Goal: Task Accomplishment & Management: Use online tool/utility

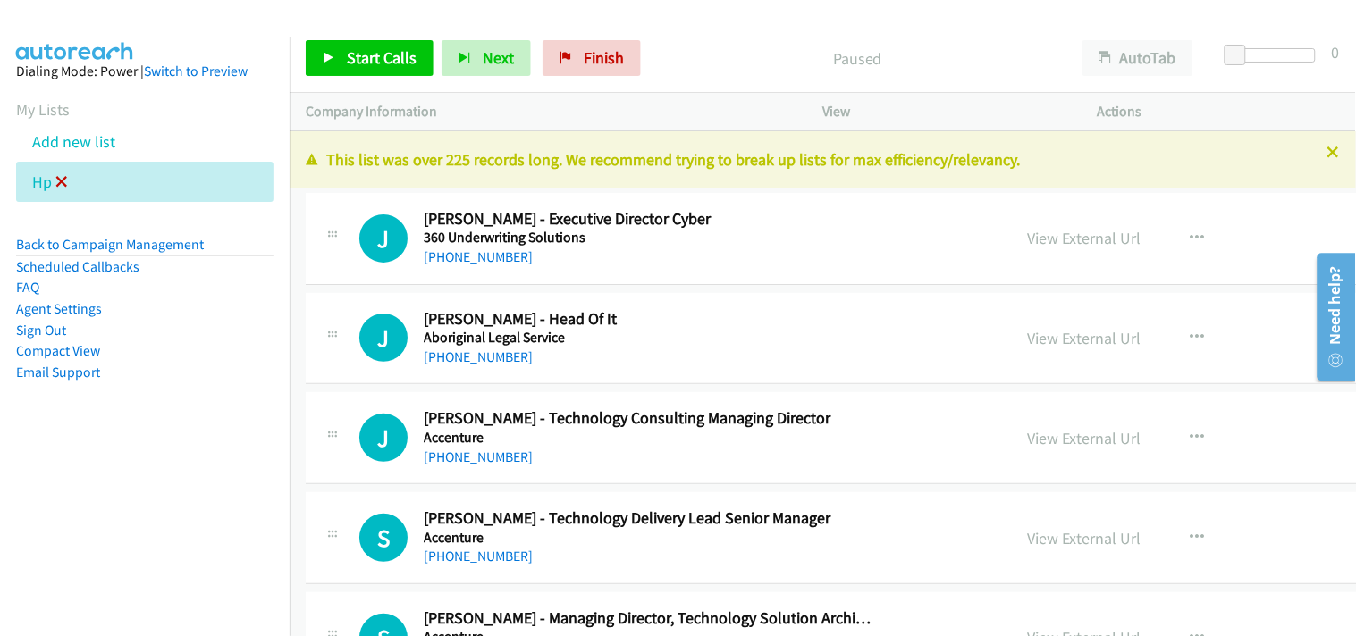
click at [59, 184] on icon at bounding box center [61, 183] width 13 height 13
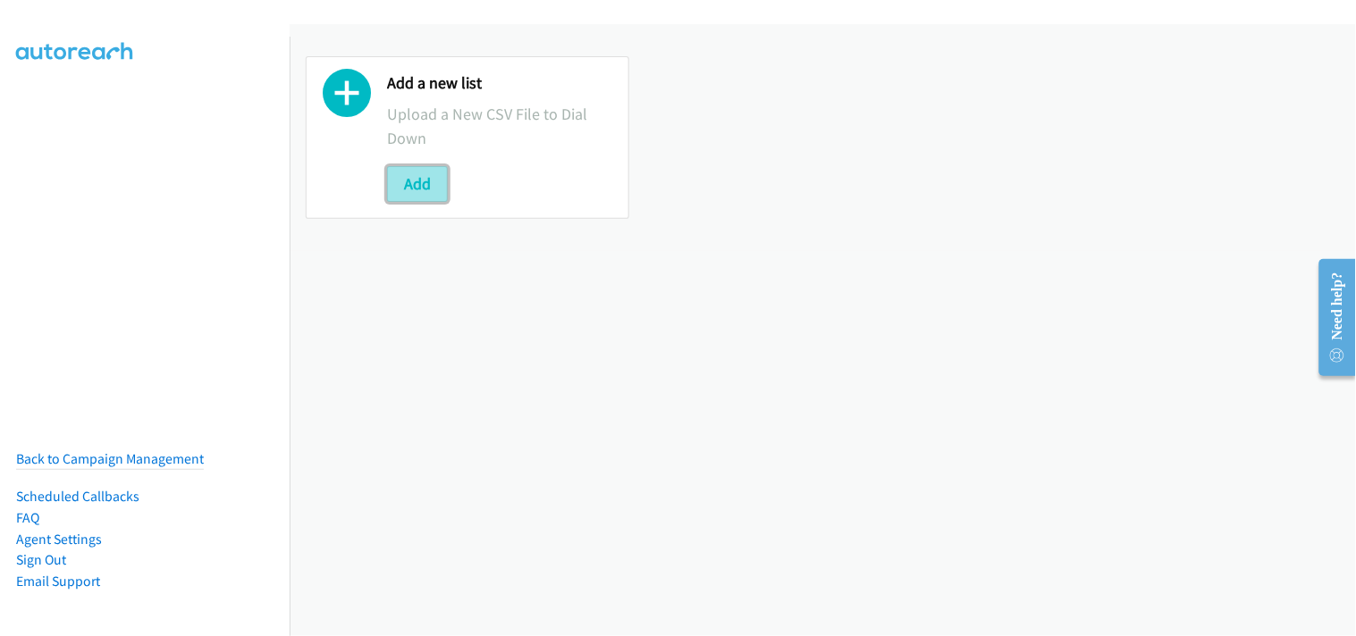
click at [423, 189] on button "Add" at bounding box center [417, 184] width 61 height 36
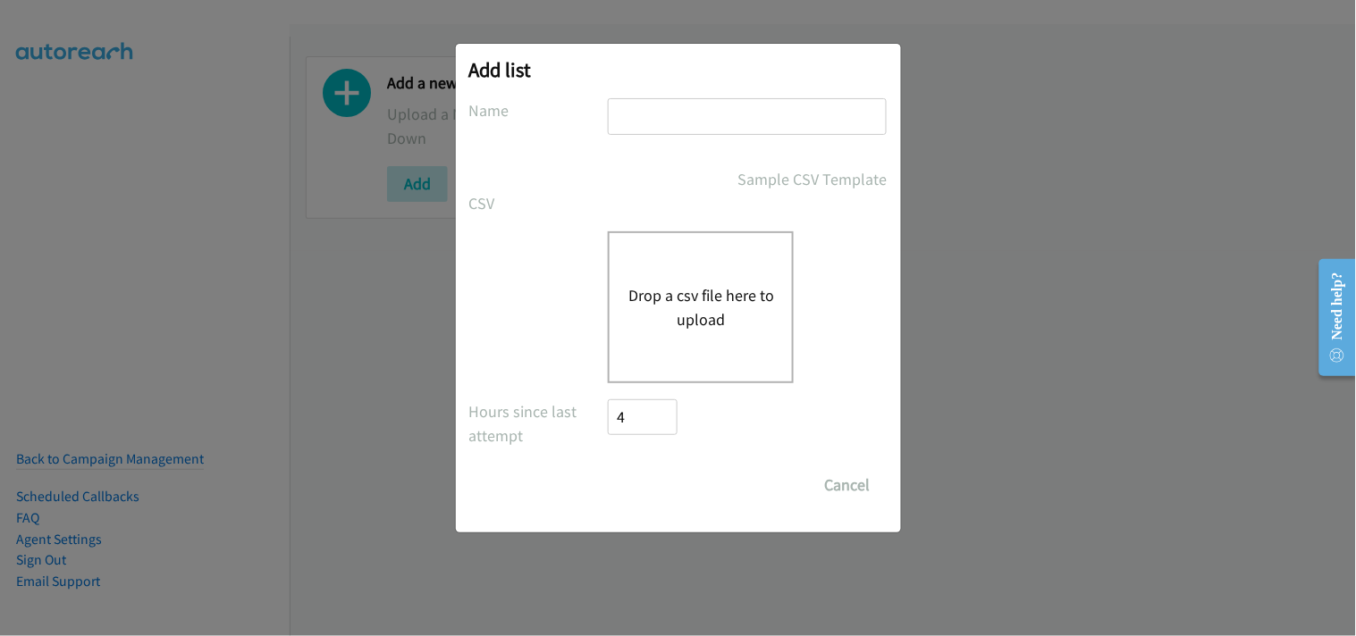
click at [716, 123] on input "text" at bounding box center [747, 116] width 279 height 37
type input "HP"
click at [715, 298] on button "Drop a csv file here to upload" at bounding box center [700, 307] width 147 height 48
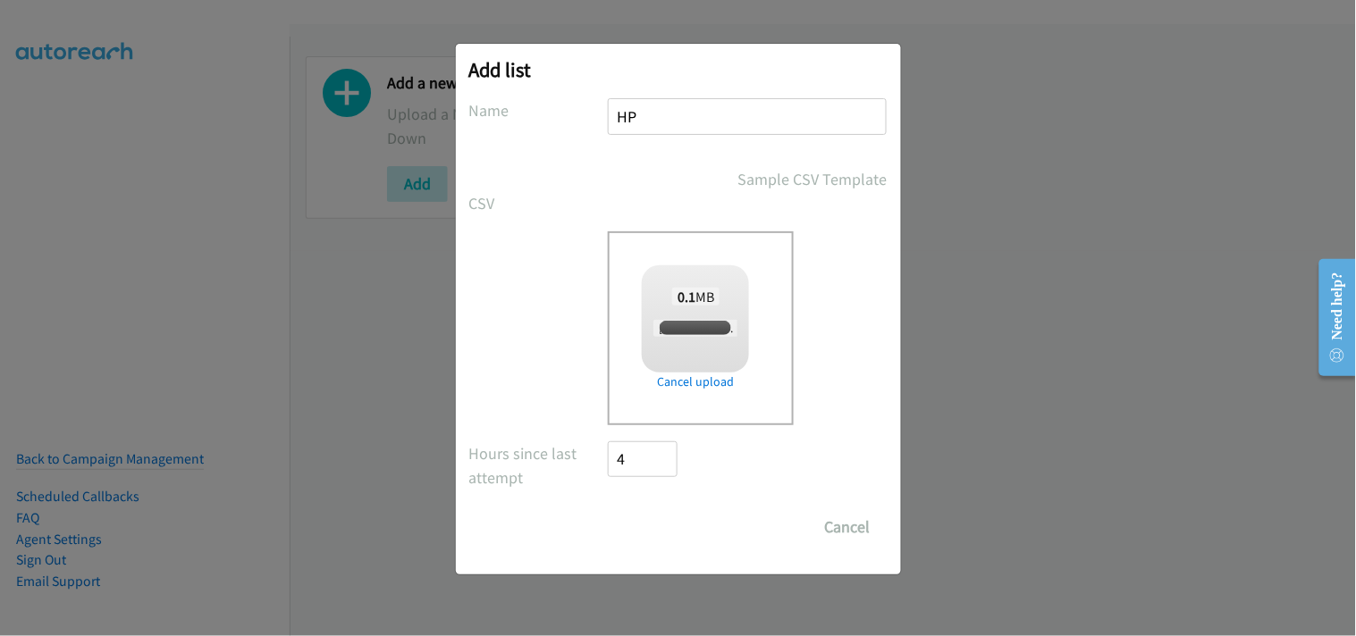
checkbox input "true"
click at [635, 516] on input "Save List" at bounding box center [656, 527] width 94 height 36
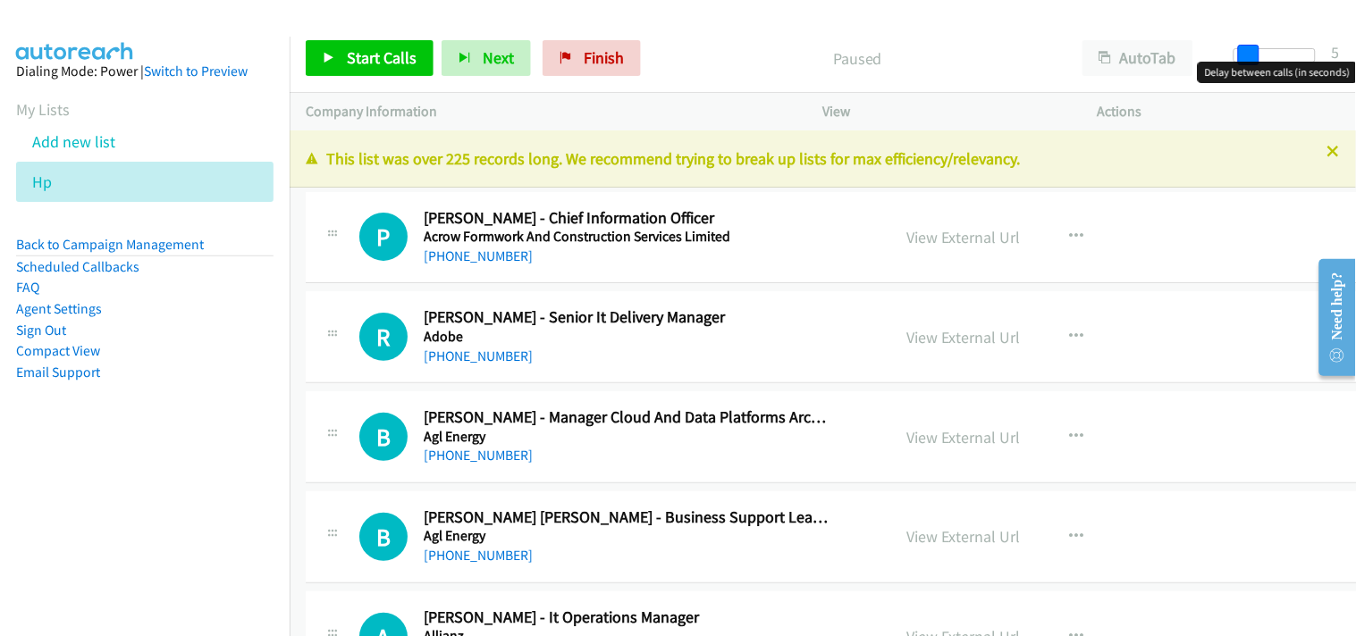
drag, startPoint x: 1231, startPoint y: 54, endPoint x: 1243, endPoint y: 54, distance: 11.6
click at [1243, 54] on span at bounding box center [1248, 55] width 21 height 21
click at [1327, 156] on icon at bounding box center [1333, 153] width 13 height 13
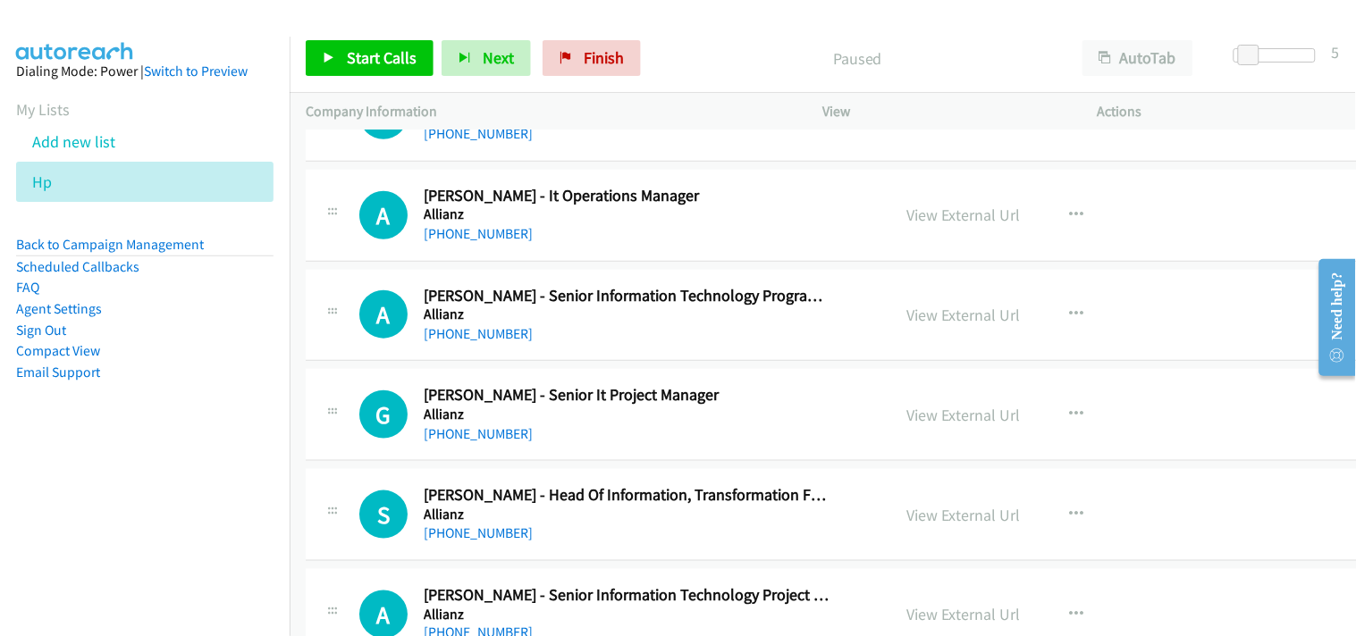
scroll to position [397, 0]
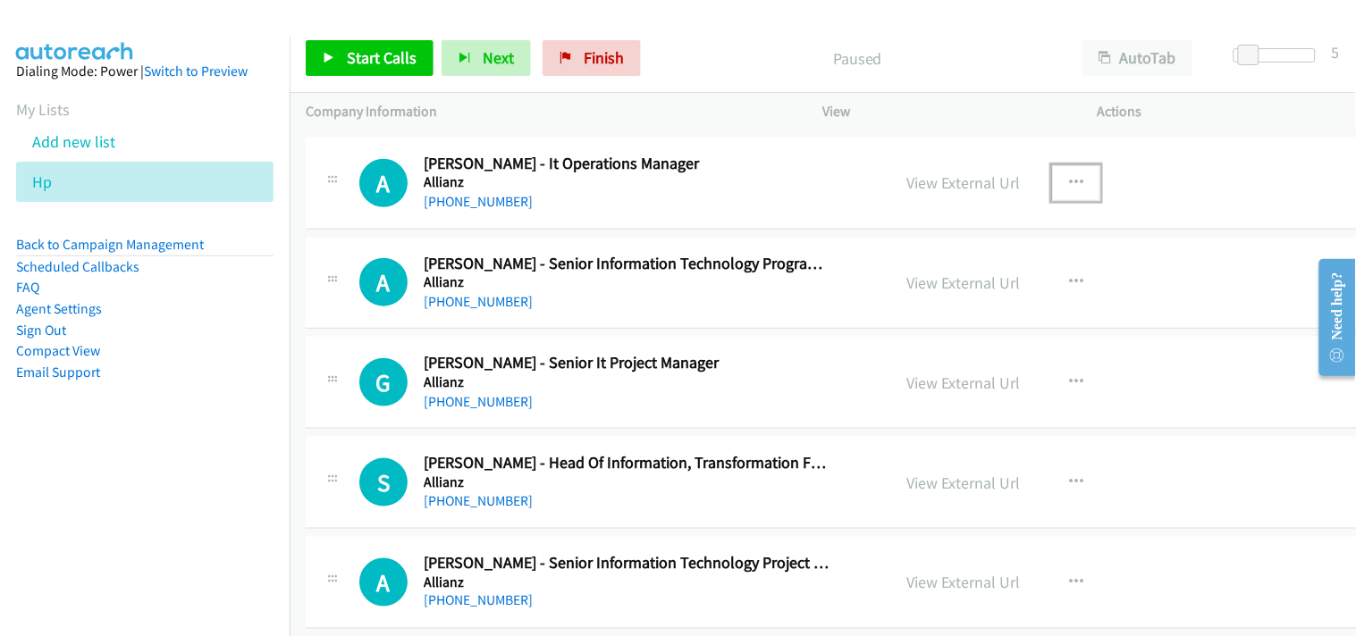
click at [1070, 181] on icon "button" at bounding box center [1076, 183] width 14 height 14
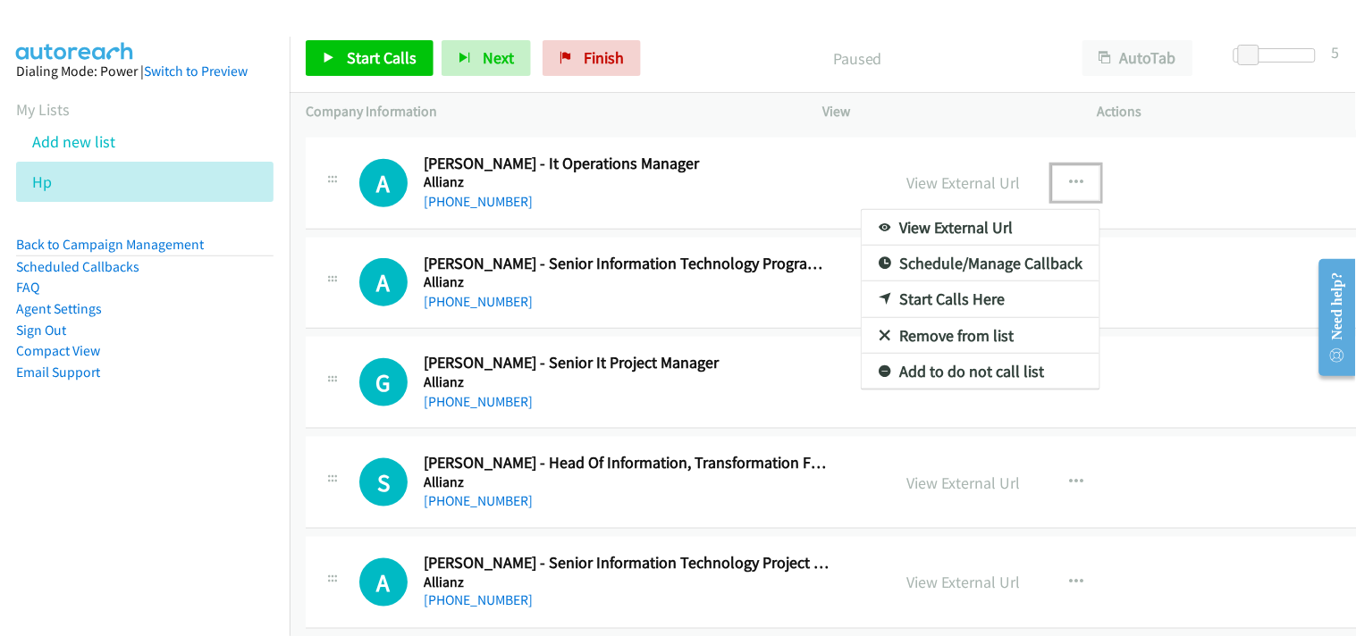
click at [951, 298] on link "Start Calls Here" at bounding box center [980, 299] width 238 height 36
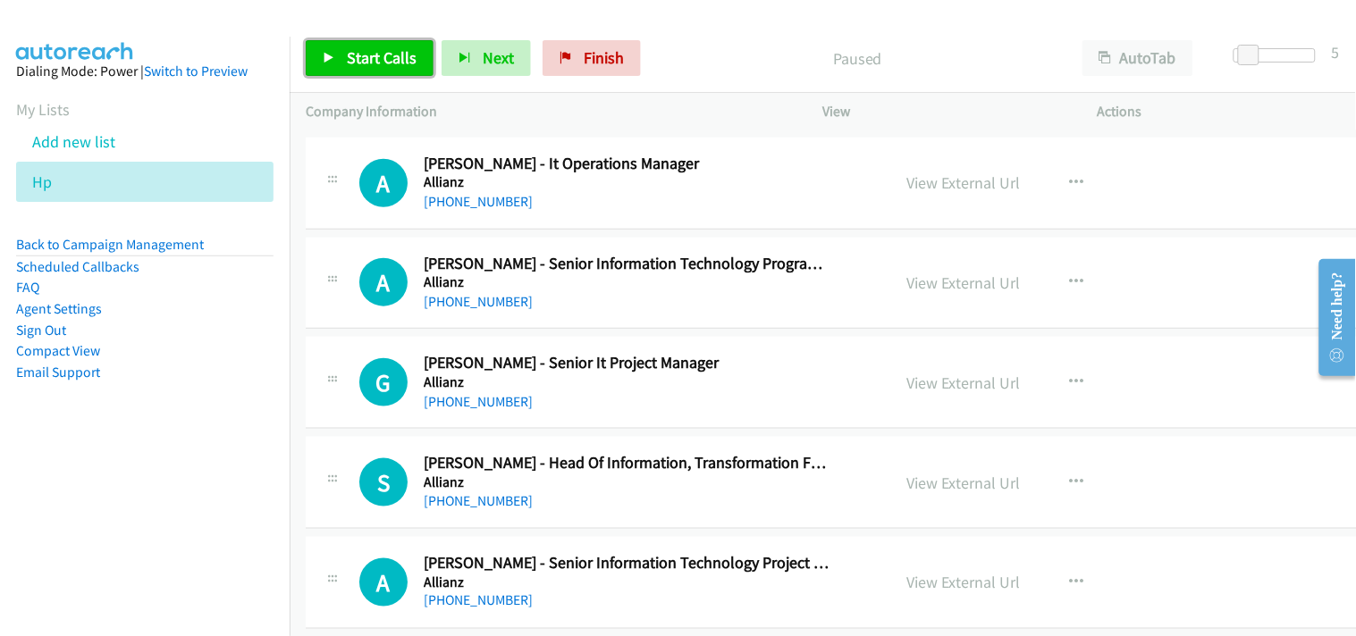
click at [372, 50] on span "Start Calls" at bounding box center [382, 57] width 70 height 21
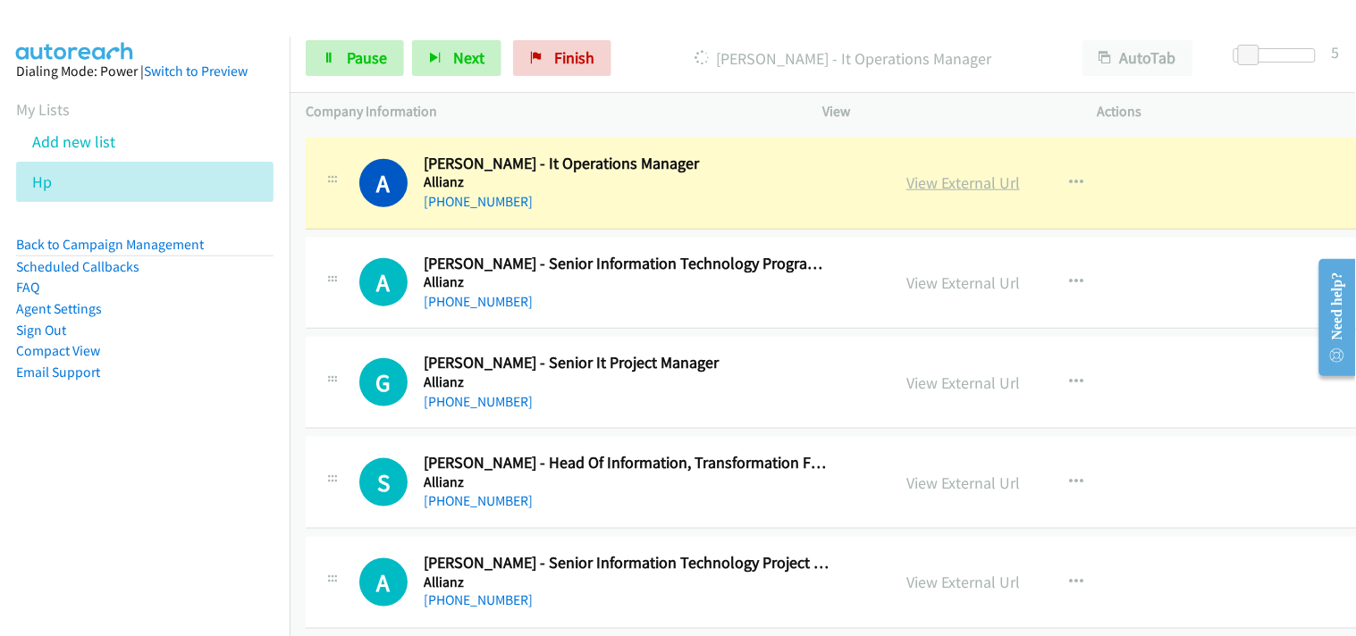
click at [979, 185] on link "View External Url" at bounding box center [962, 182] width 113 height 21
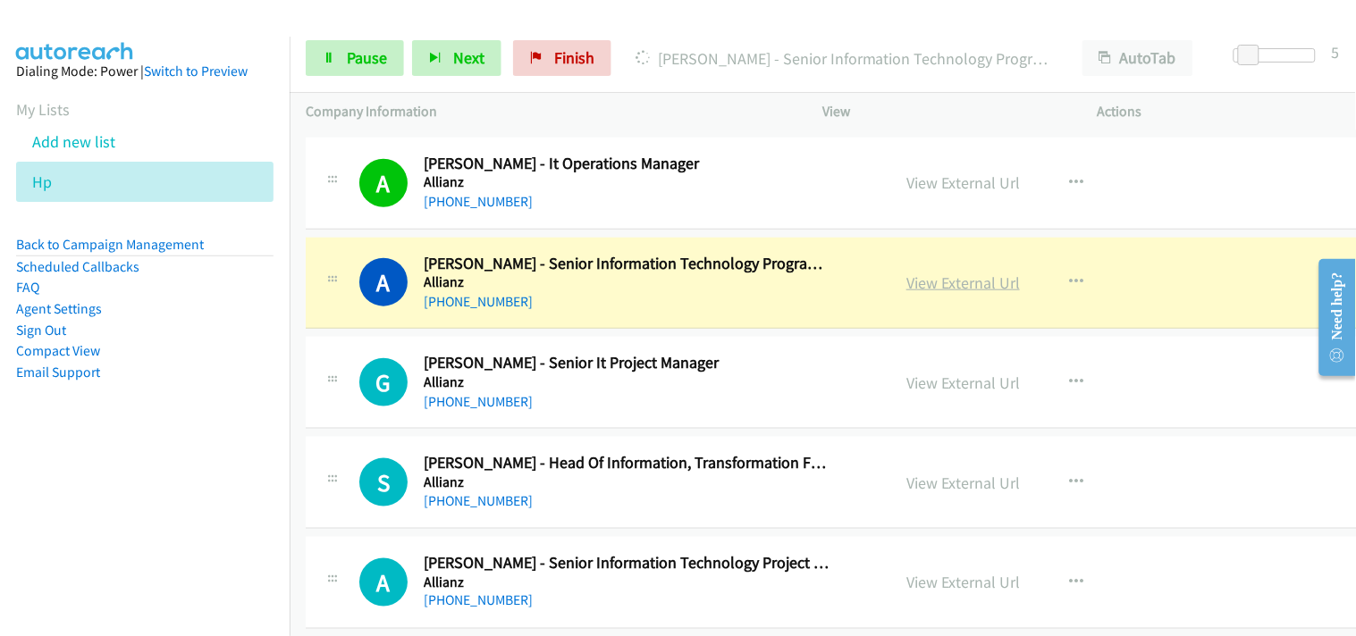
click at [945, 281] on link "View External Url" at bounding box center [962, 283] width 113 height 21
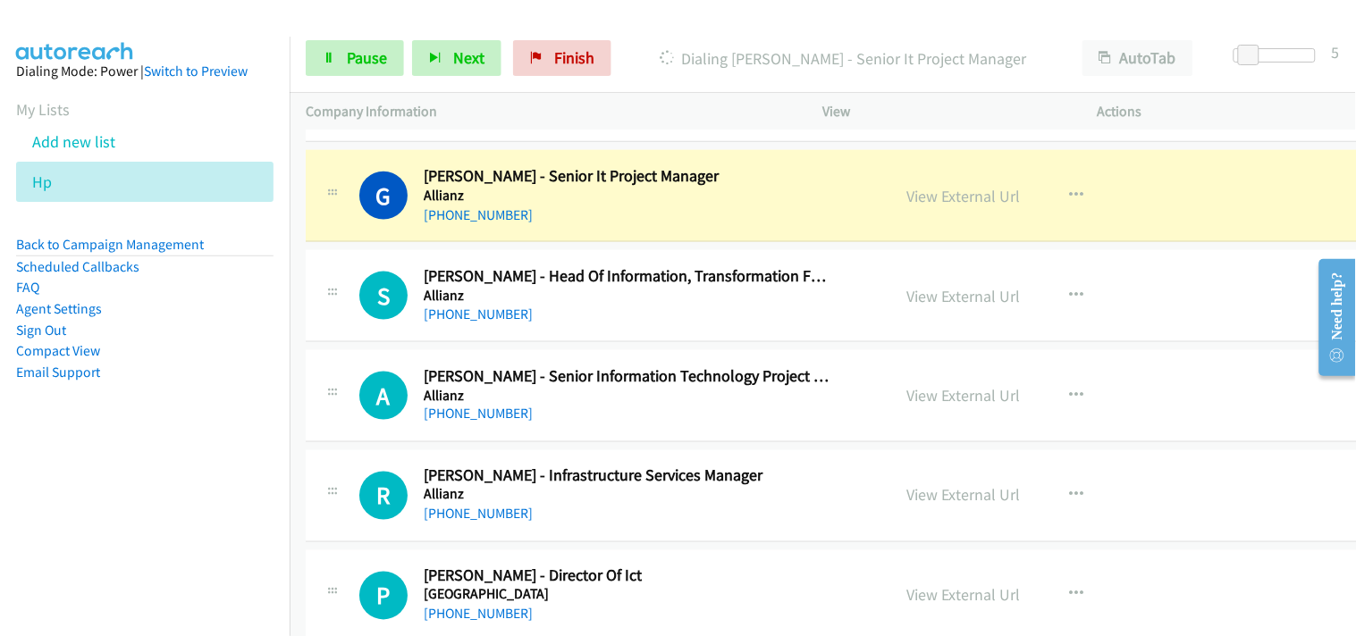
scroll to position [595, 0]
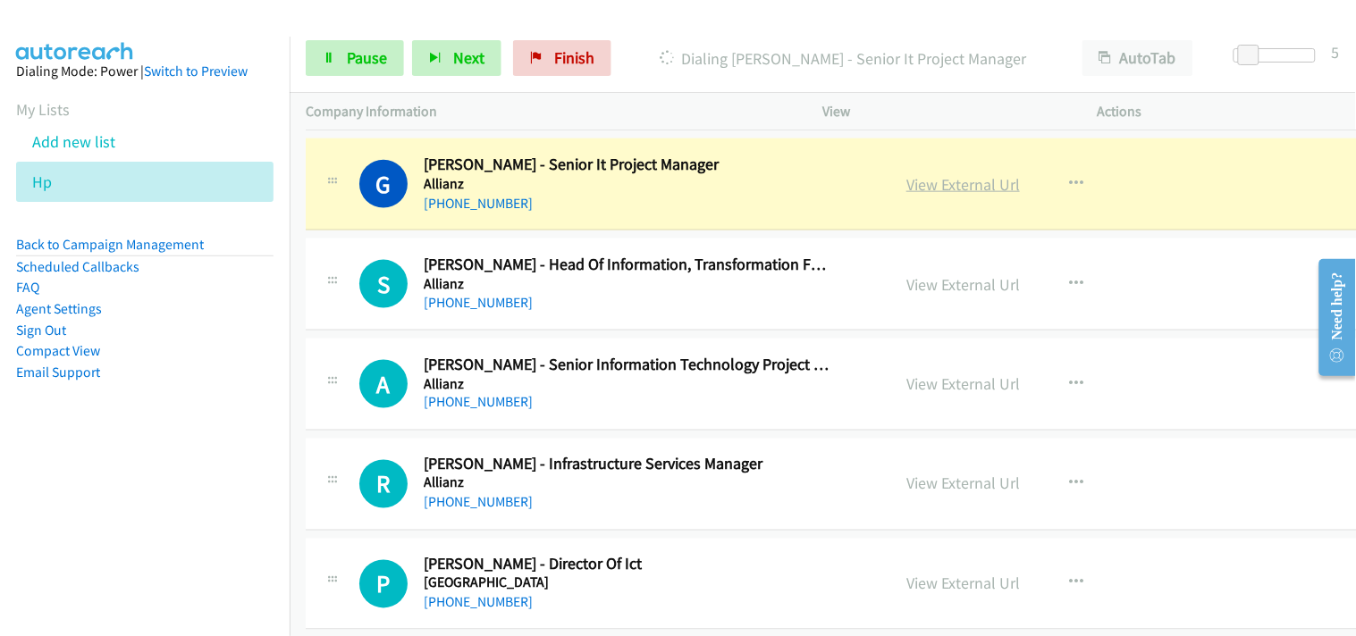
click at [948, 190] on link "View External Url" at bounding box center [962, 184] width 113 height 21
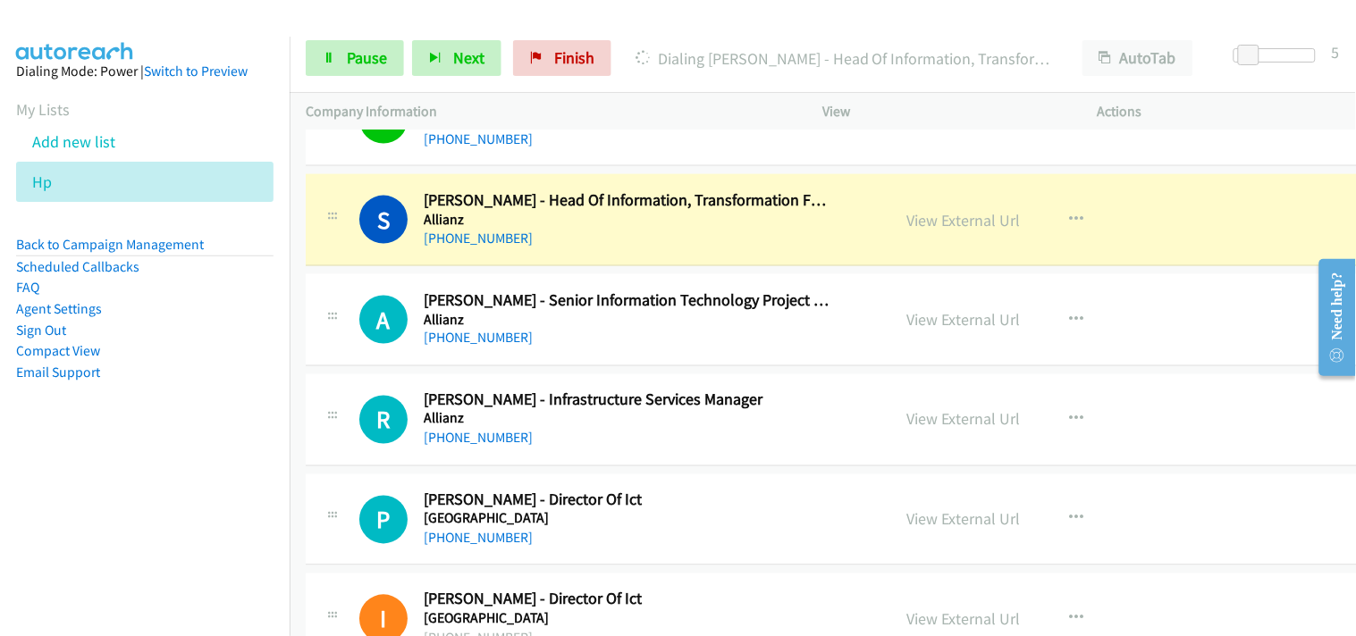
scroll to position [694, 0]
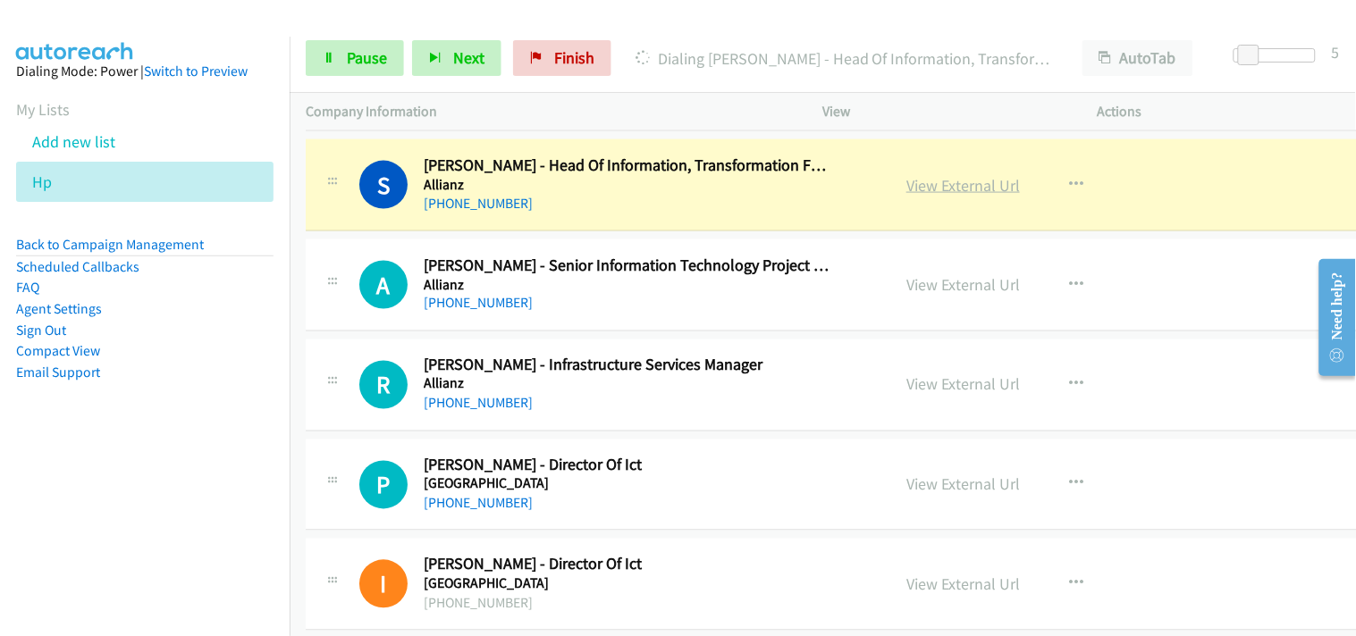
click at [939, 188] on link "View External Url" at bounding box center [962, 185] width 113 height 21
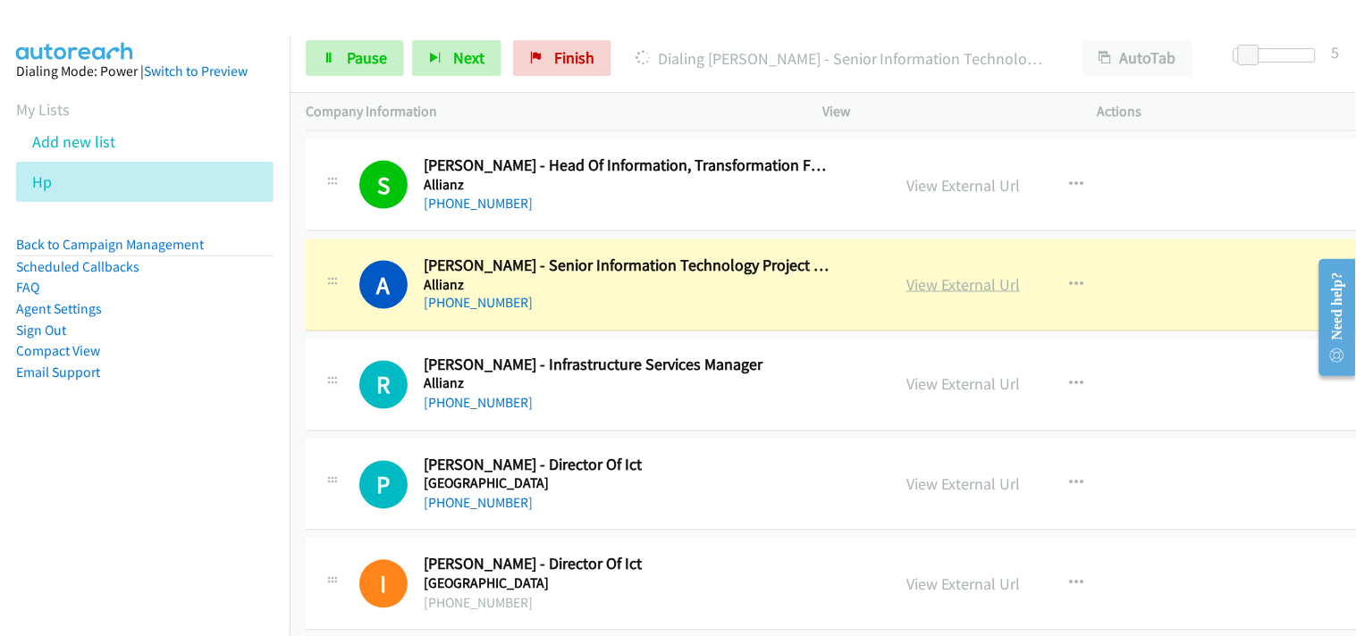
click at [939, 287] on link "View External Url" at bounding box center [962, 284] width 113 height 21
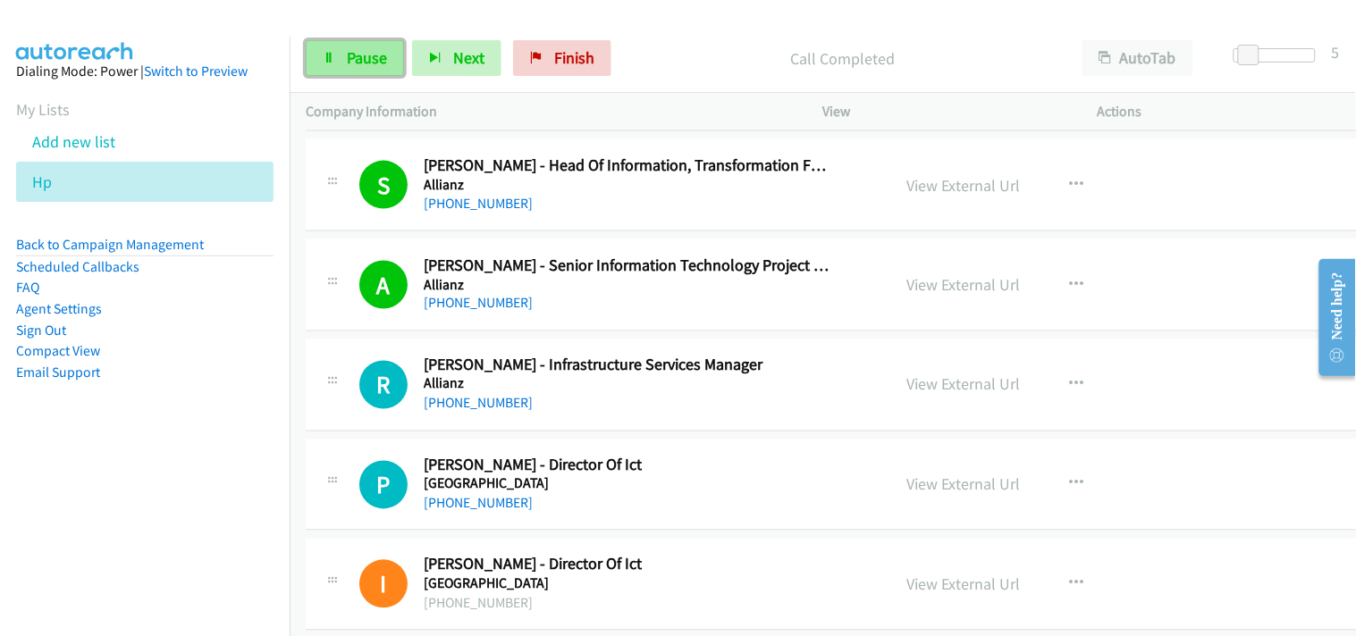
click at [359, 55] on span "Pause" at bounding box center [367, 57] width 40 height 21
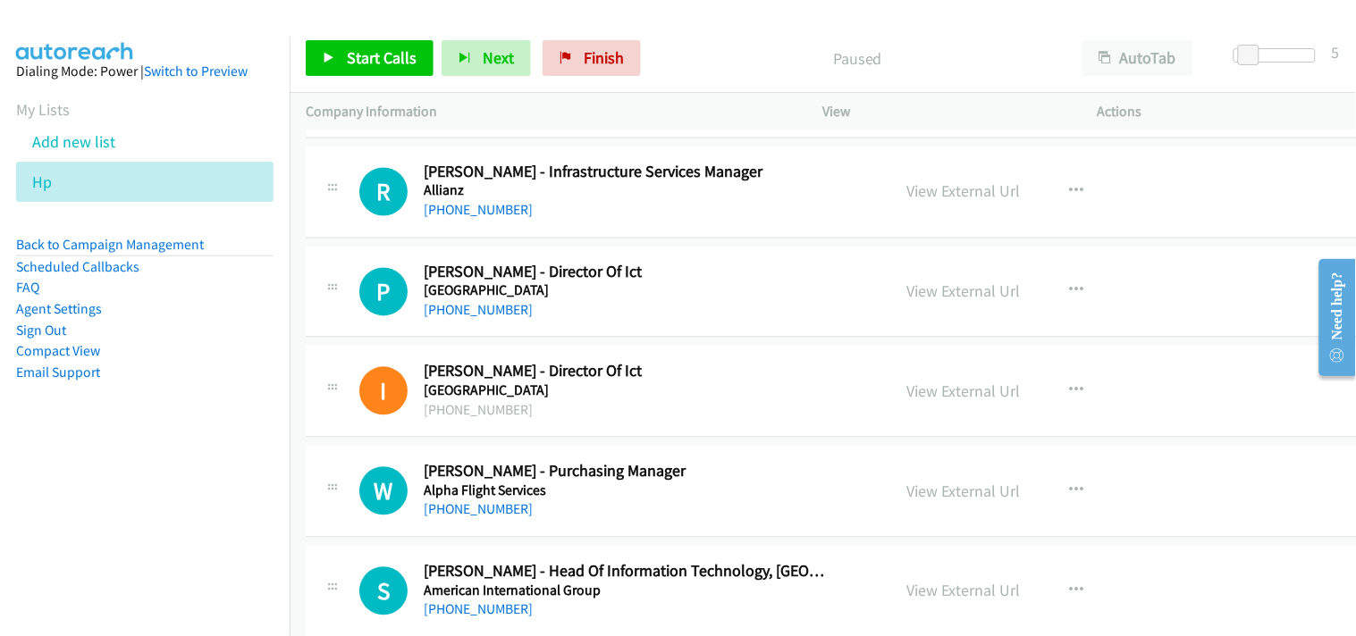
scroll to position [993, 0]
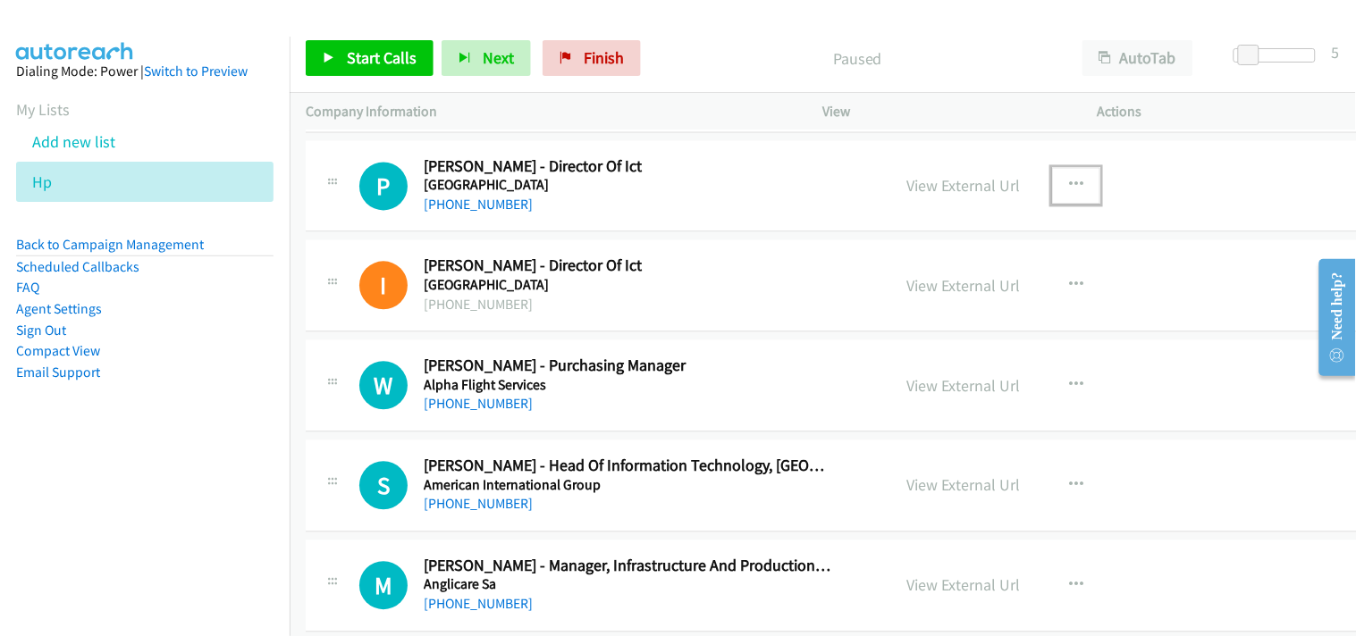
click at [1069, 186] on icon "button" at bounding box center [1076, 186] width 14 height 14
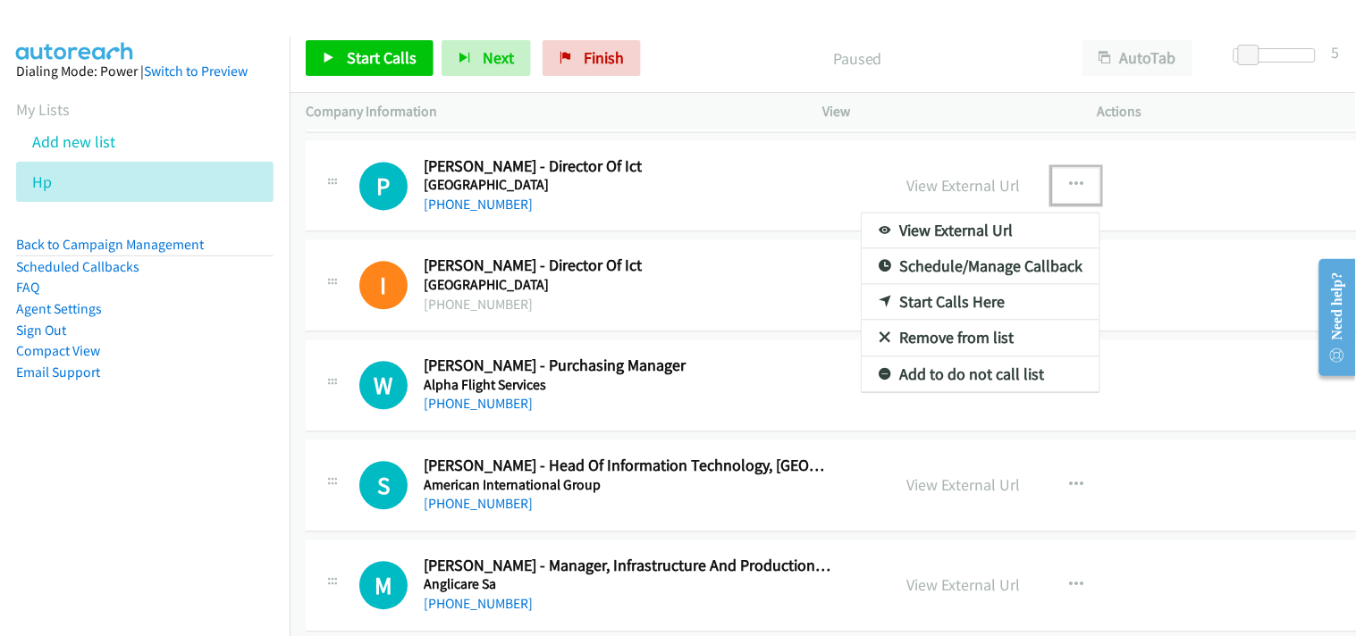
click at [950, 297] on link "Start Calls Here" at bounding box center [980, 303] width 238 height 36
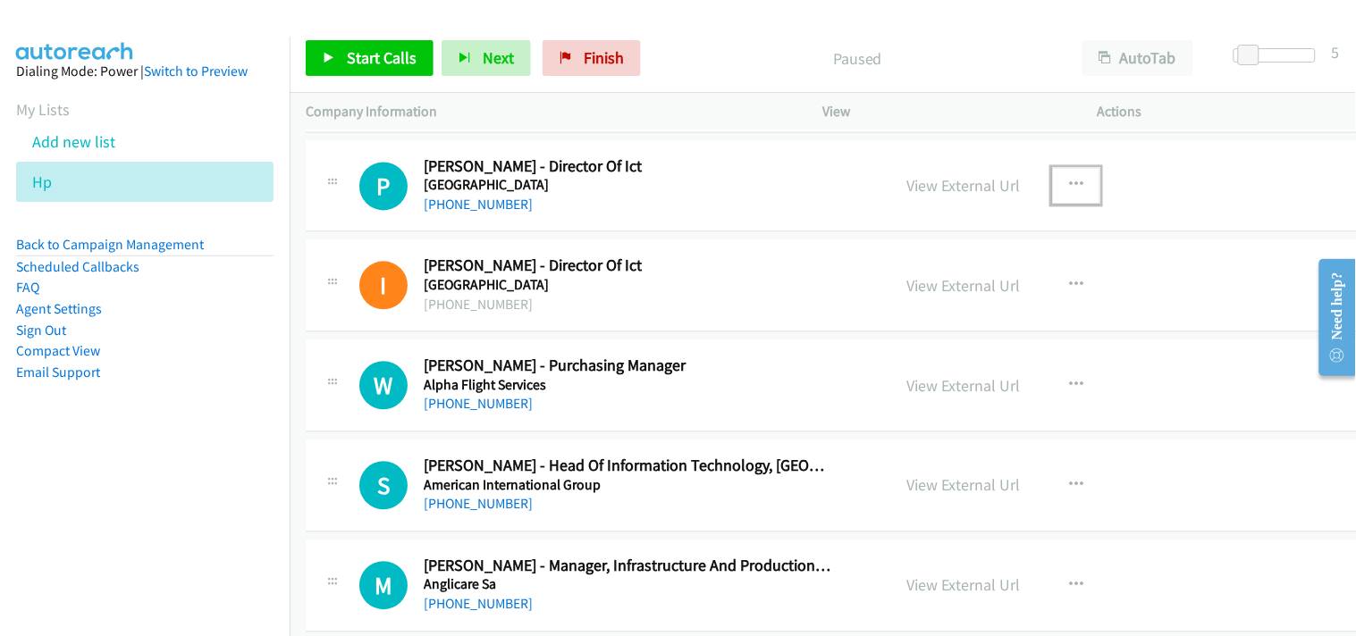
click at [1073, 189] on icon "button" at bounding box center [1076, 186] width 14 height 14
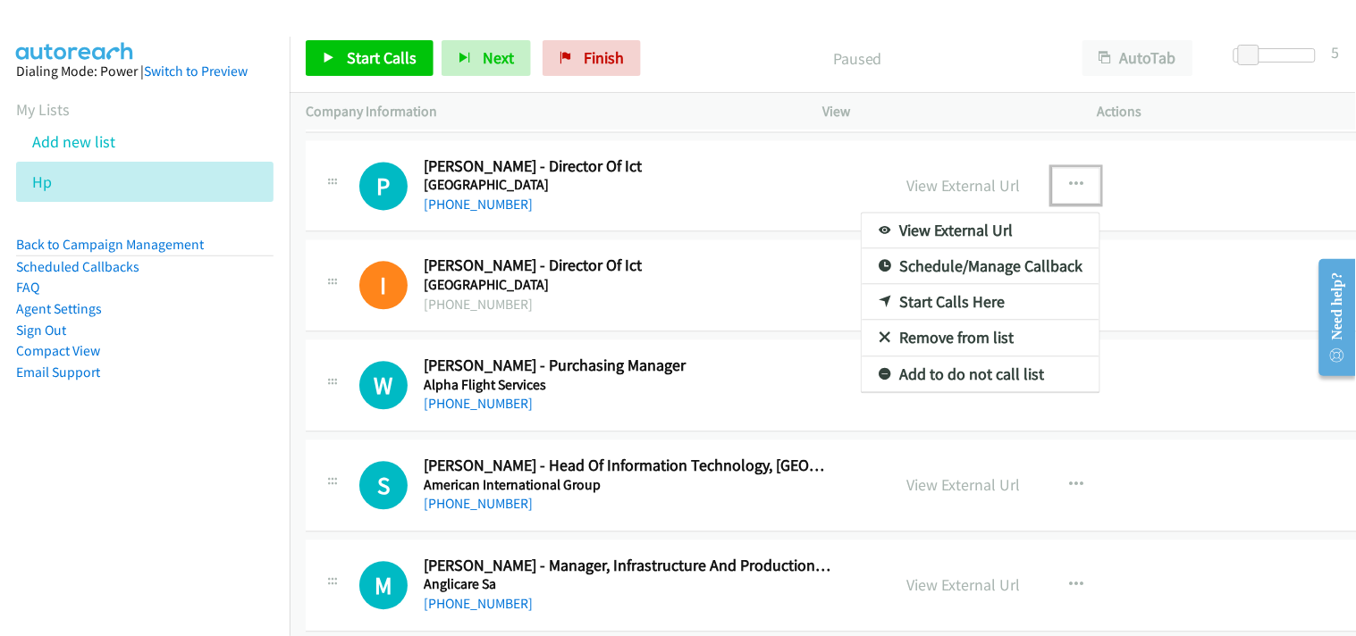
click at [997, 296] on link "Start Calls Here" at bounding box center [980, 303] width 238 height 36
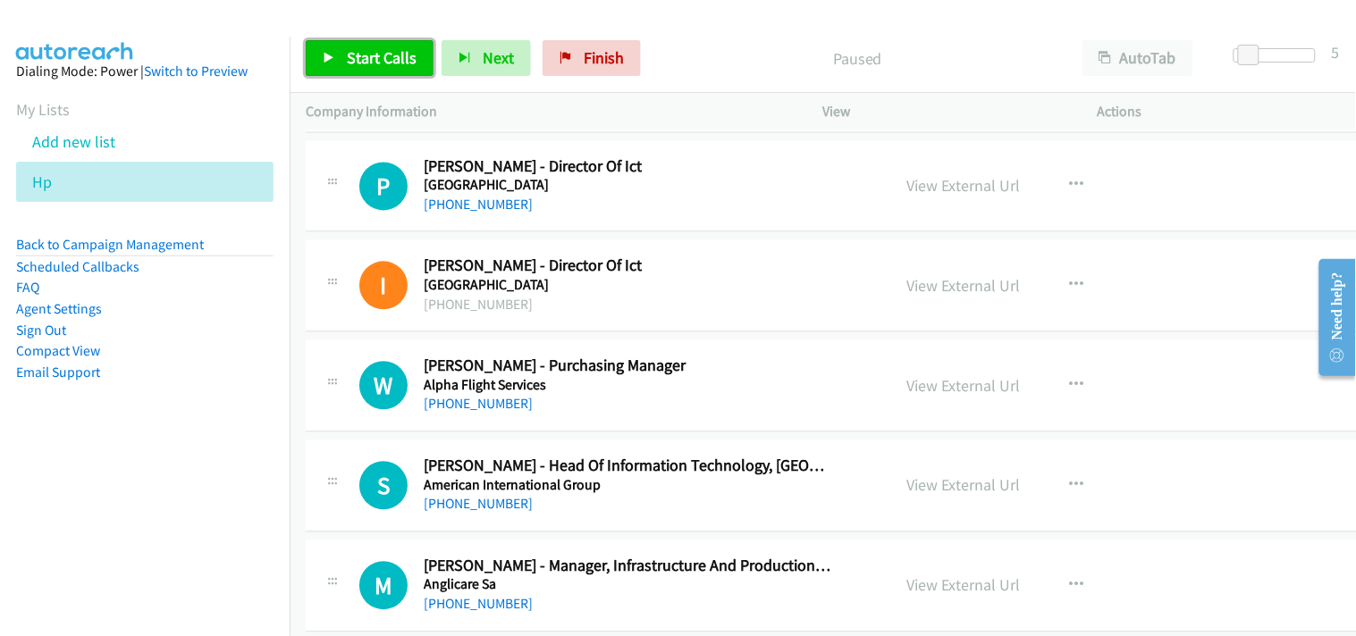
click at [366, 56] on span "Start Calls" at bounding box center [382, 57] width 70 height 21
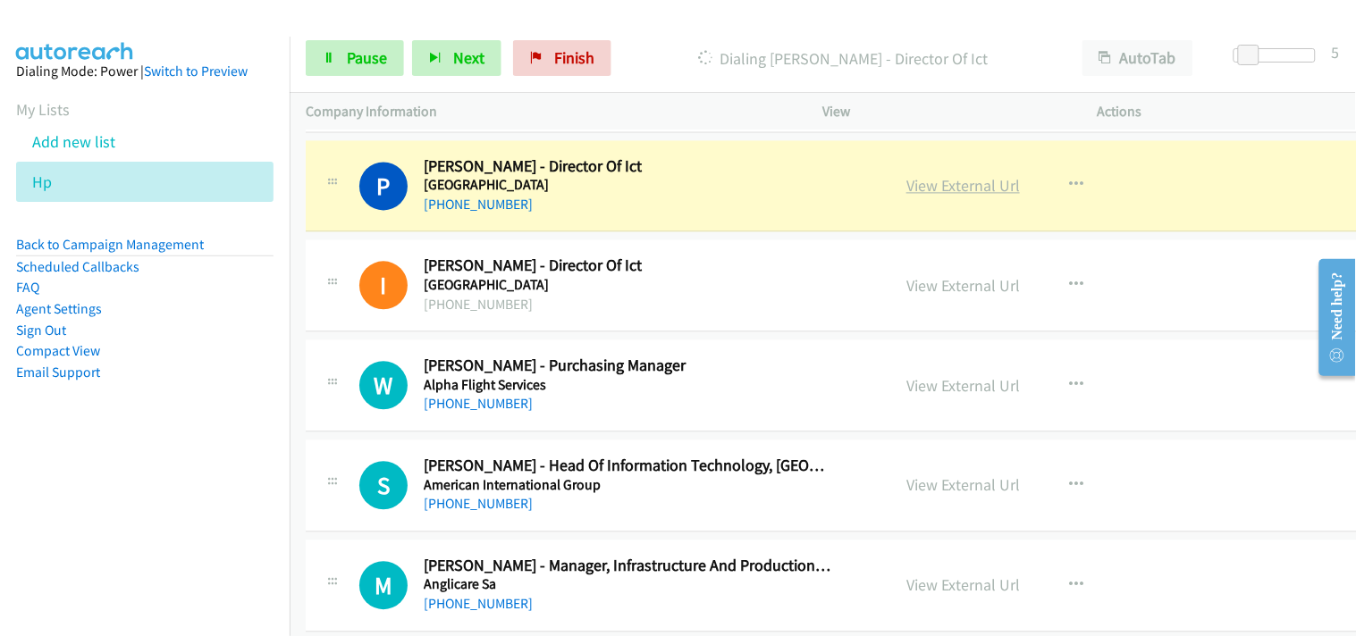
click at [970, 186] on link "View External Url" at bounding box center [962, 186] width 113 height 21
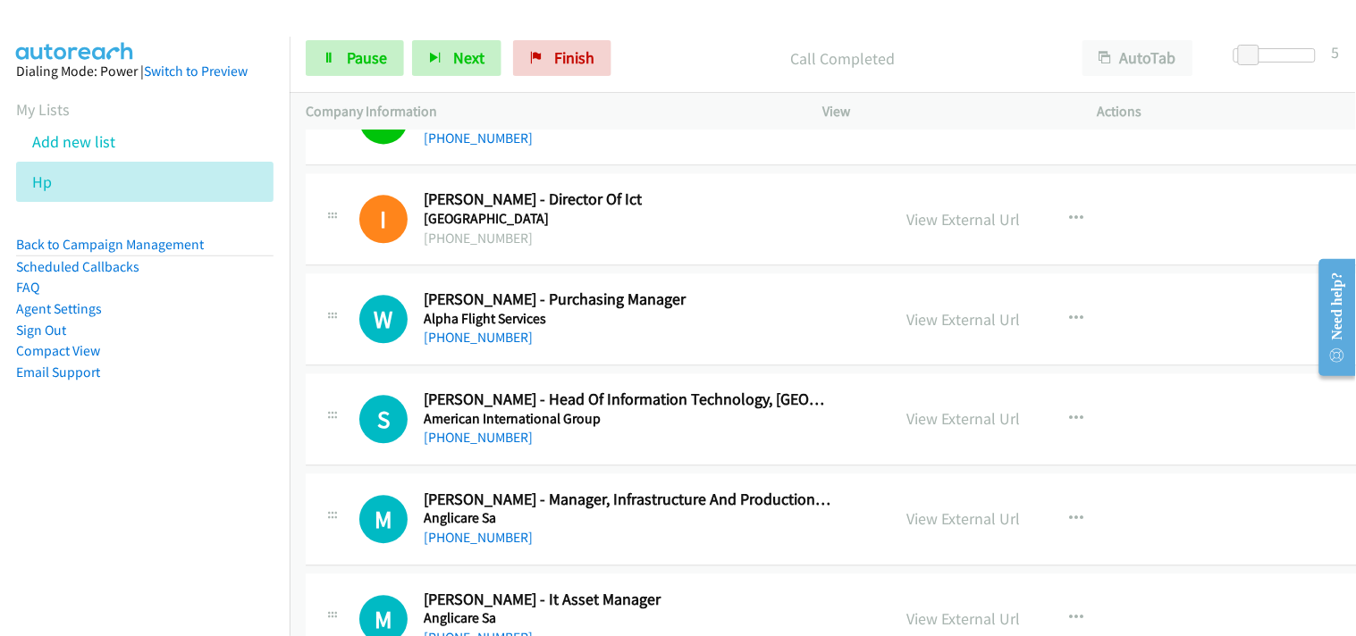
scroll to position [1092, 0]
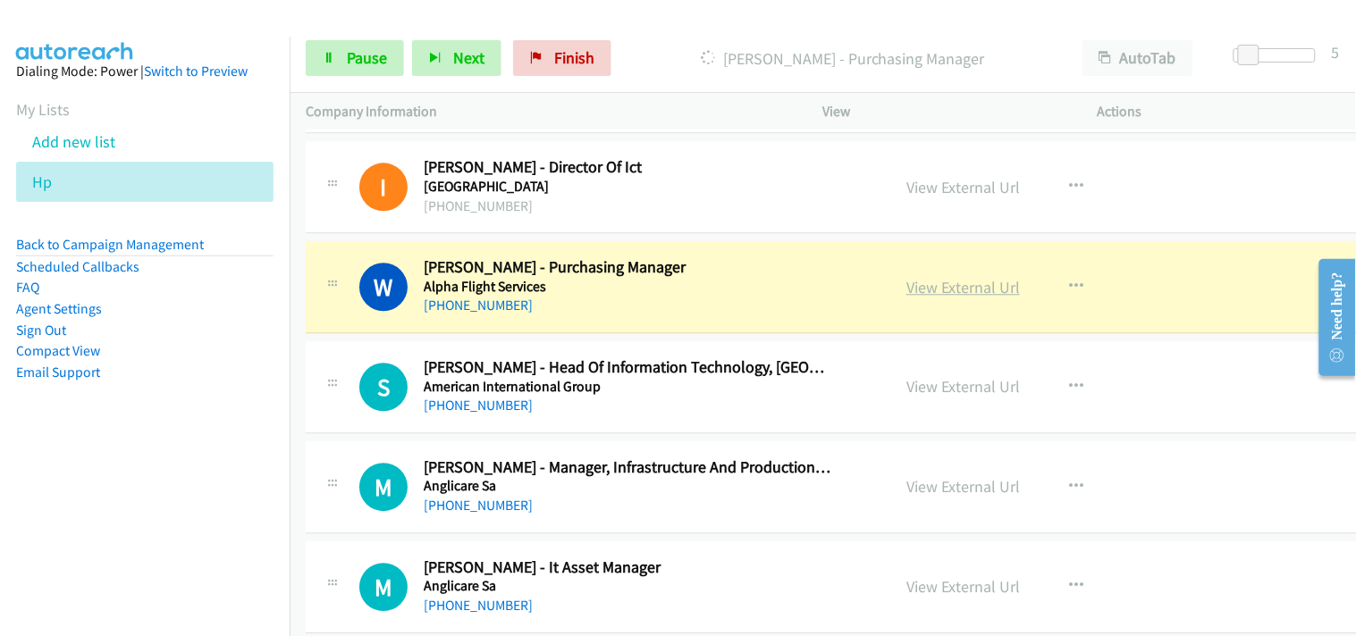
click at [919, 281] on link "View External Url" at bounding box center [962, 287] width 113 height 21
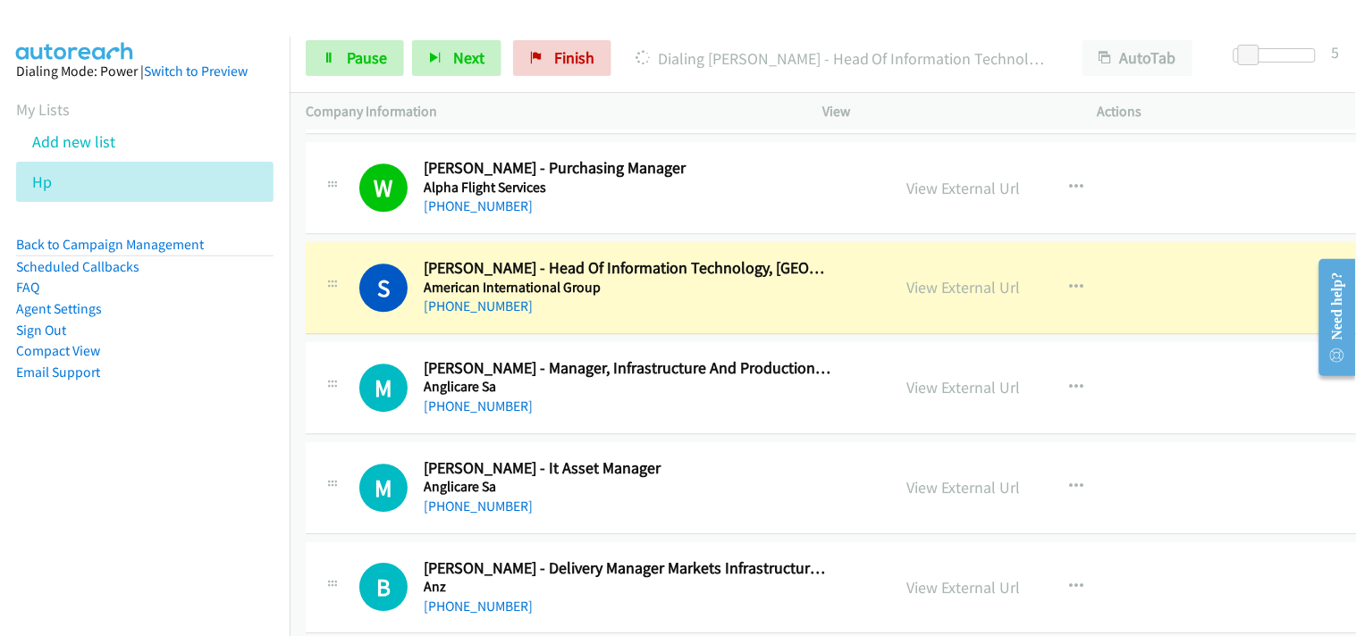
scroll to position [1290, 0]
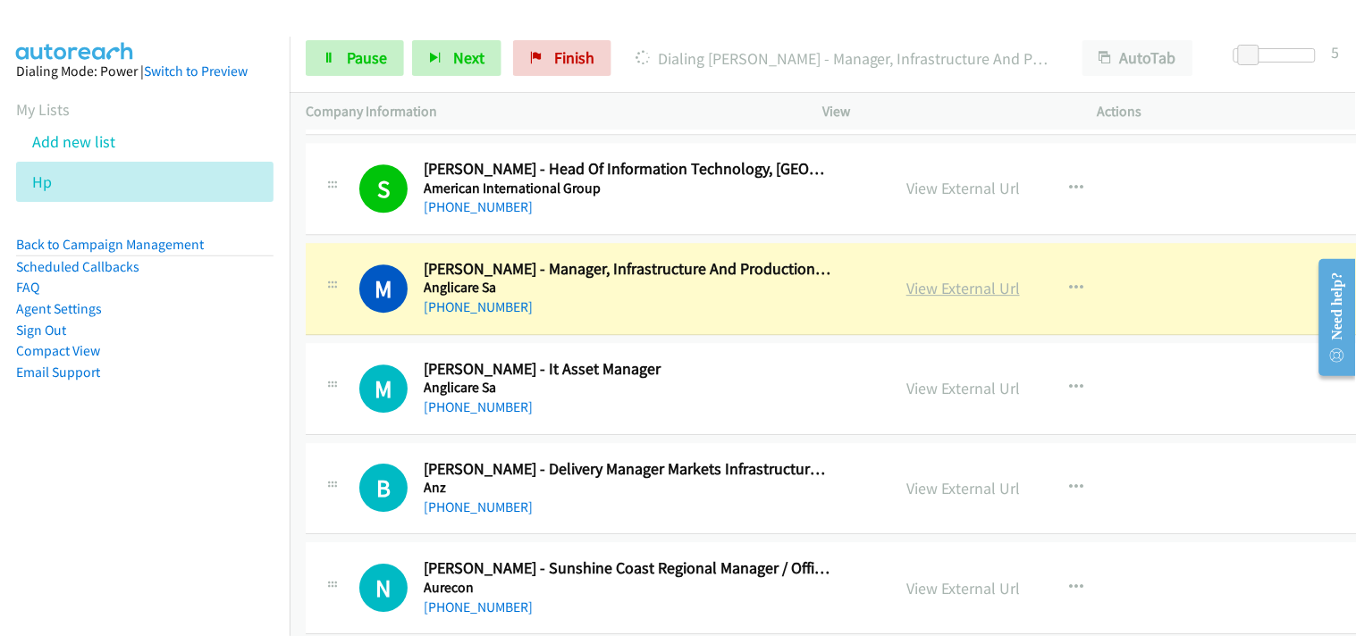
click at [934, 283] on link "View External Url" at bounding box center [962, 288] width 113 height 21
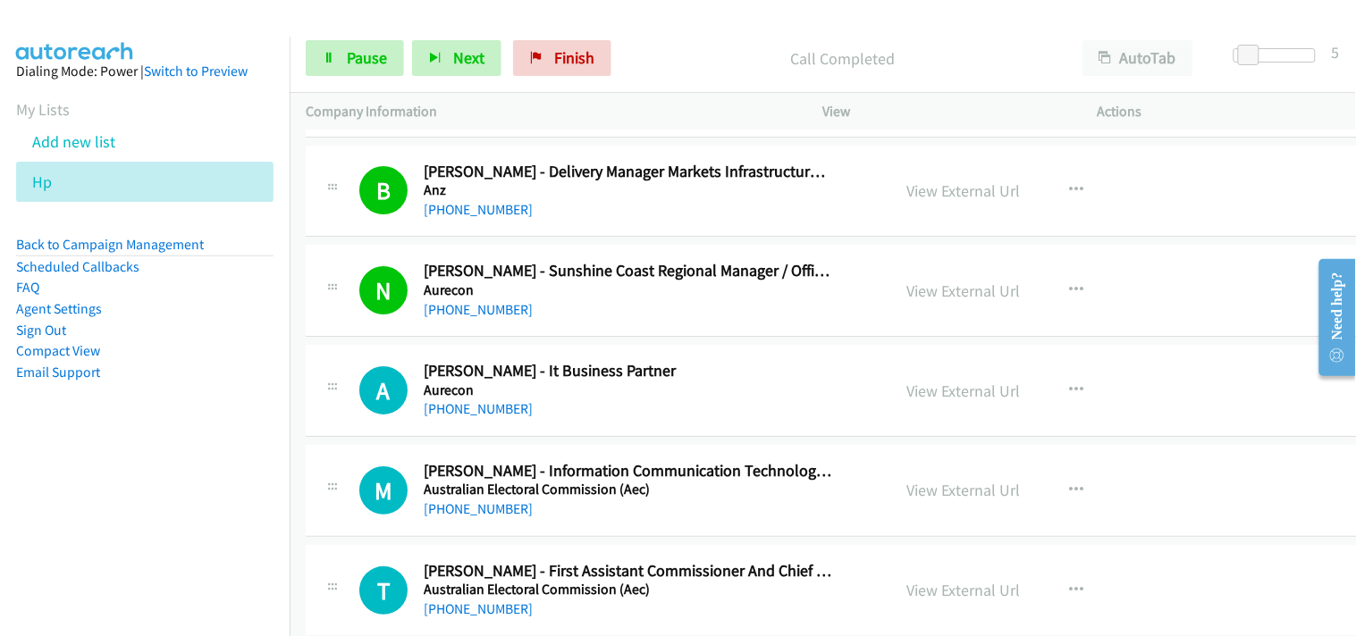
scroll to position [1687, 0]
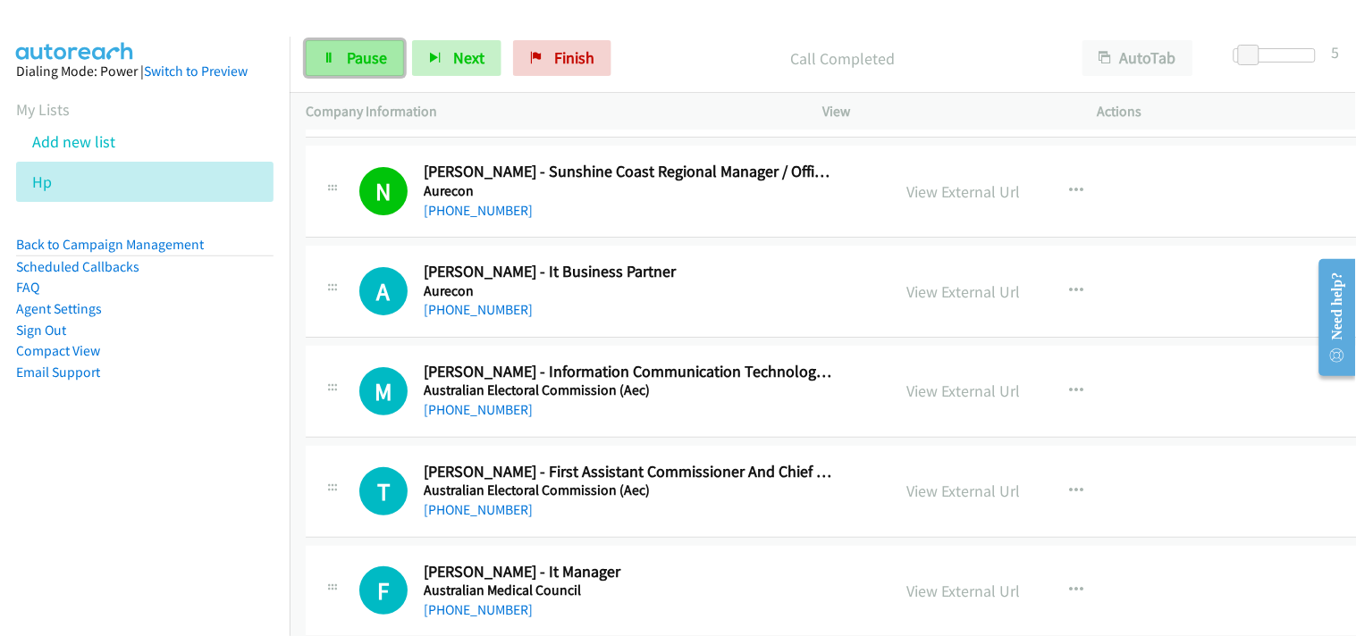
click at [350, 56] on span "Pause" at bounding box center [367, 57] width 40 height 21
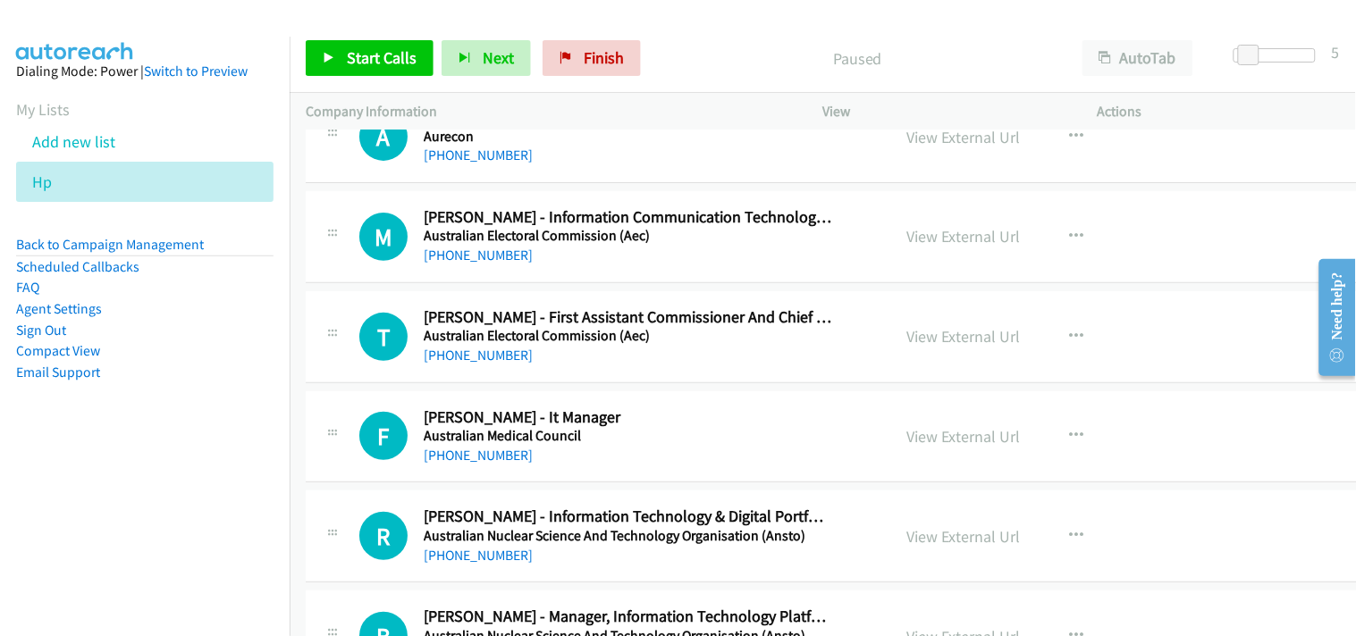
scroll to position [1886, 0]
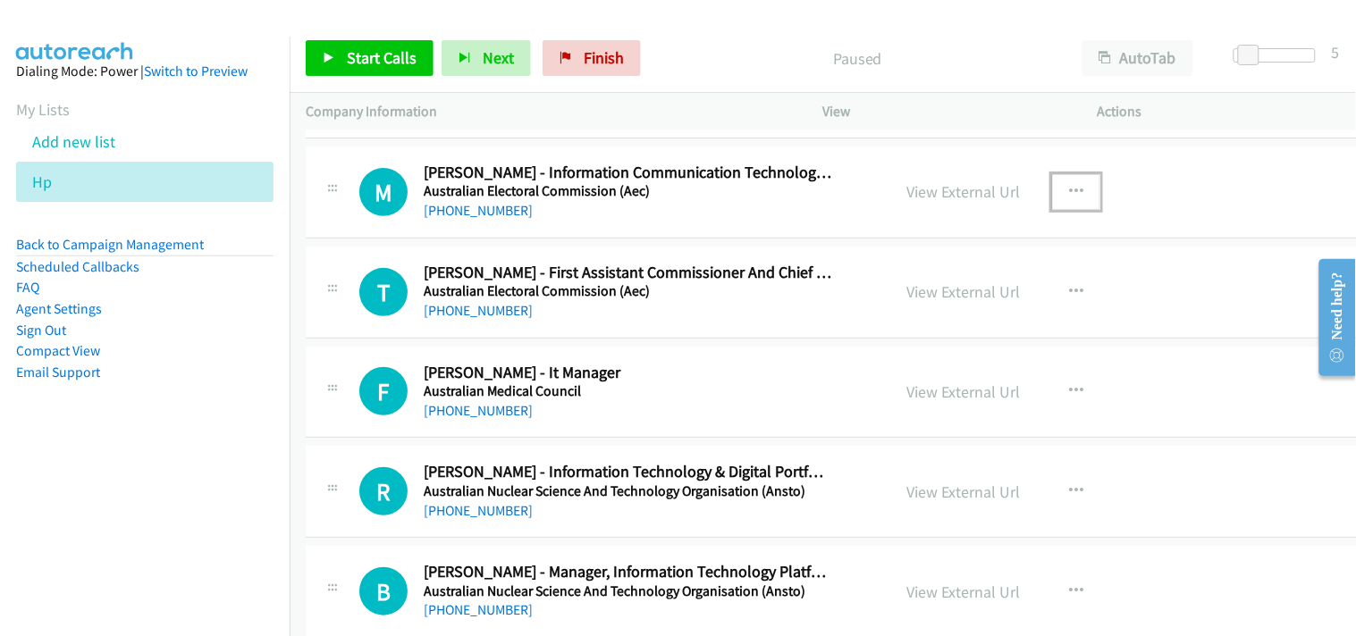
click at [1071, 189] on icon "button" at bounding box center [1076, 192] width 14 height 14
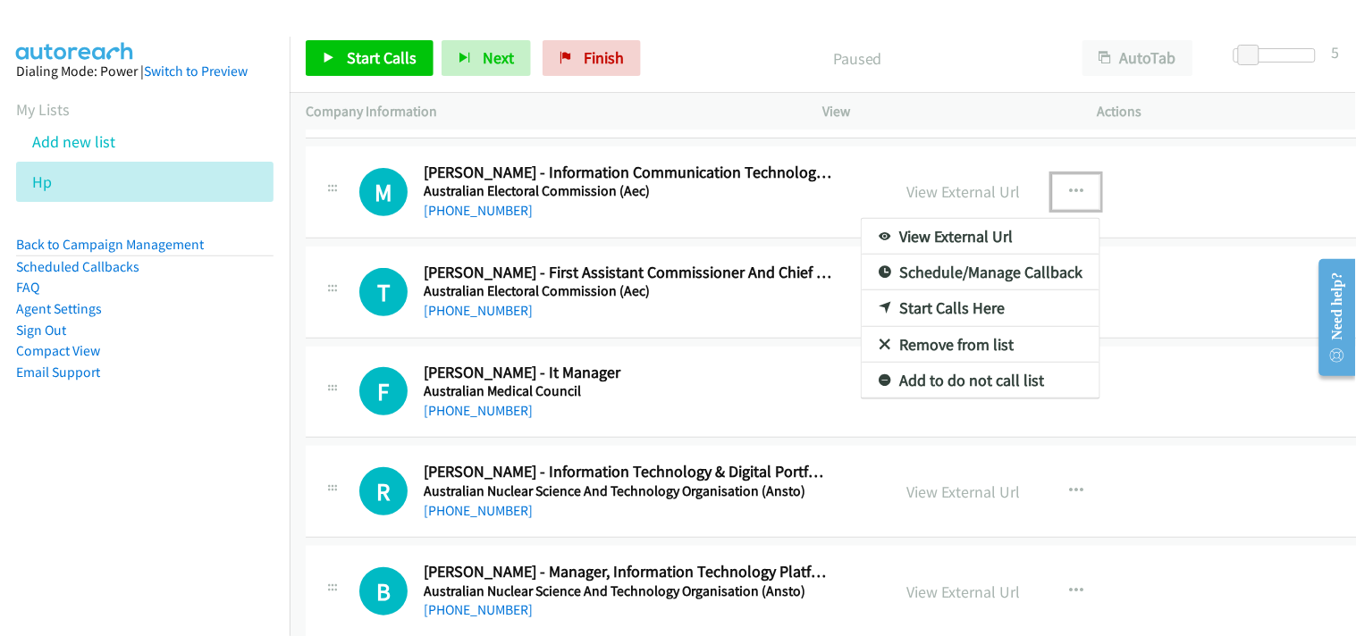
click at [940, 306] on link "Start Calls Here" at bounding box center [980, 308] width 238 height 36
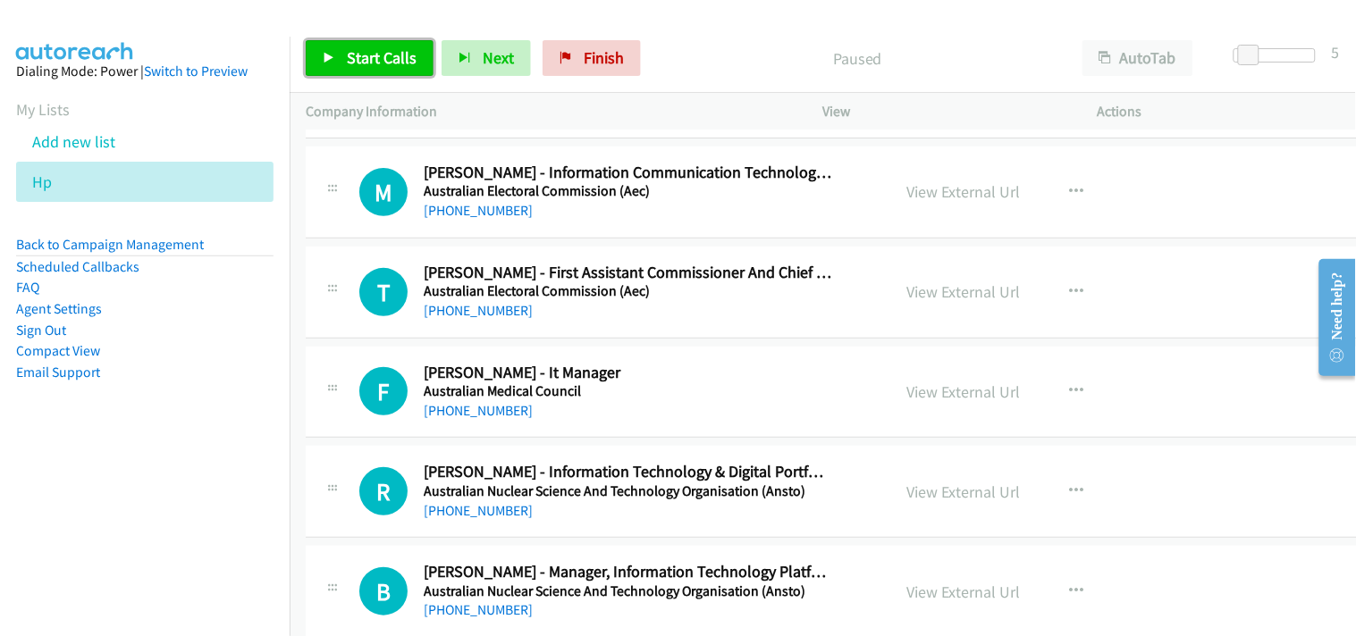
click at [347, 61] on span "Start Calls" at bounding box center [382, 57] width 70 height 21
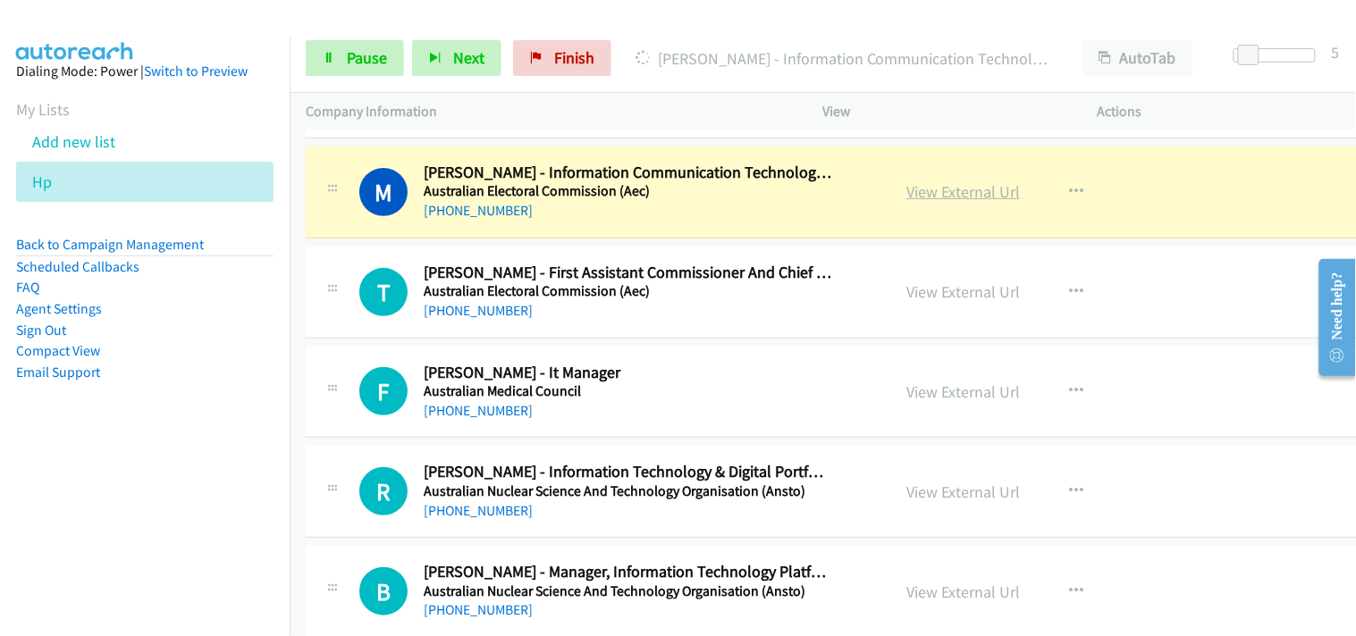
click at [939, 191] on link "View External Url" at bounding box center [962, 191] width 113 height 21
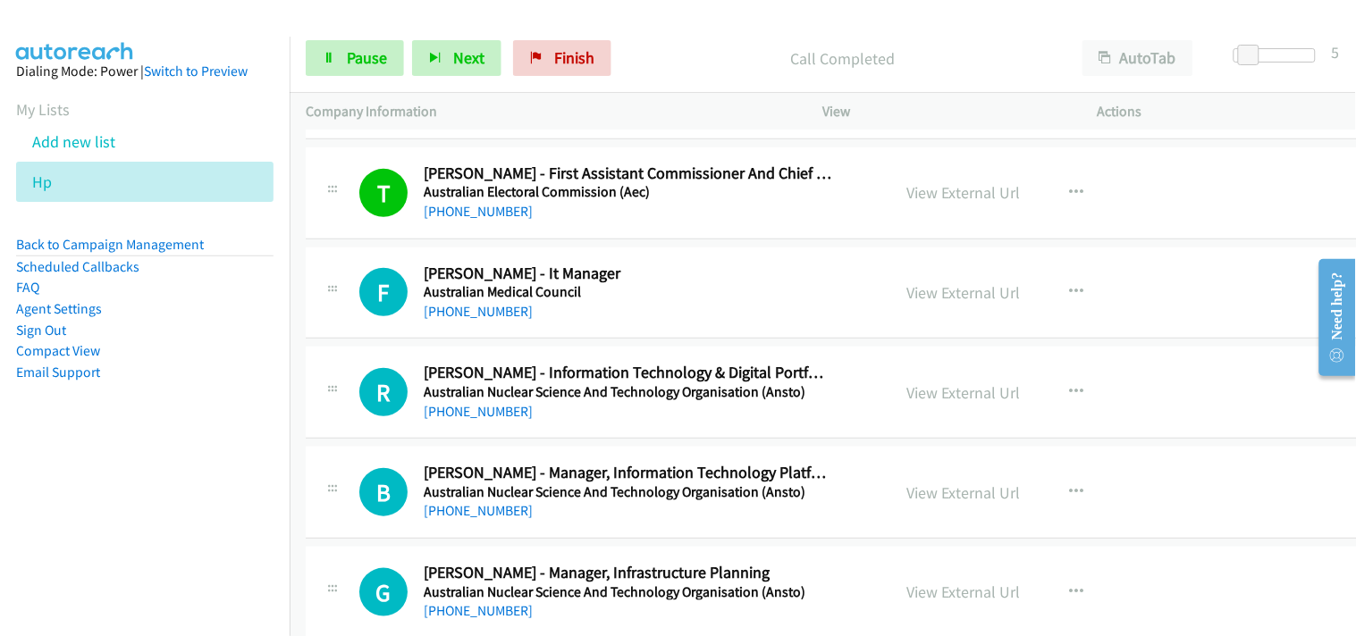
scroll to position [2085, 0]
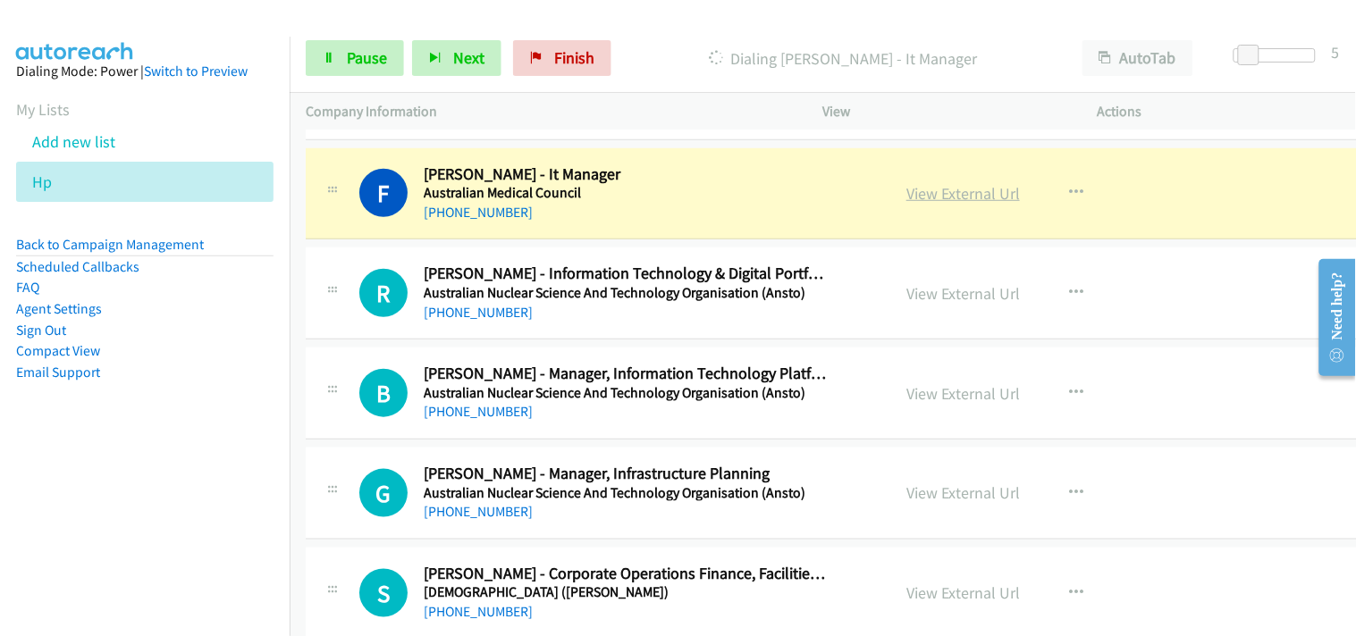
click at [951, 189] on link "View External Url" at bounding box center [962, 193] width 113 height 21
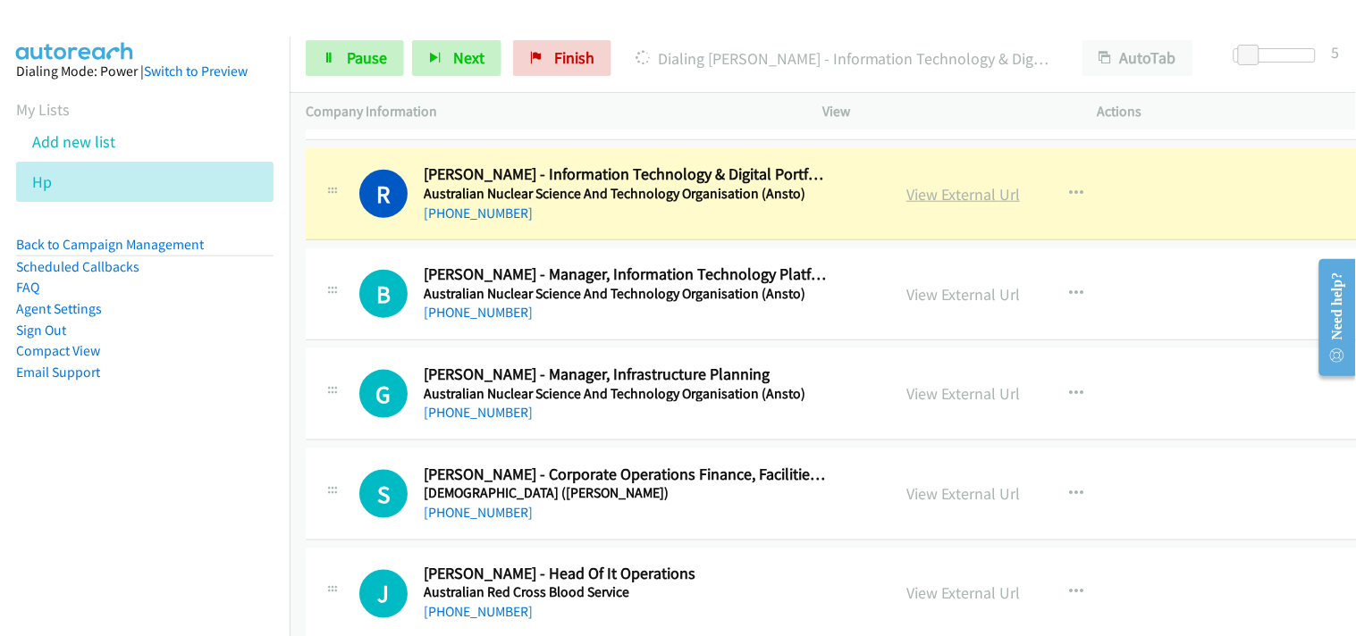
click at [961, 189] on link "View External Url" at bounding box center [962, 194] width 113 height 21
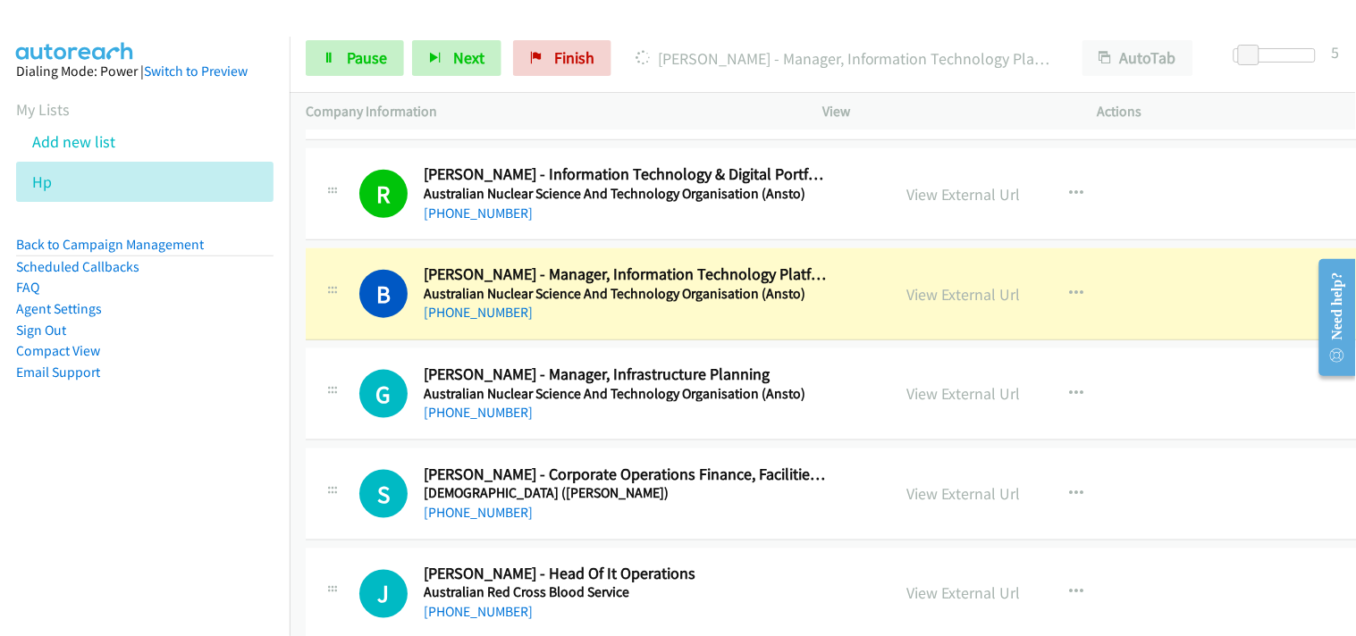
scroll to position [2283, 0]
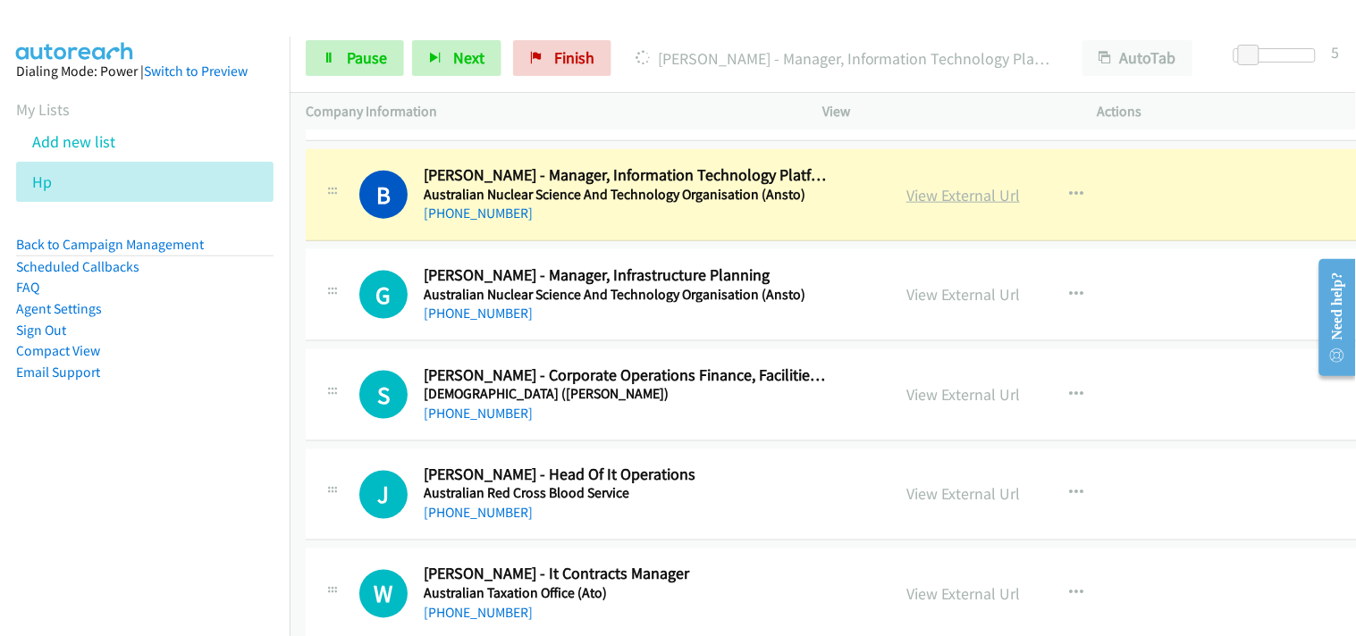
click at [916, 203] on link "View External Url" at bounding box center [962, 195] width 113 height 21
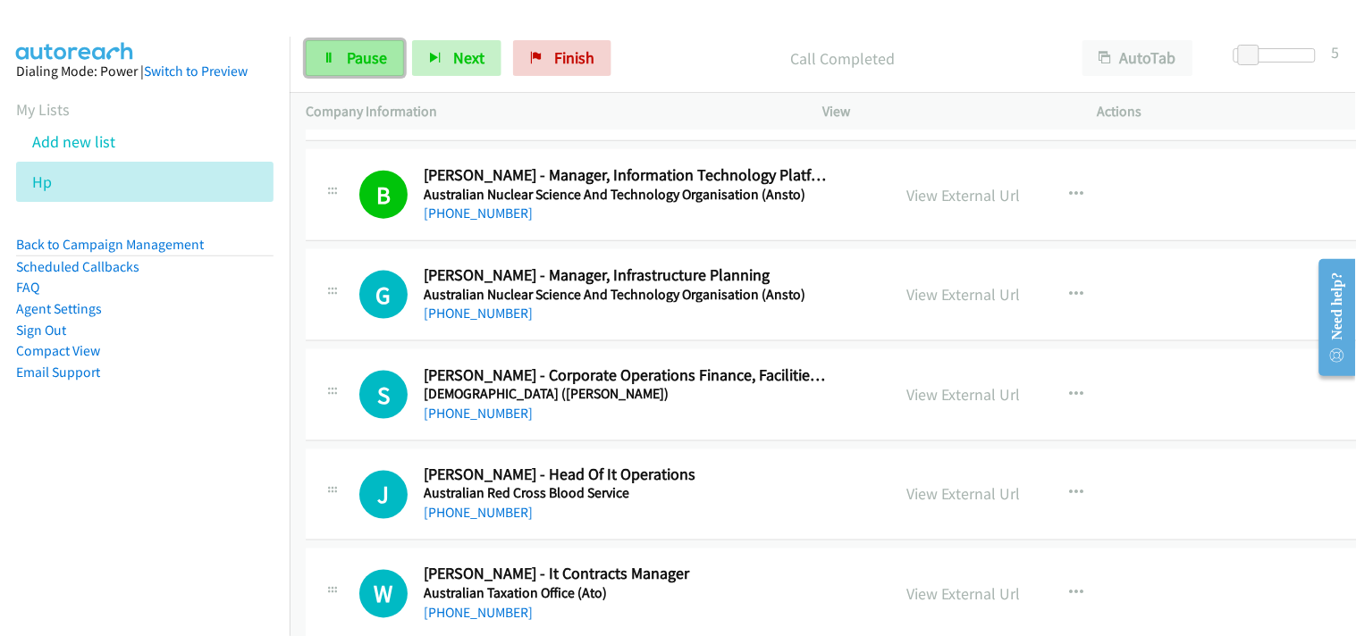
click at [372, 64] on span "Pause" at bounding box center [367, 57] width 40 height 21
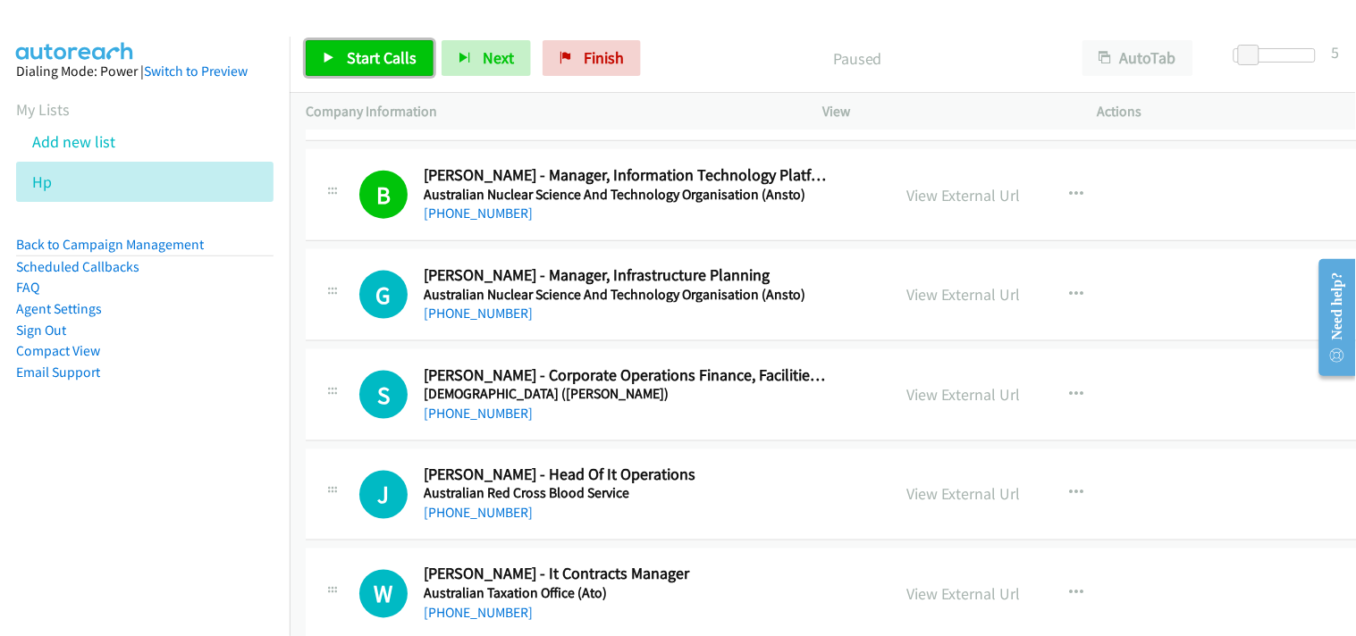
click at [371, 69] on link "Start Calls" at bounding box center [370, 58] width 128 height 36
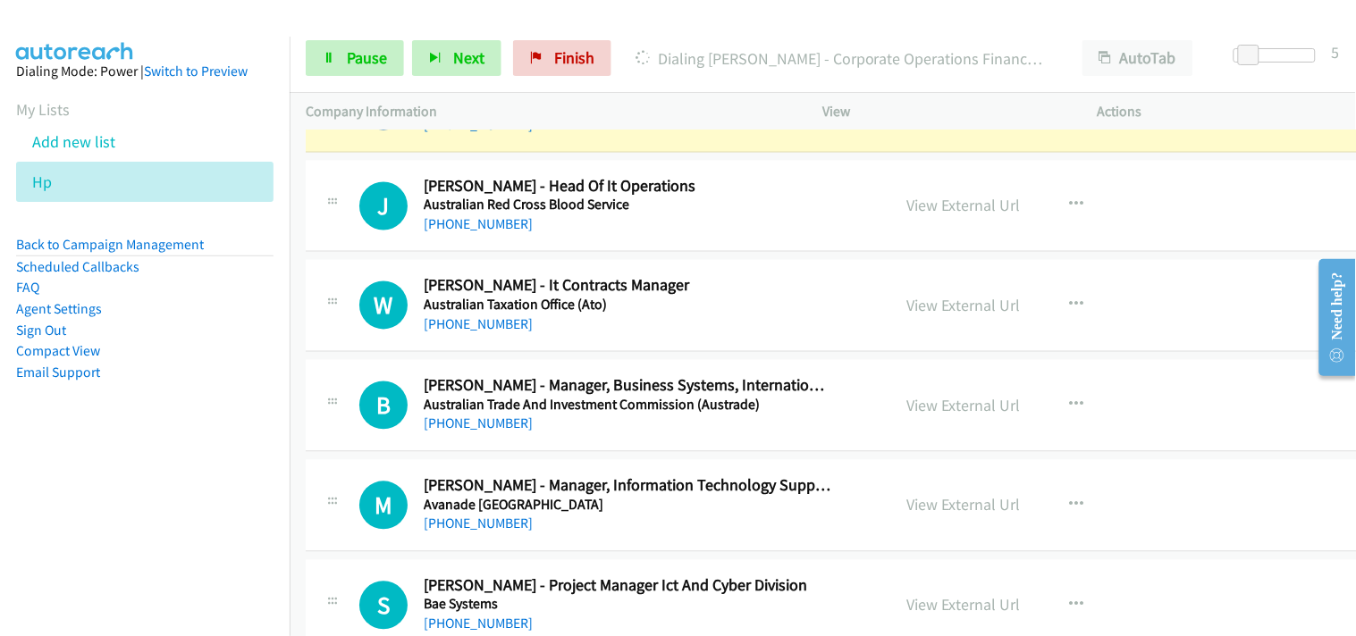
scroll to position [2581, 0]
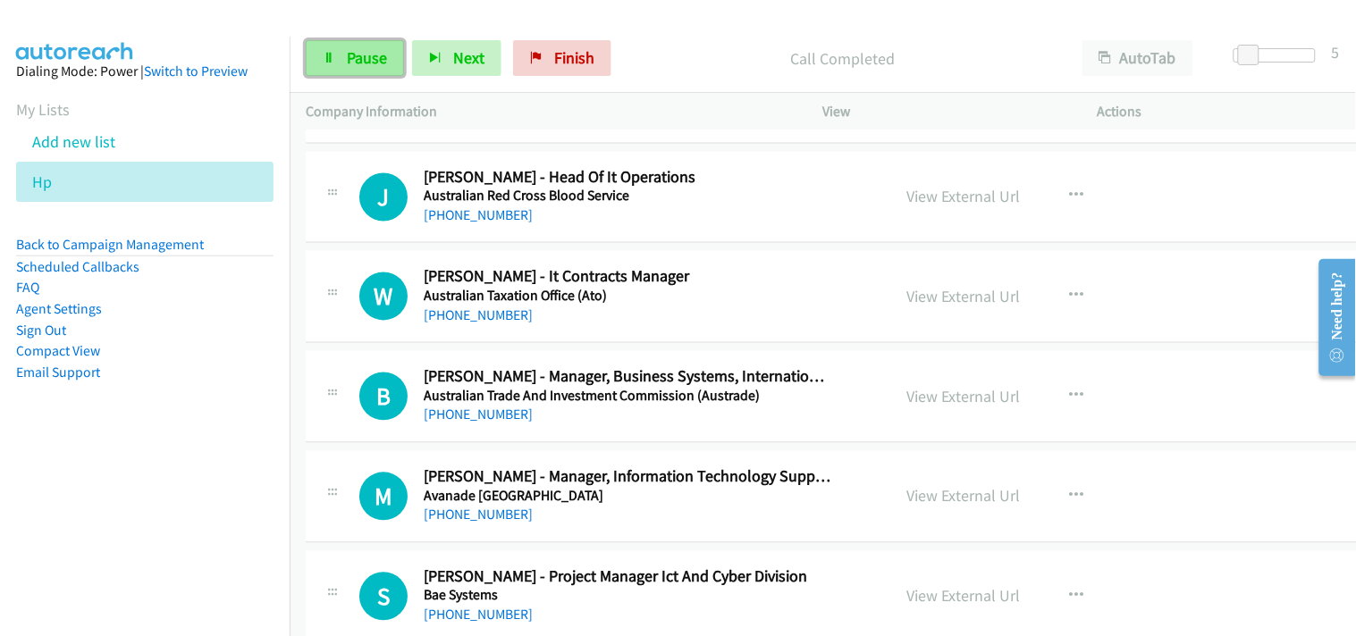
click at [376, 51] on span "Pause" at bounding box center [367, 57] width 40 height 21
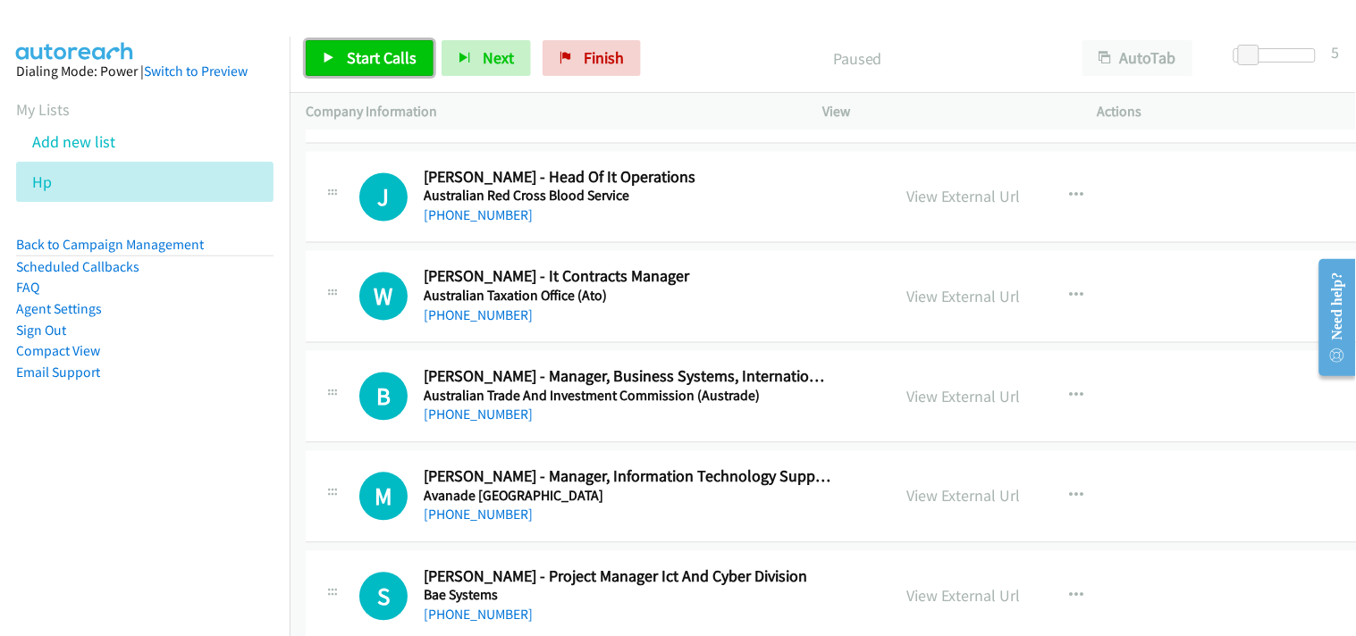
click at [331, 61] on icon at bounding box center [329, 59] width 13 height 13
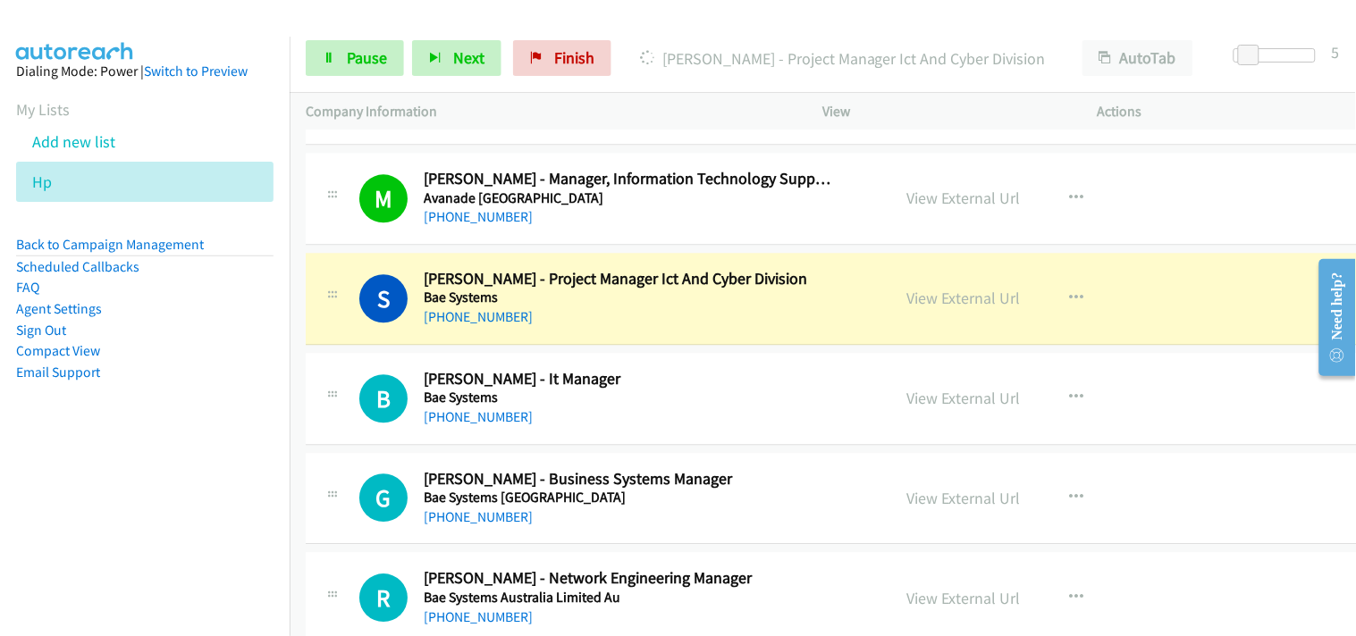
scroll to position [2978, 0]
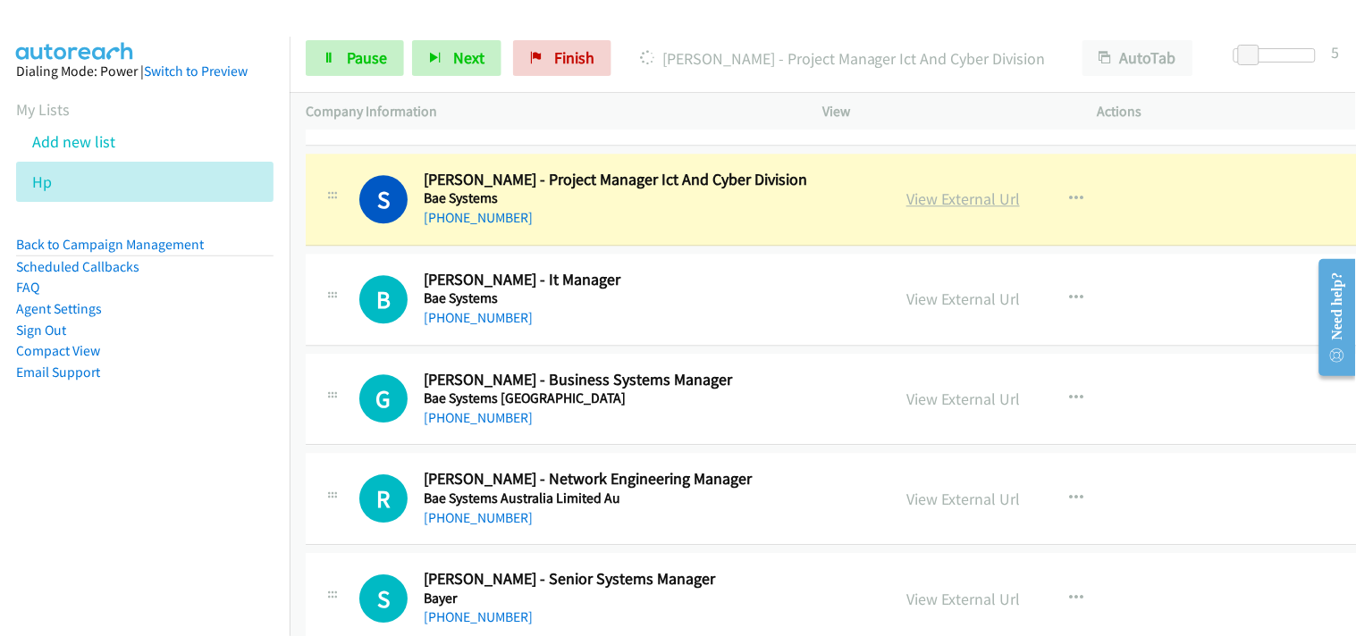
click at [979, 203] on link "View External Url" at bounding box center [962, 199] width 113 height 21
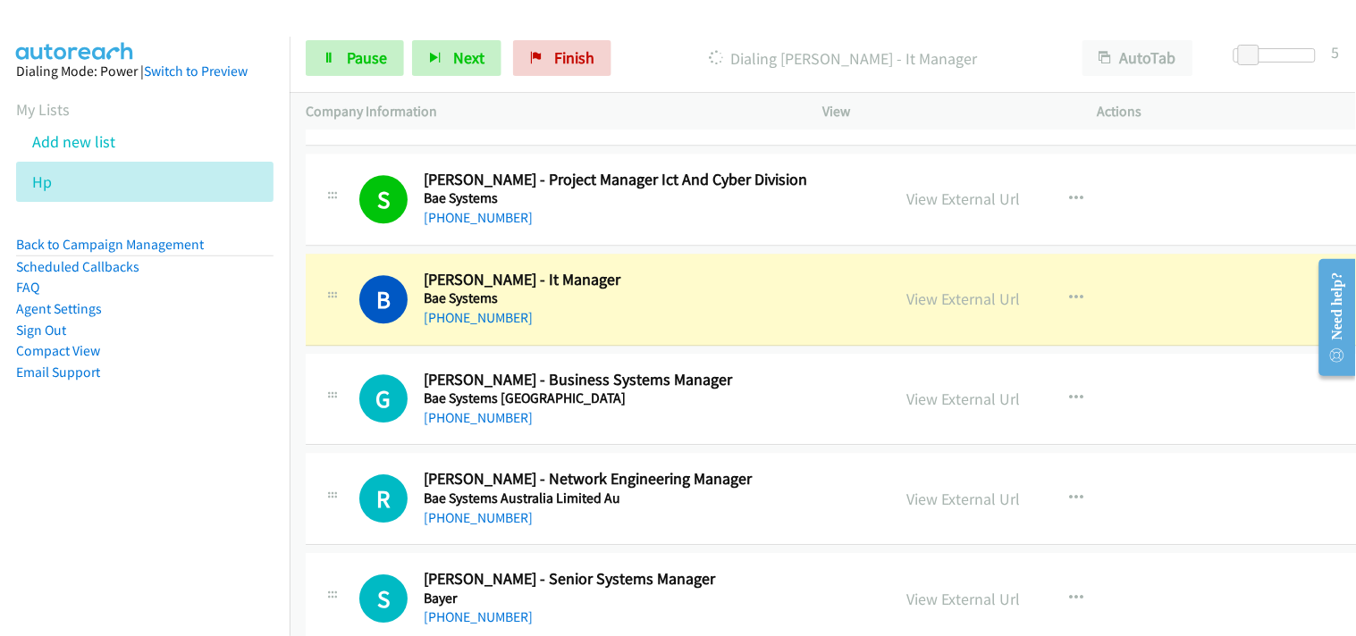
scroll to position [3078, 0]
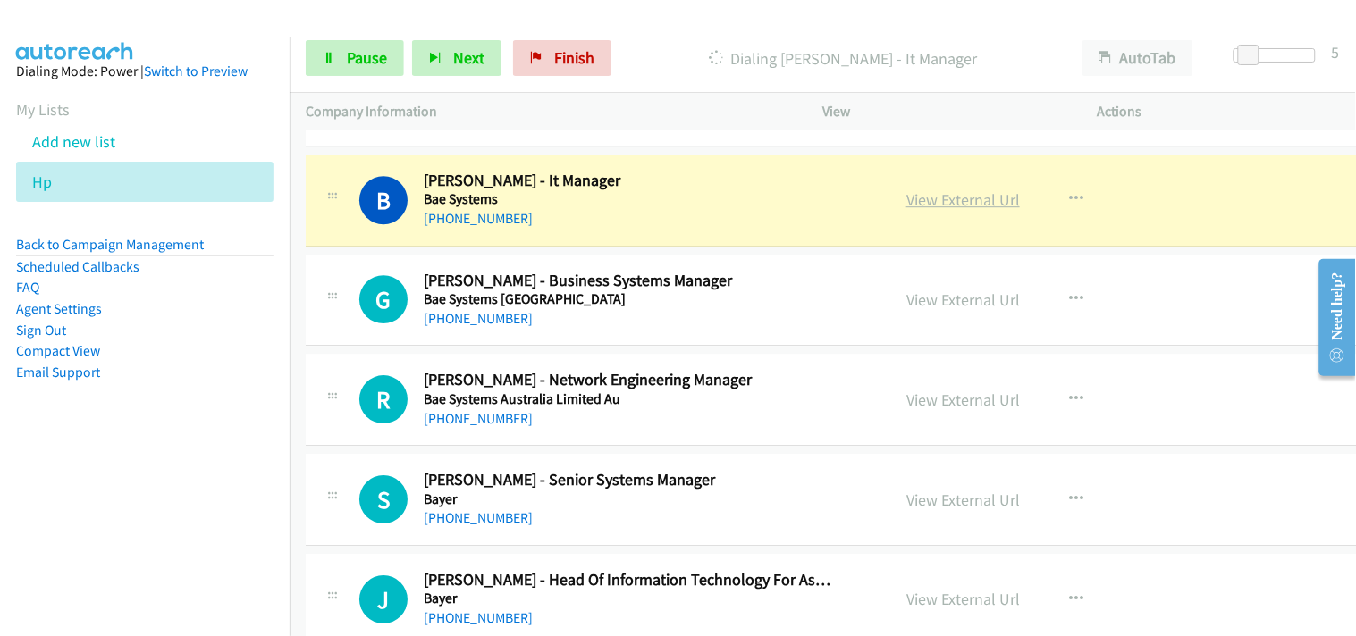
click at [971, 194] on link "View External Url" at bounding box center [962, 199] width 113 height 21
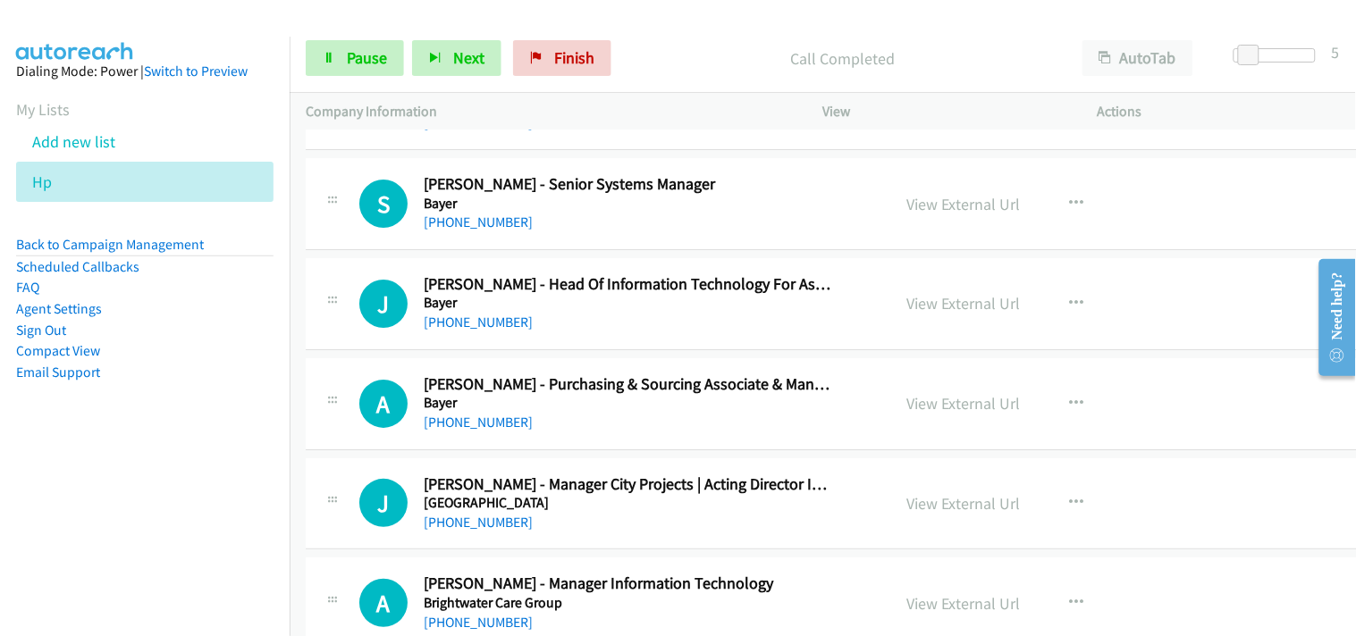
scroll to position [3375, 0]
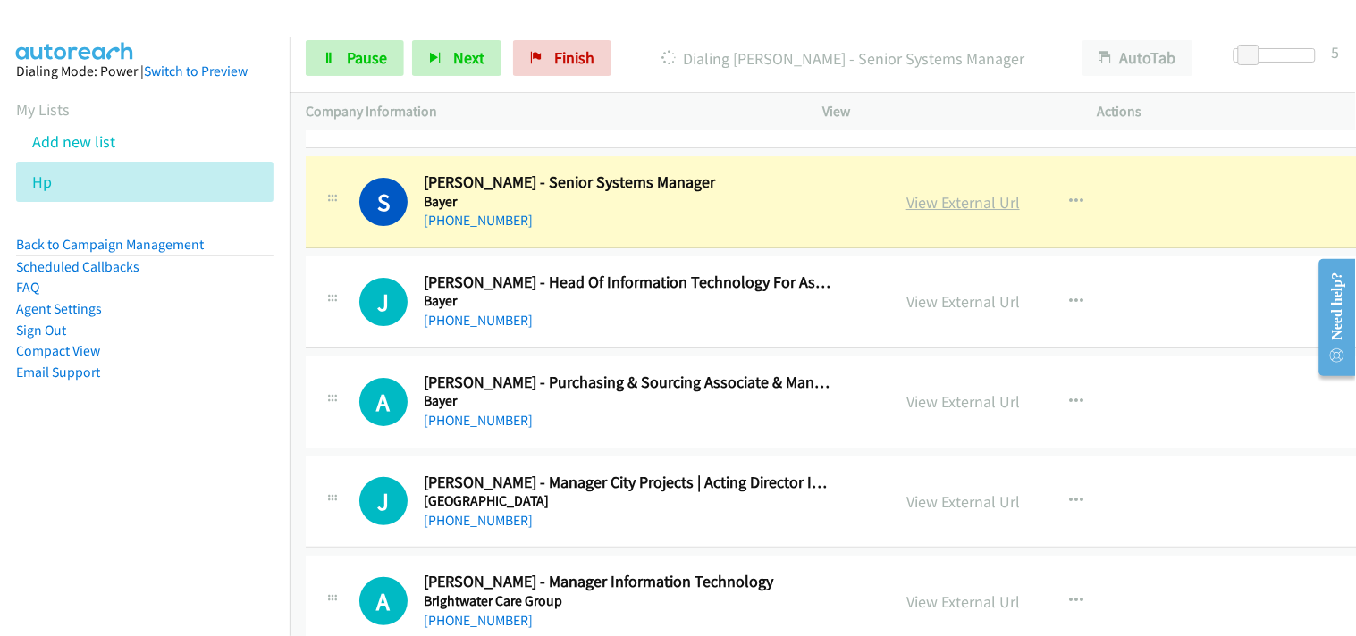
click at [940, 195] on link "View External Url" at bounding box center [962, 202] width 113 height 21
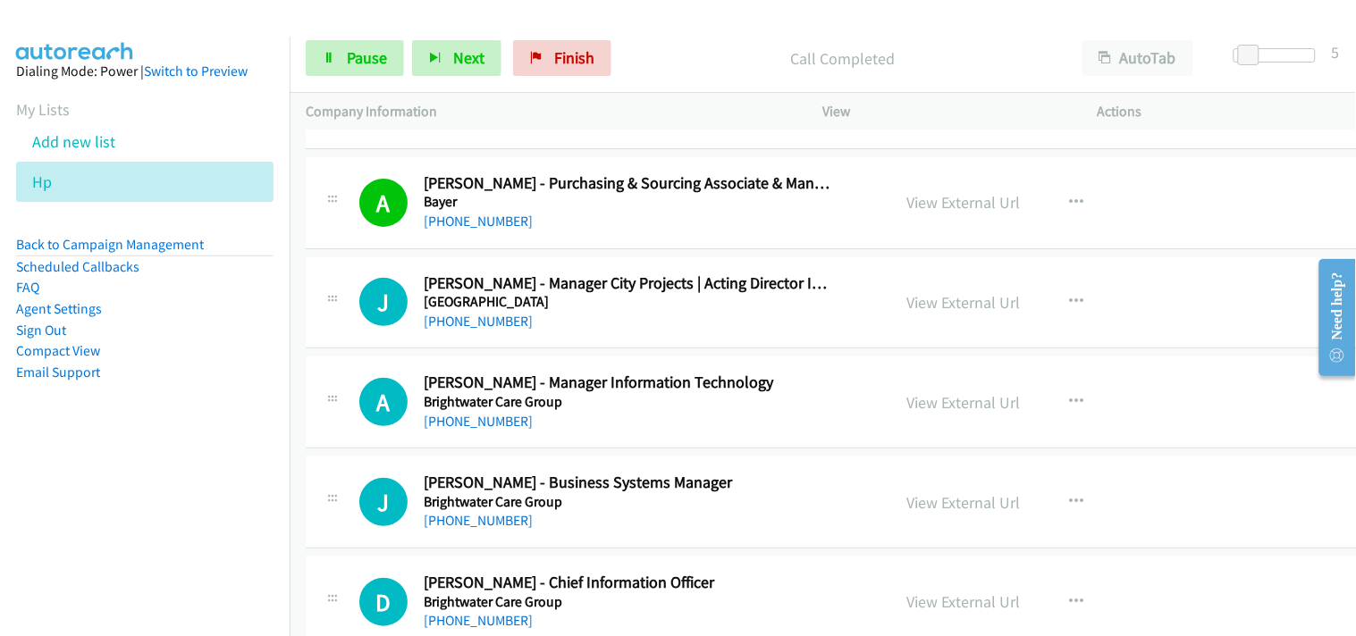
scroll to position [3674, 0]
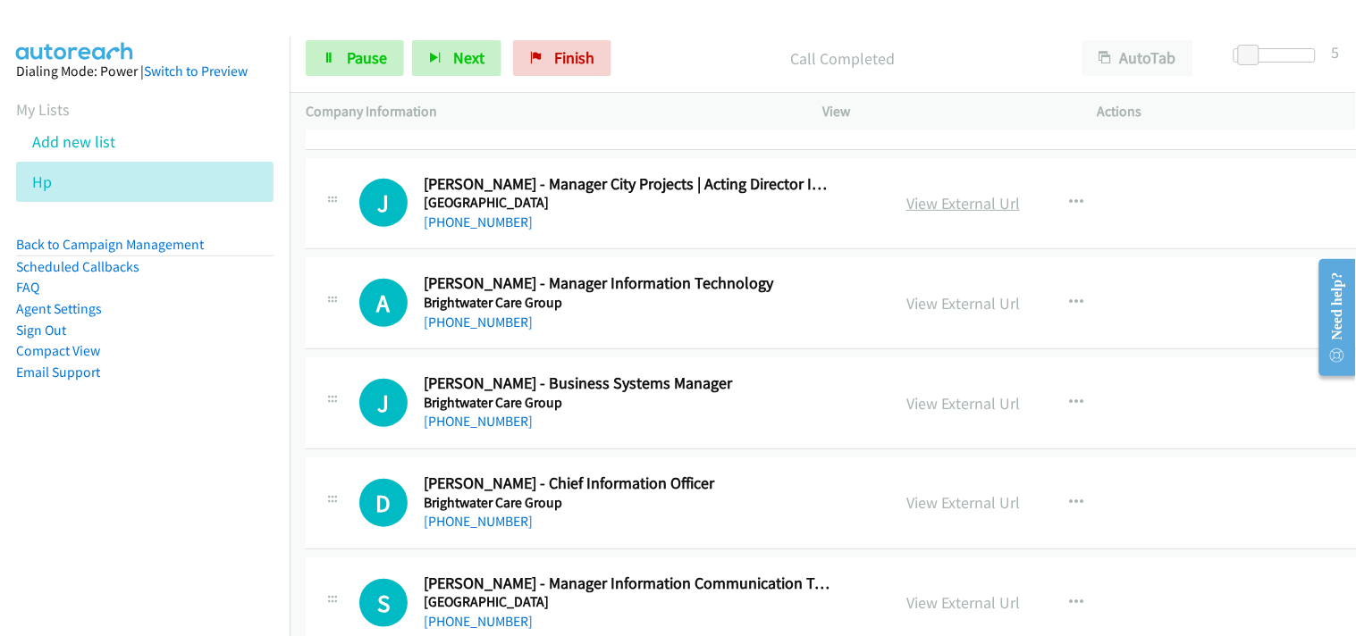
click at [974, 206] on link "View External Url" at bounding box center [962, 203] width 113 height 21
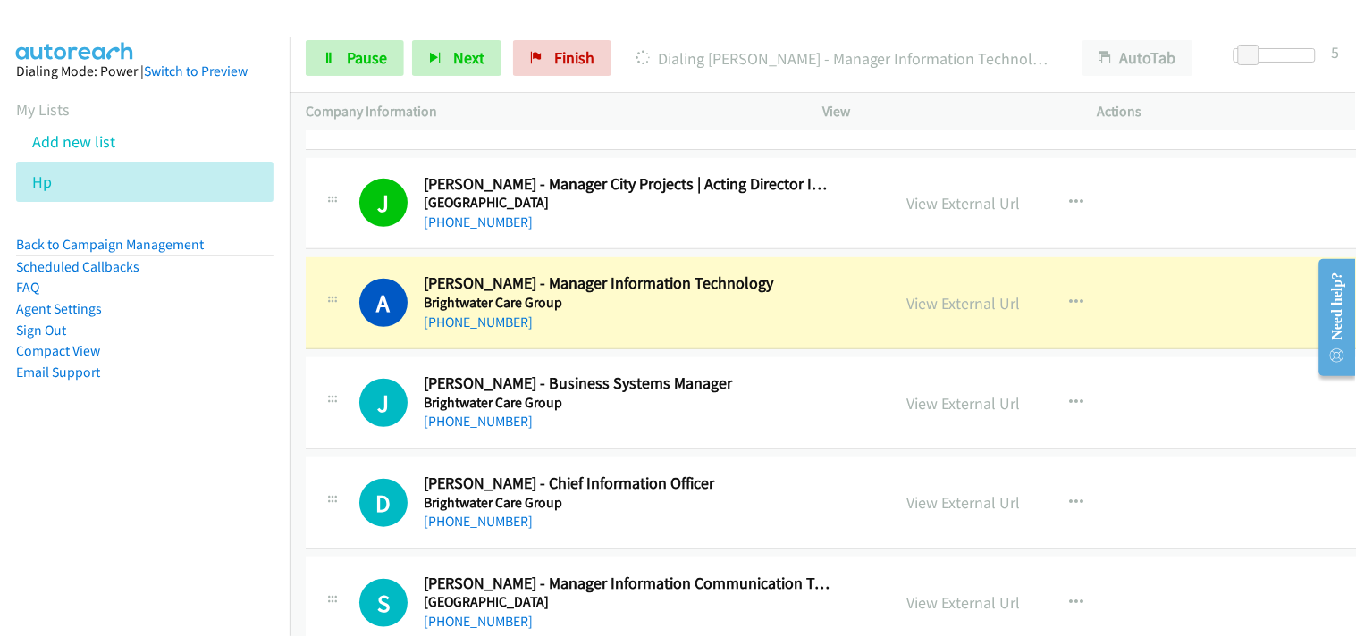
scroll to position [3773, 0]
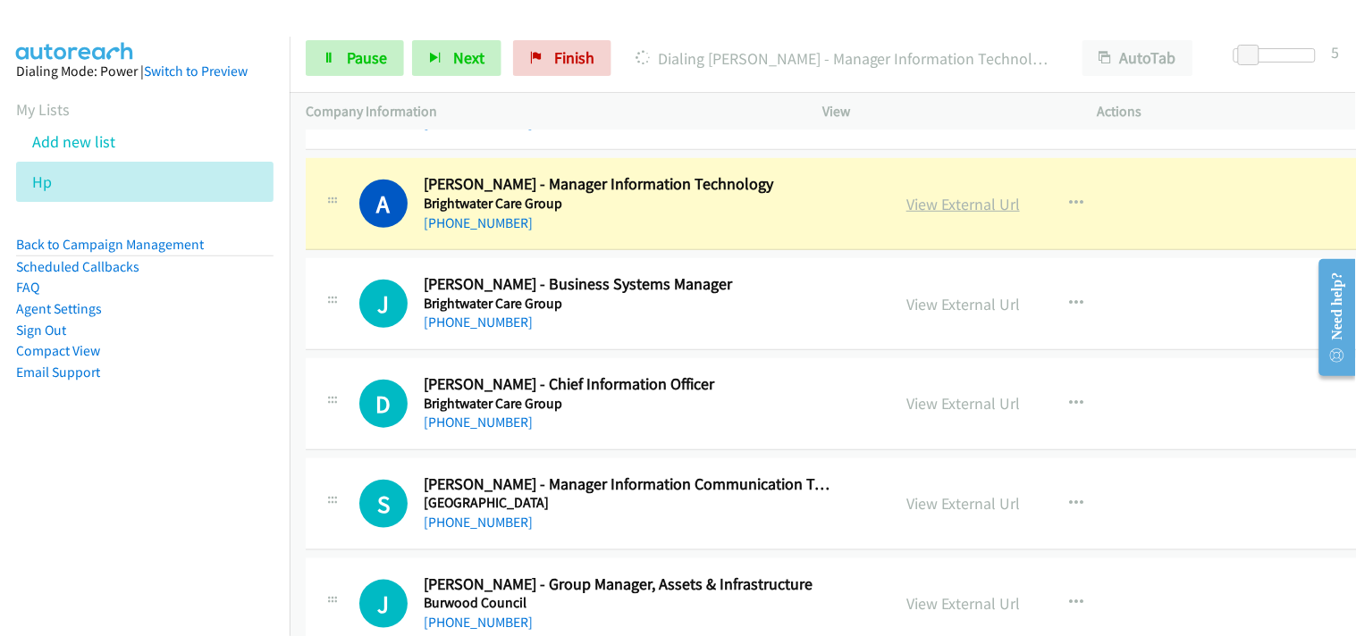
click at [965, 206] on link "View External Url" at bounding box center [962, 204] width 113 height 21
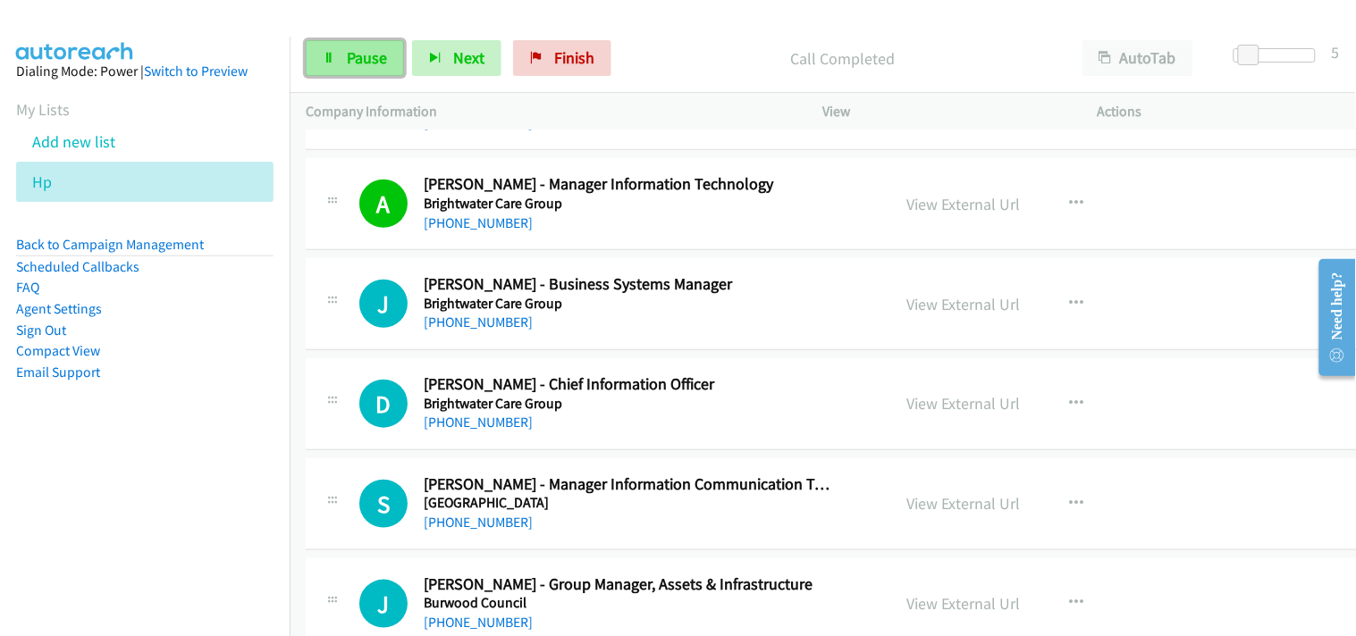
click at [390, 68] on link "Pause" at bounding box center [355, 58] width 98 height 36
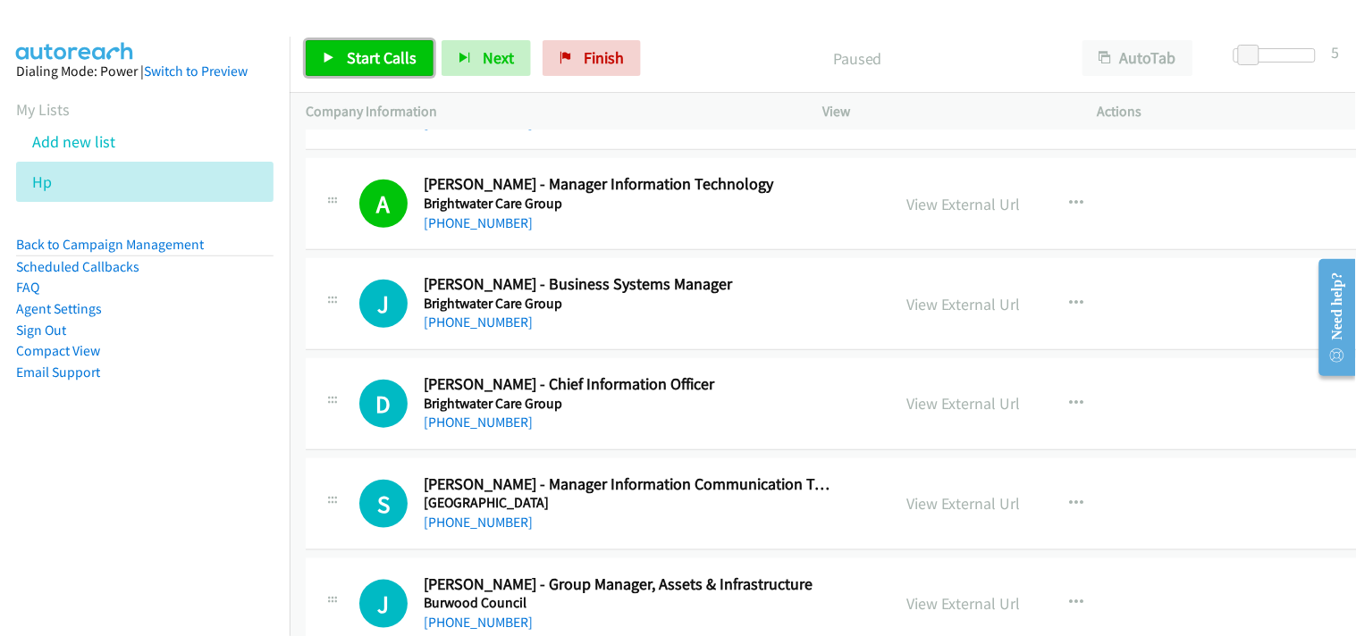
click at [360, 55] on span "Start Calls" at bounding box center [382, 57] width 70 height 21
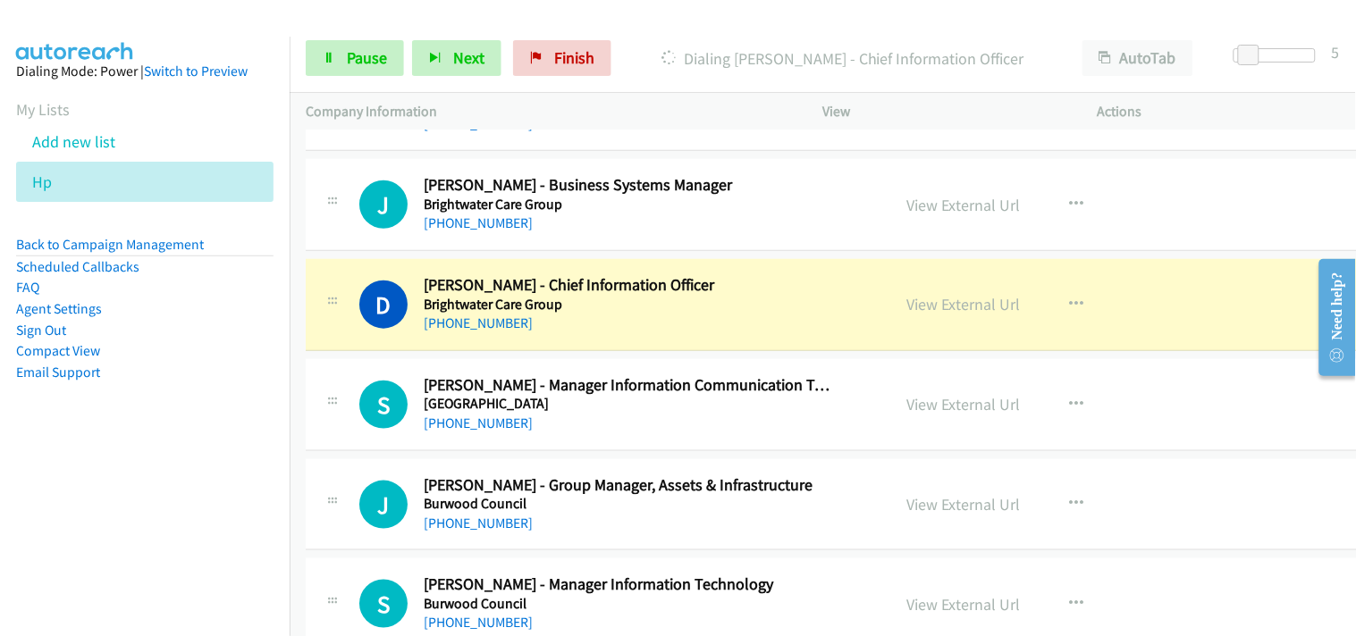
scroll to position [3971, 0]
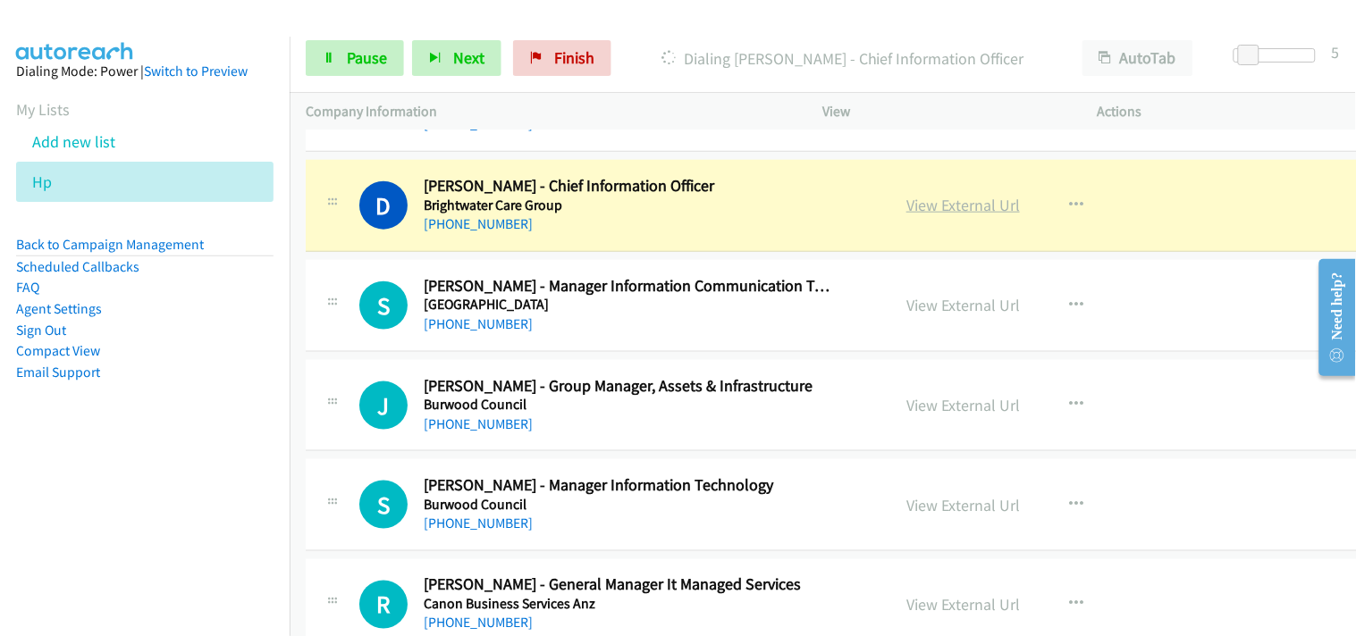
click at [939, 214] on link "View External Url" at bounding box center [962, 205] width 113 height 21
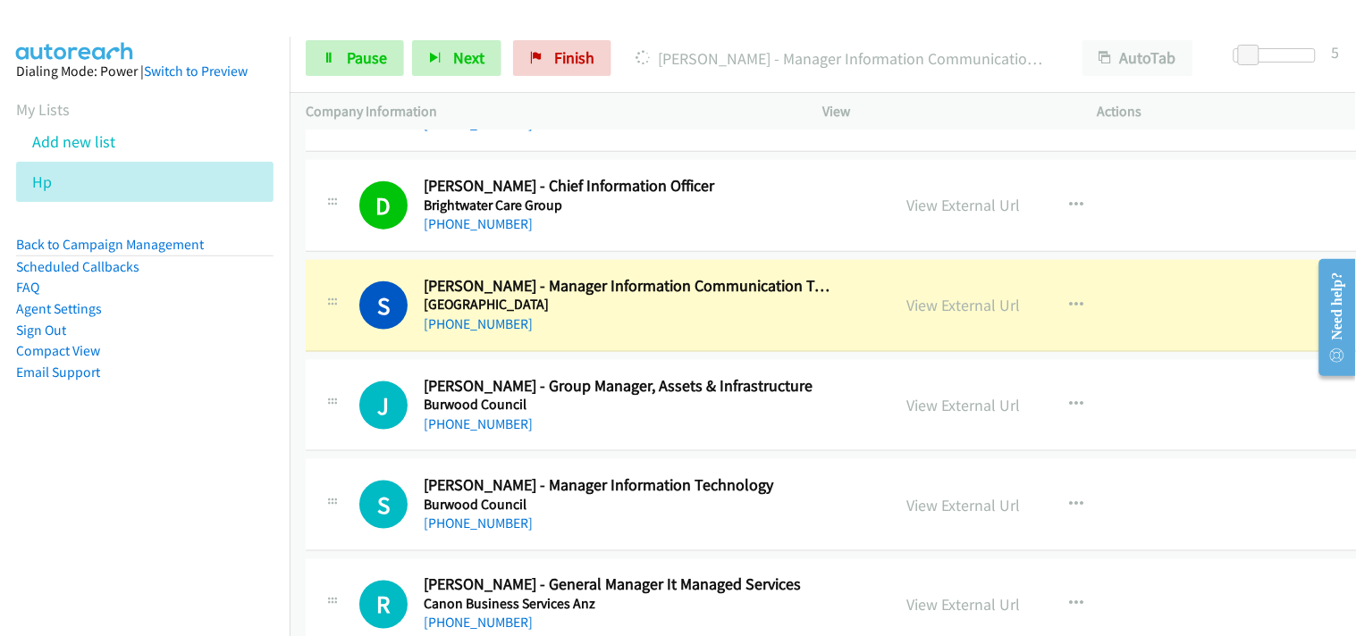
scroll to position [4070, 0]
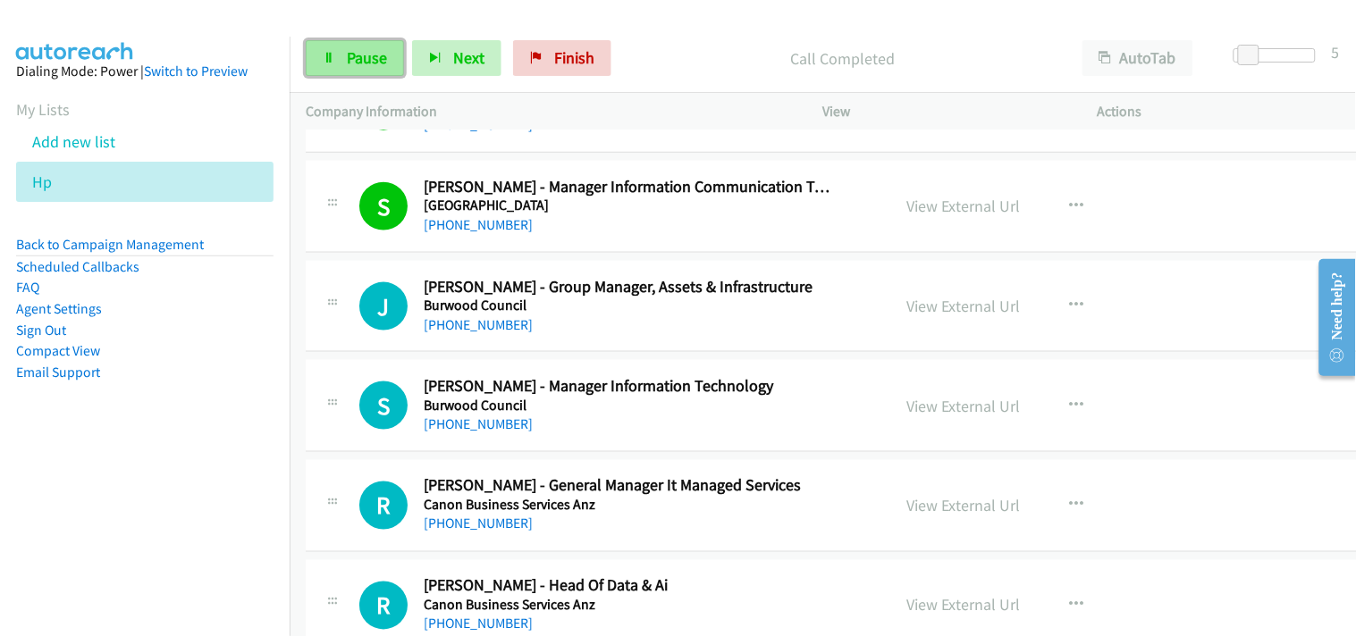
click at [324, 65] on link "Pause" at bounding box center [355, 58] width 98 height 36
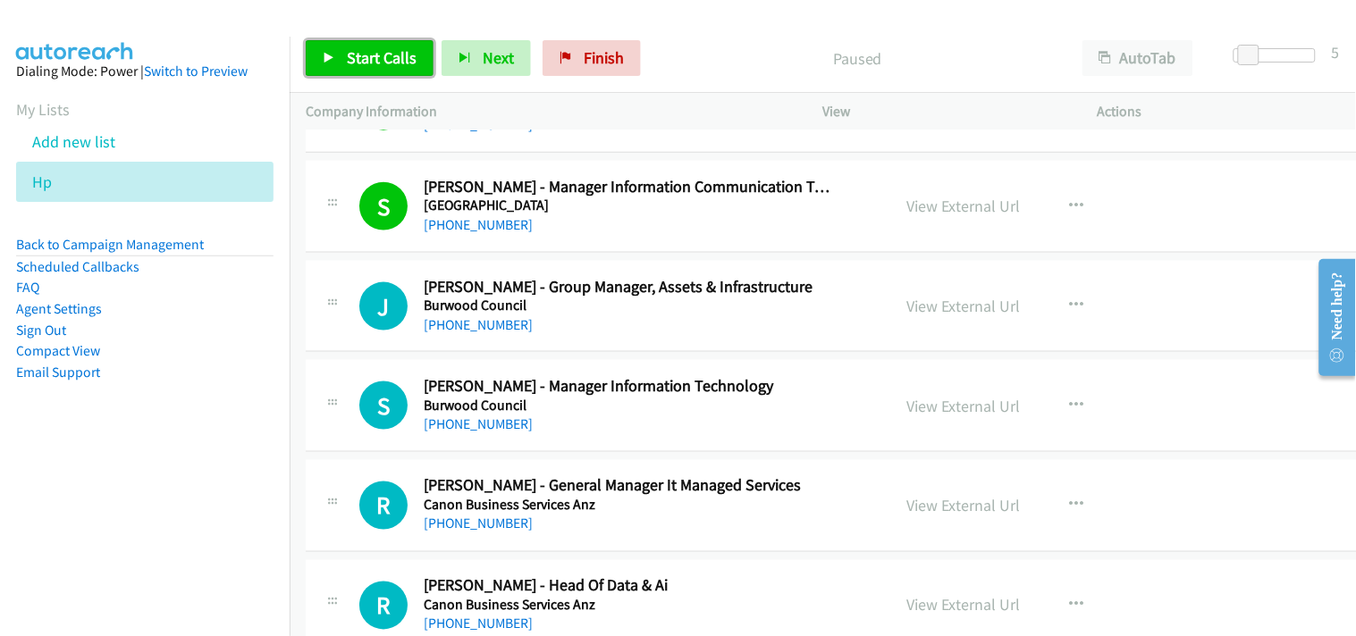
click at [326, 60] on icon at bounding box center [329, 59] width 13 height 13
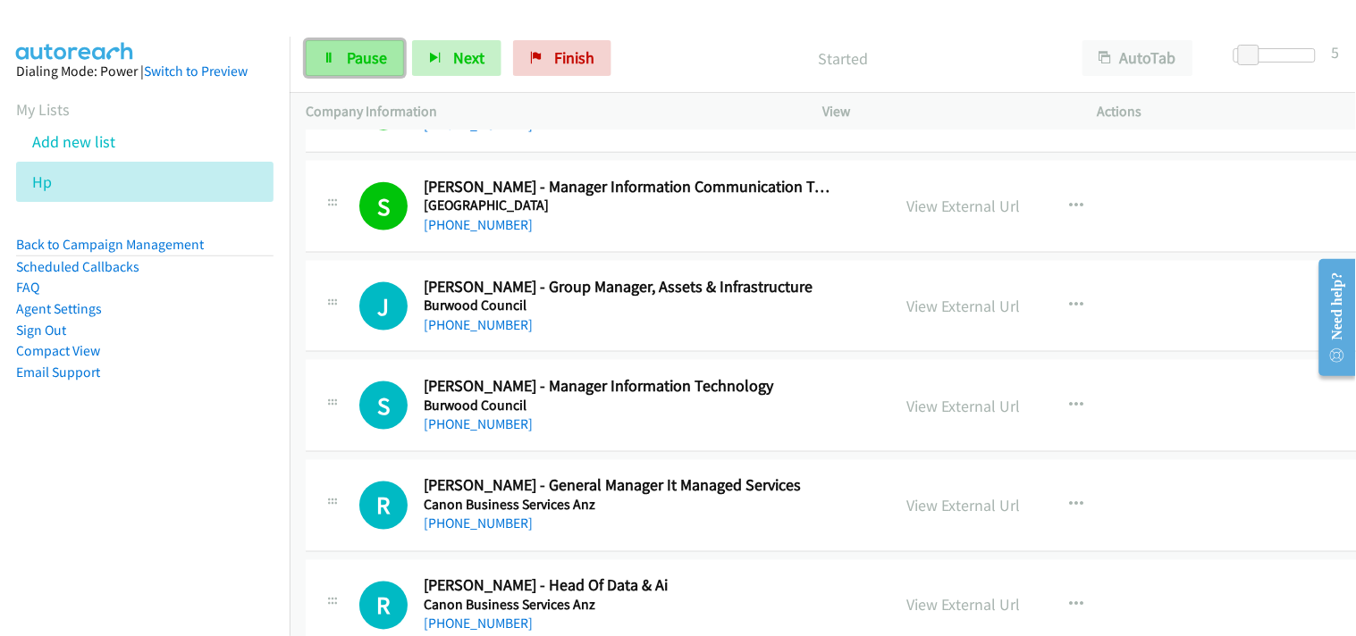
click at [376, 66] on span "Pause" at bounding box center [367, 57] width 40 height 21
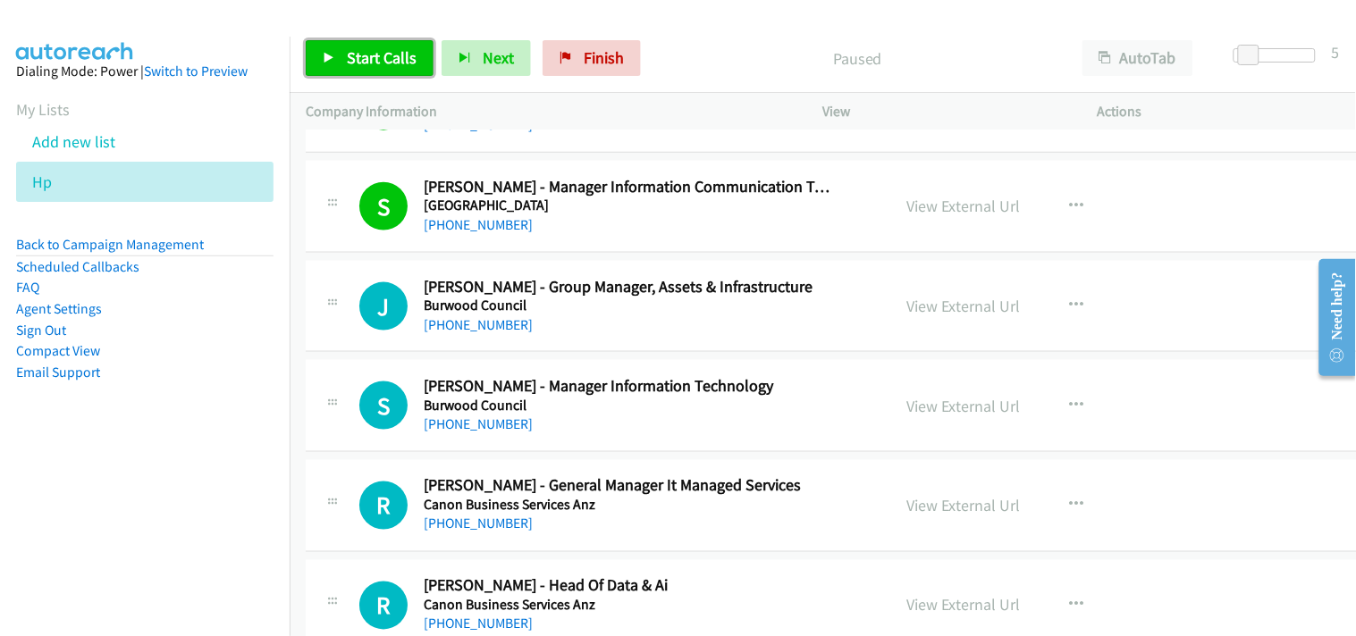
click at [323, 63] on icon at bounding box center [329, 59] width 13 height 13
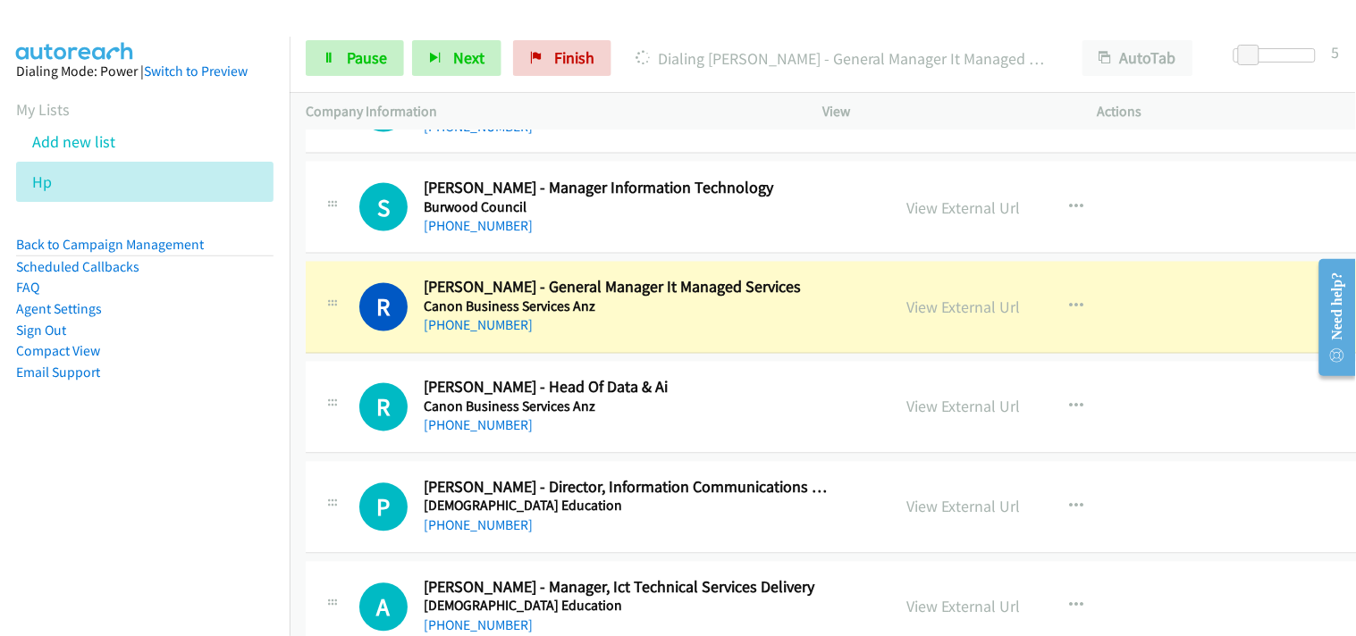
scroll to position [4368, 0]
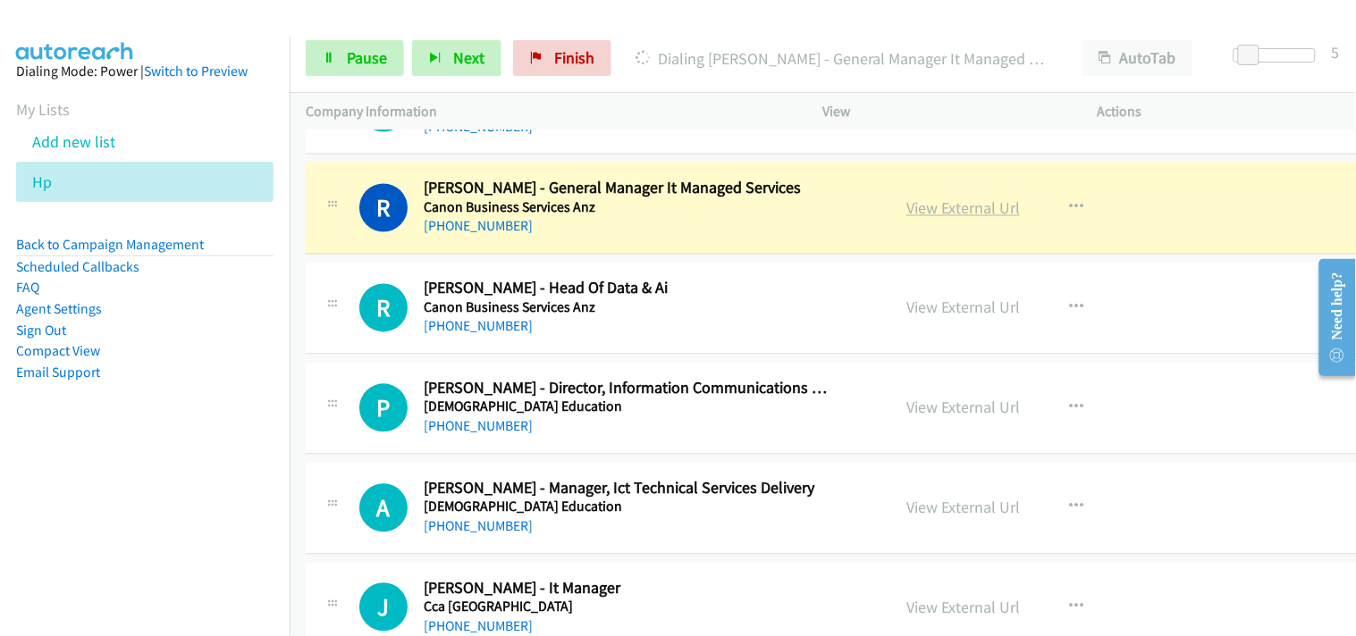
click at [966, 212] on link "View External Url" at bounding box center [962, 208] width 113 height 21
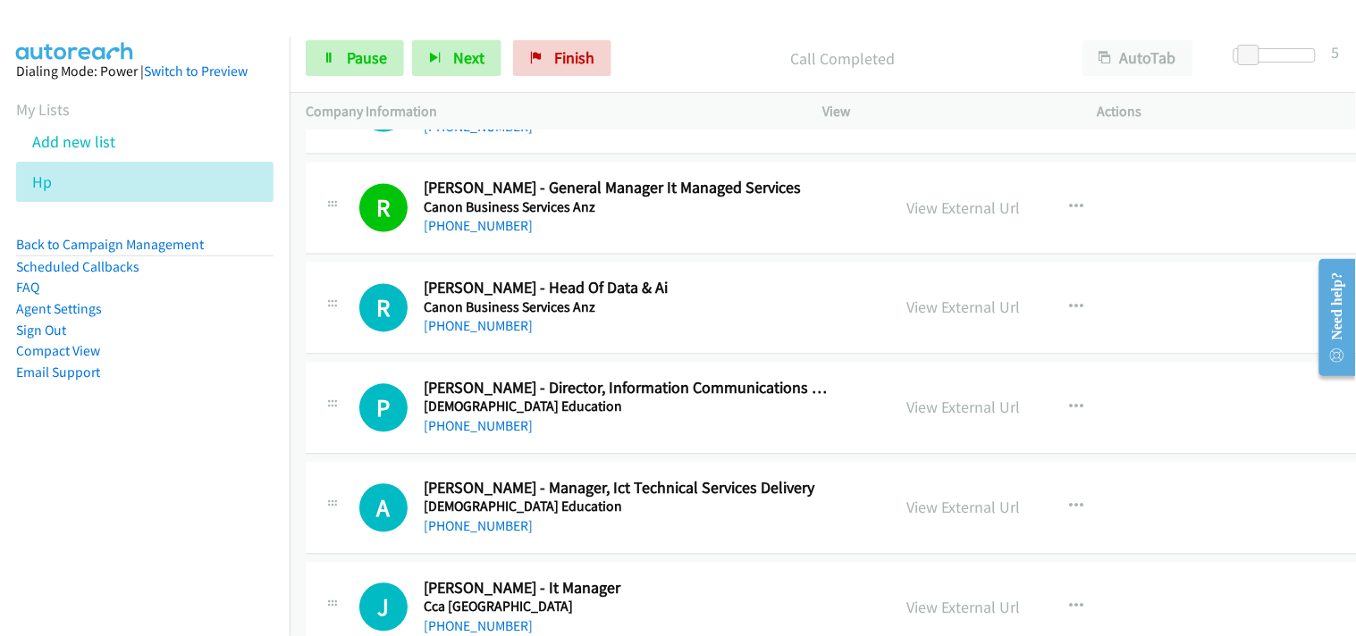
scroll to position [4468, 0]
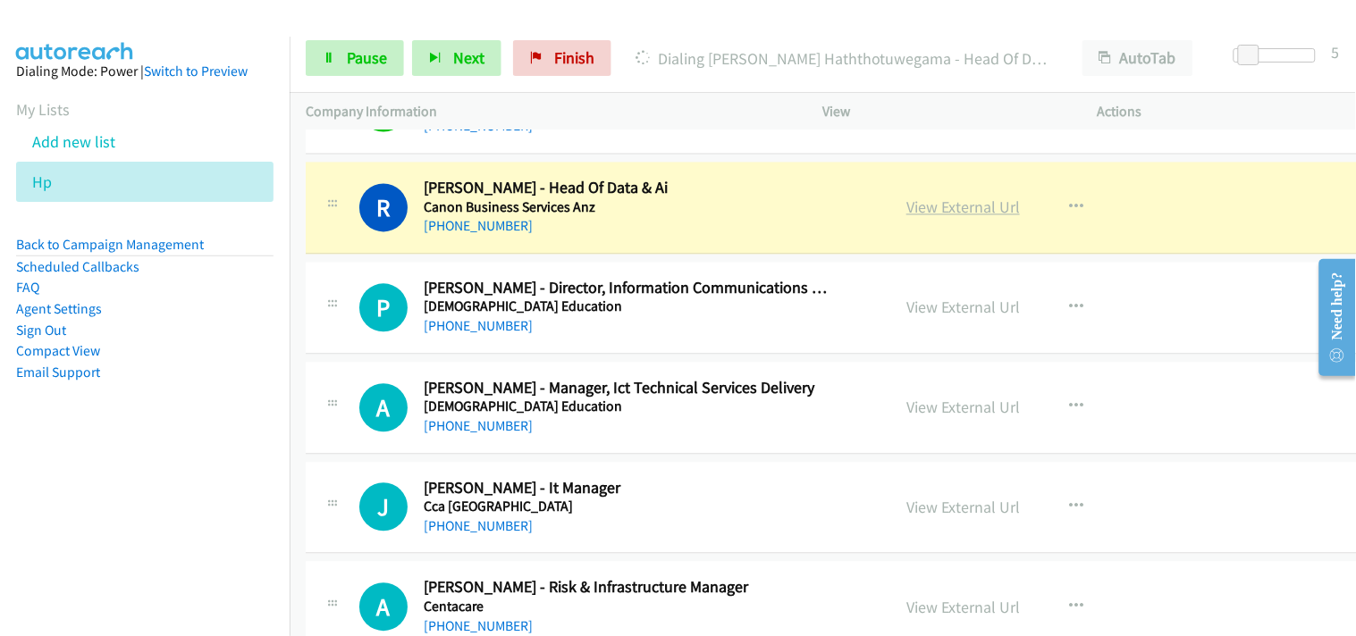
click at [988, 207] on link "View External Url" at bounding box center [962, 207] width 113 height 21
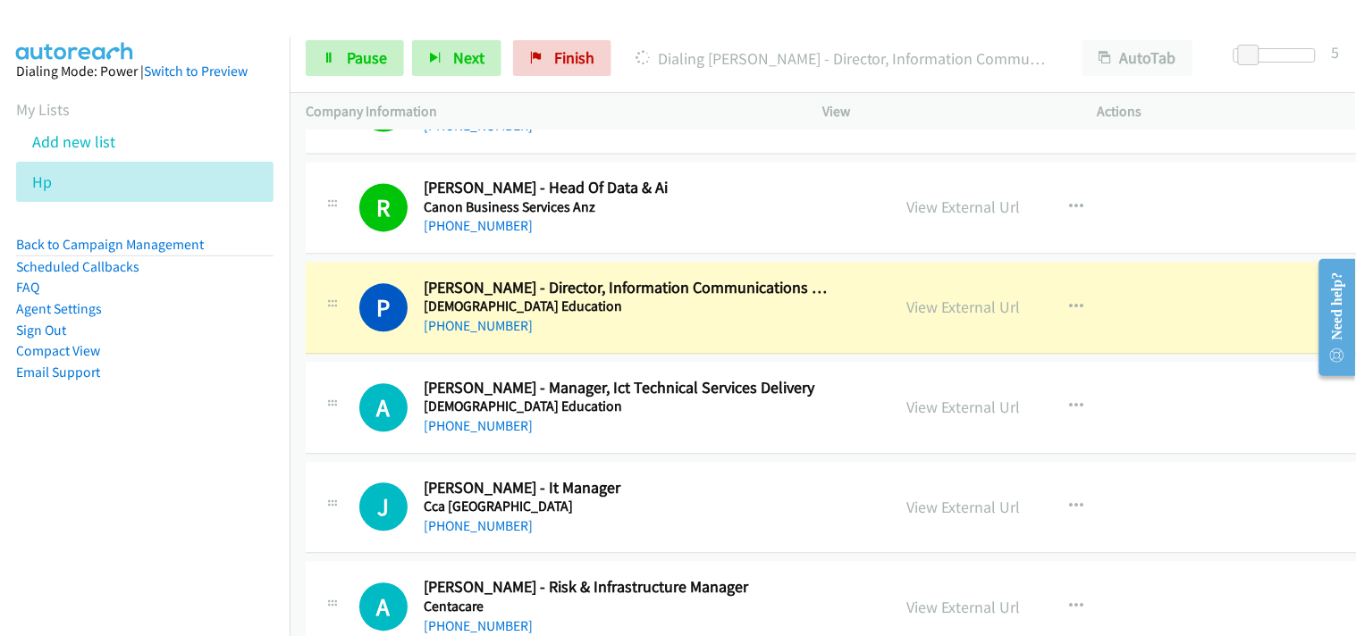
scroll to position [4567, 0]
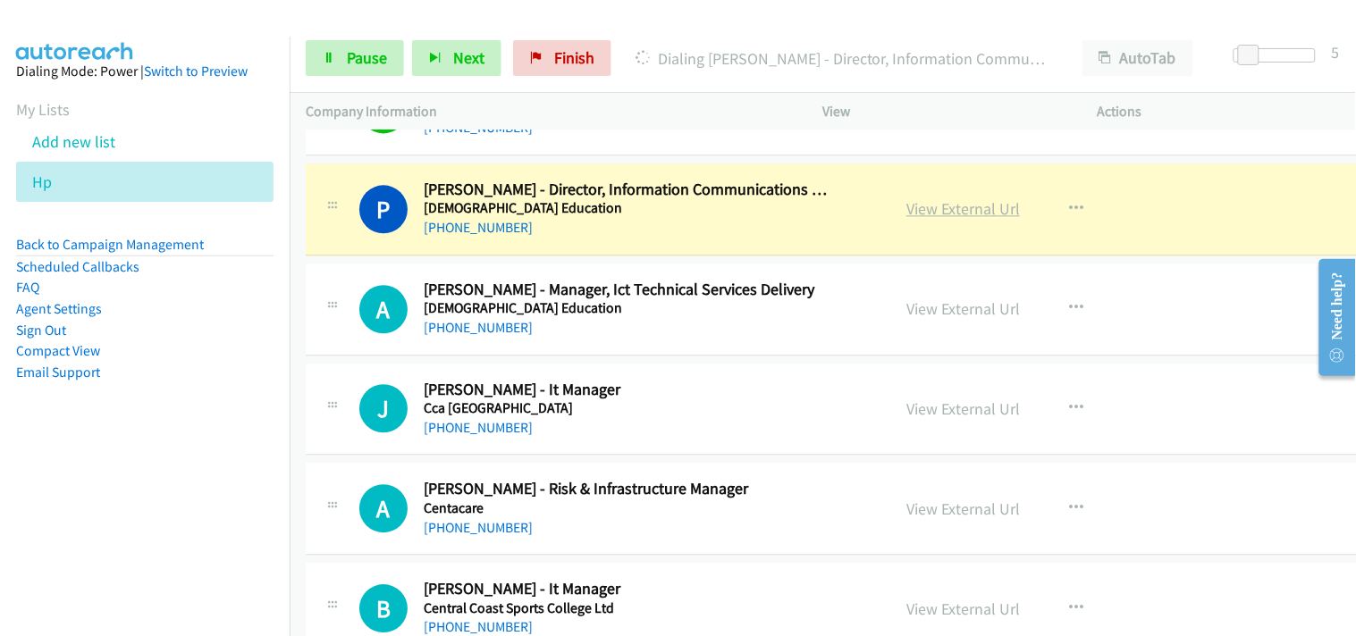
click at [934, 202] on link "View External Url" at bounding box center [962, 208] width 113 height 21
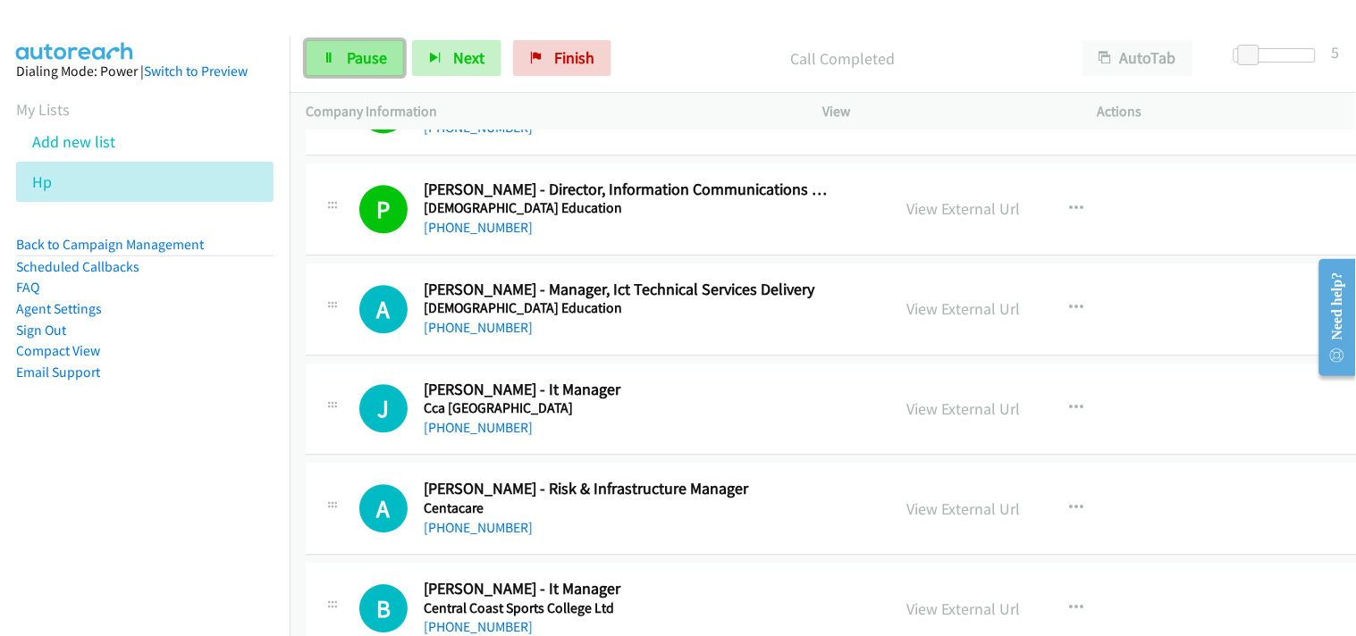
click at [358, 58] on span "Pause" at bounding box center [367, 57] width 40 height 21
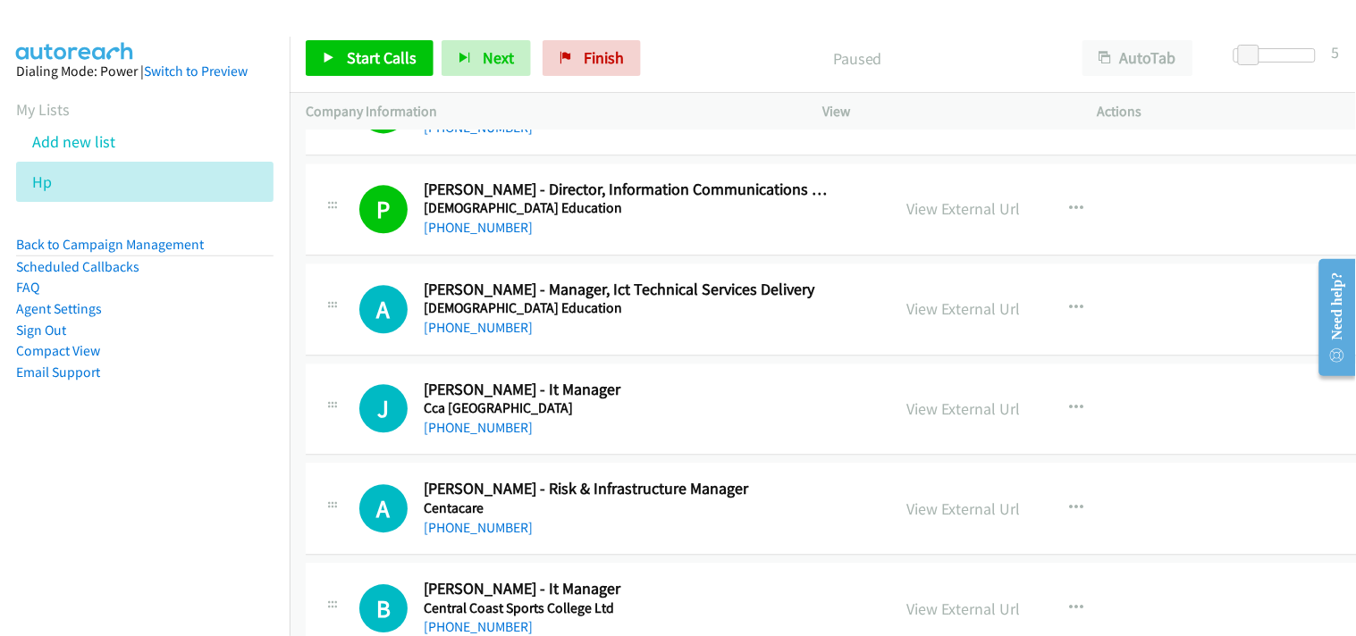
click at [490, 338] on div "[PHONE_NUMBER]" at bounding box center [628, 327] width 408 height 21
click at [475, 331] on link "[PHONE_NUMBER]" at bounding box center [478, 327] width 109 height 17
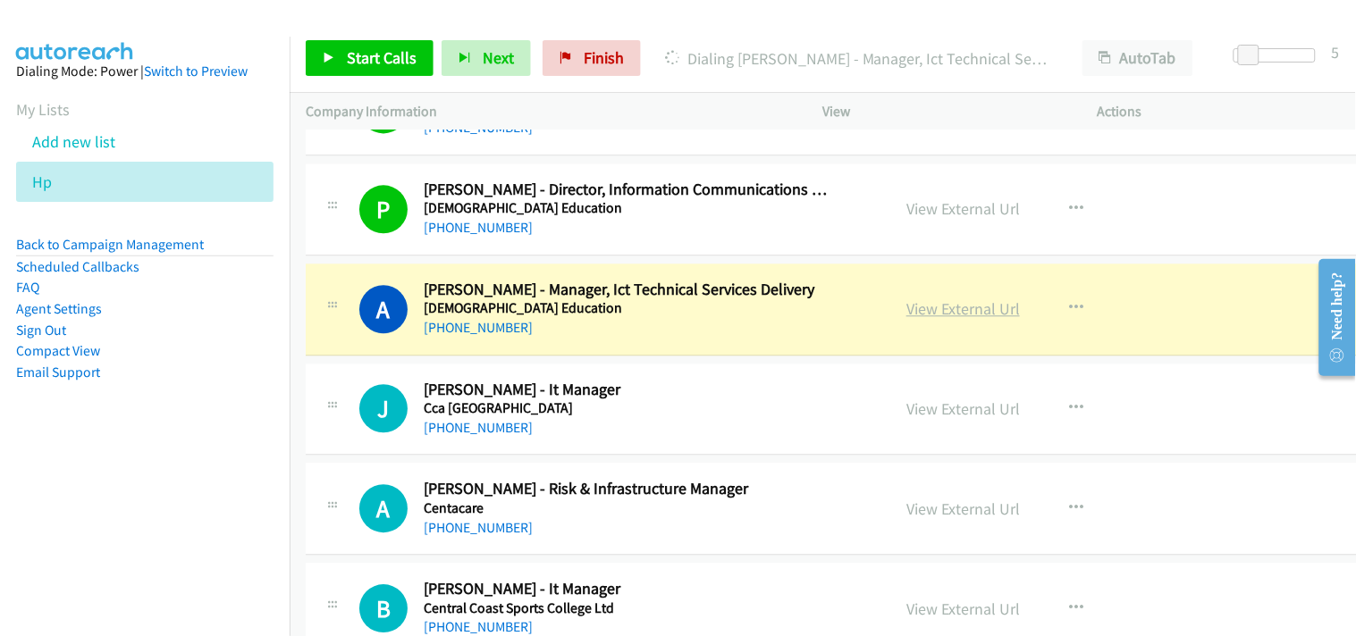
click at [941, 315] on link "View External Url" at bounding box center [962, 308] width 113 height 21
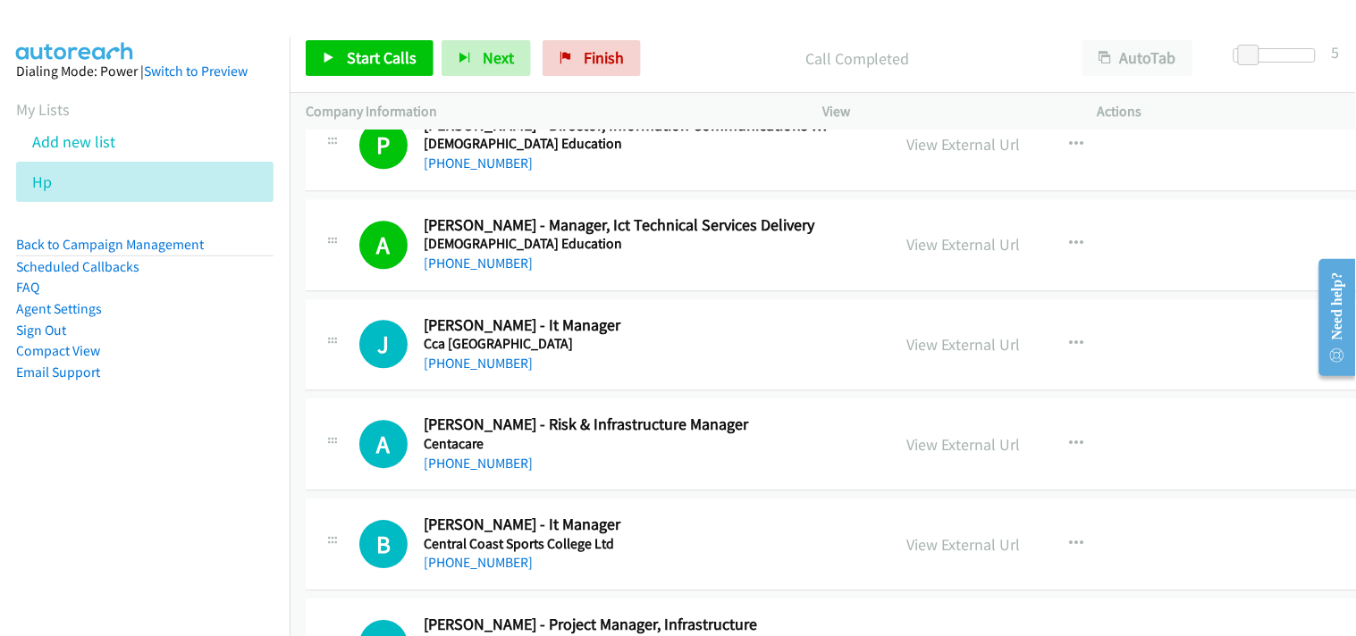
scroll to position [4666, 0]
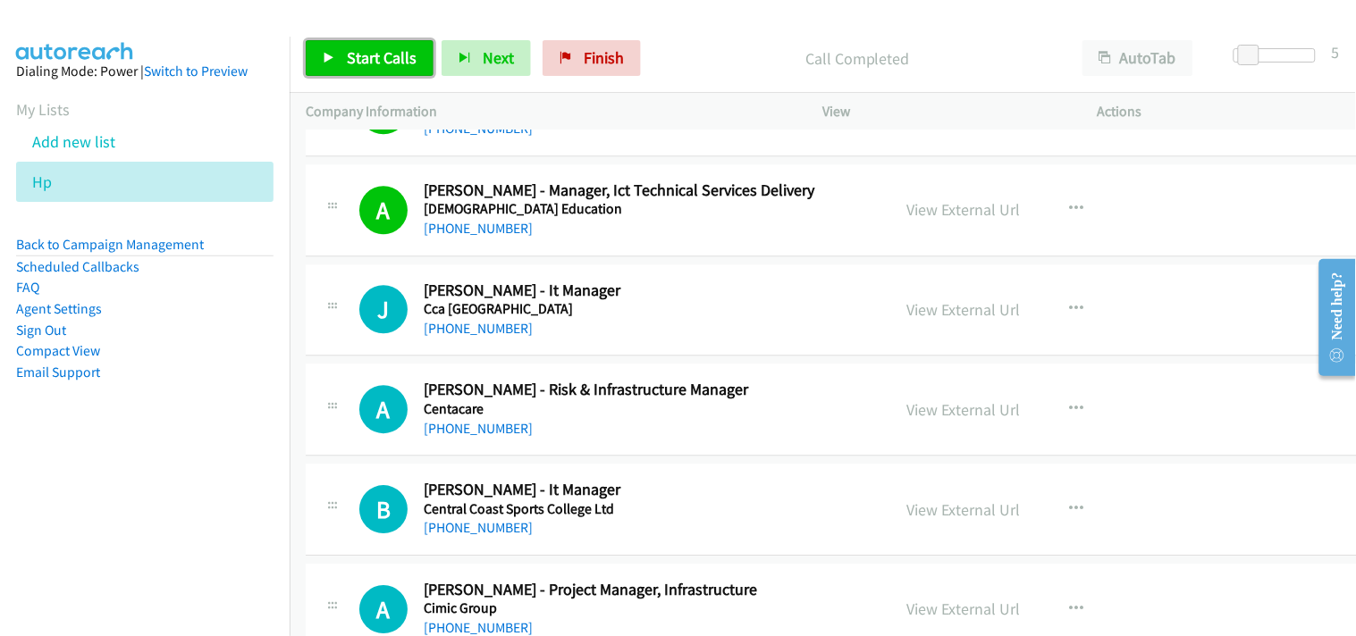
click at [376, 56] on span "Start Calls" at bounding box center [382, 57] width 70 height 21
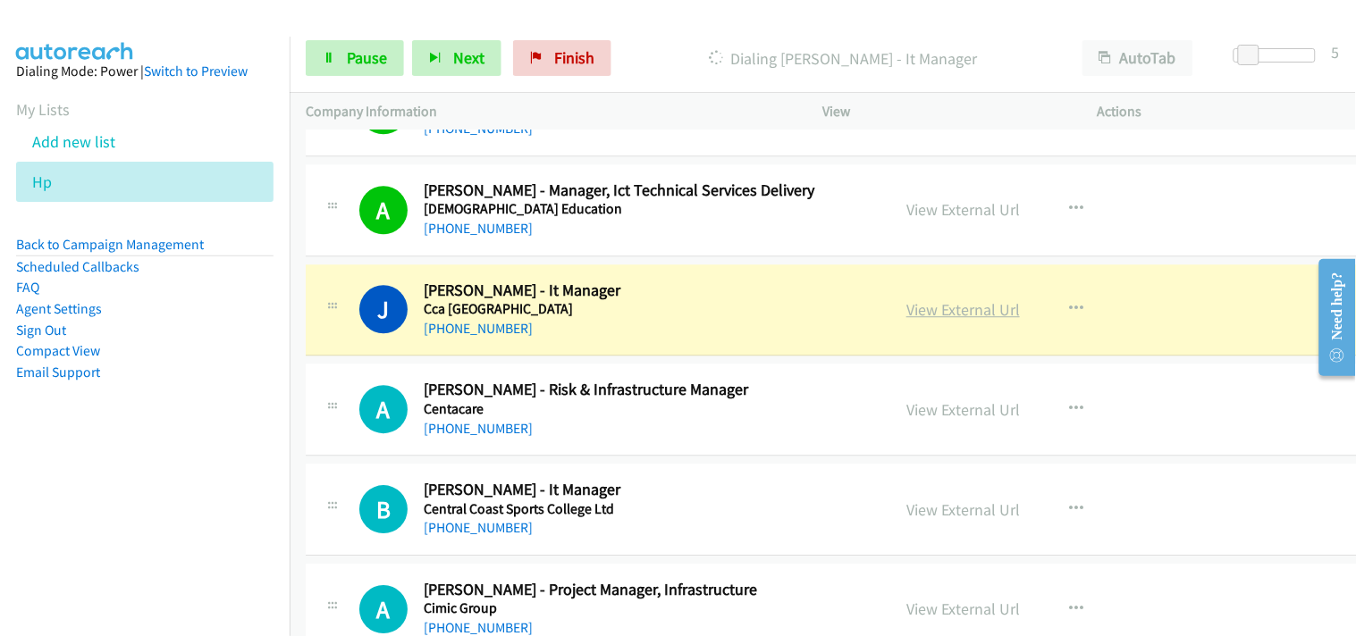
click at [976, 315] on link "View External Url" at bounding box center [962, 309] width 113 height 21
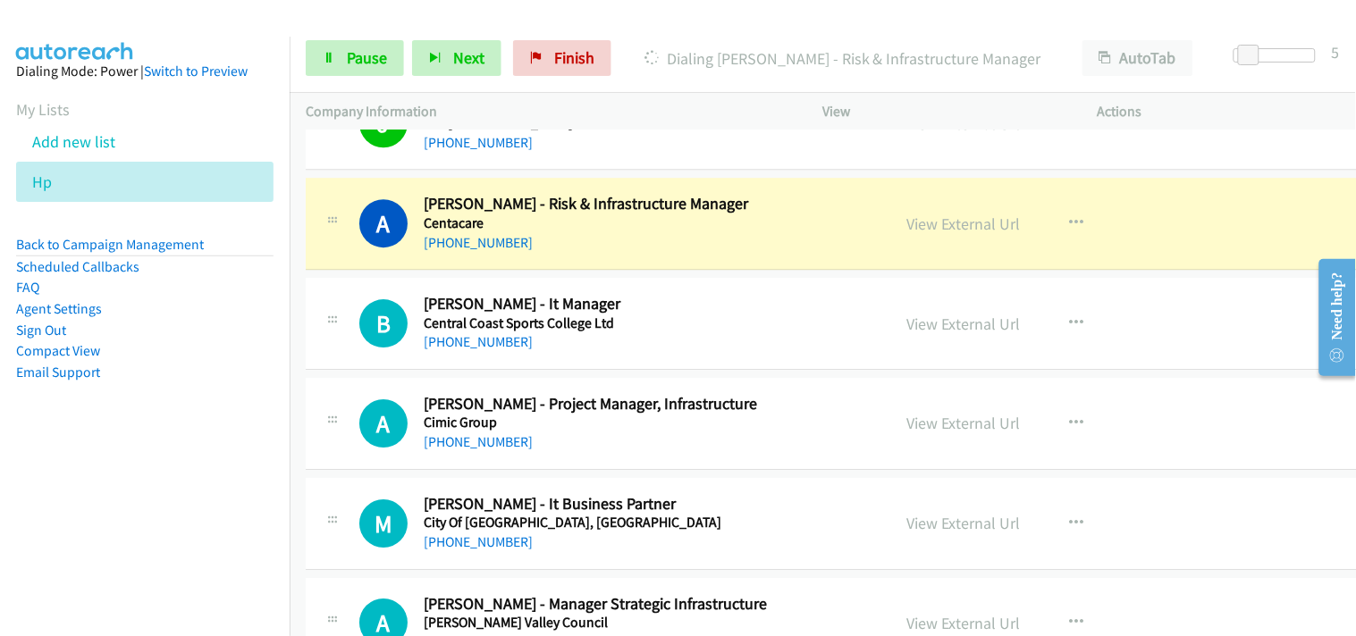
scroll to position [4865, 0]
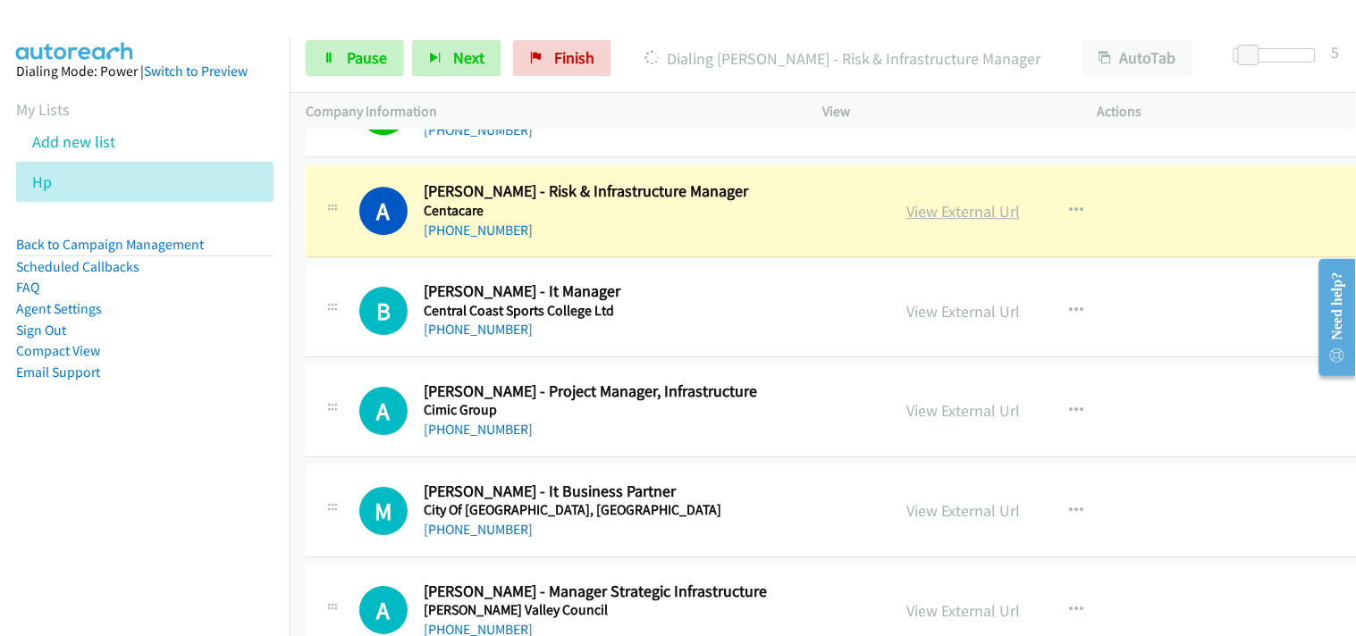
click at [954, 218] on link "View External Url" at bounding box center [962, 211] width 113 height 21
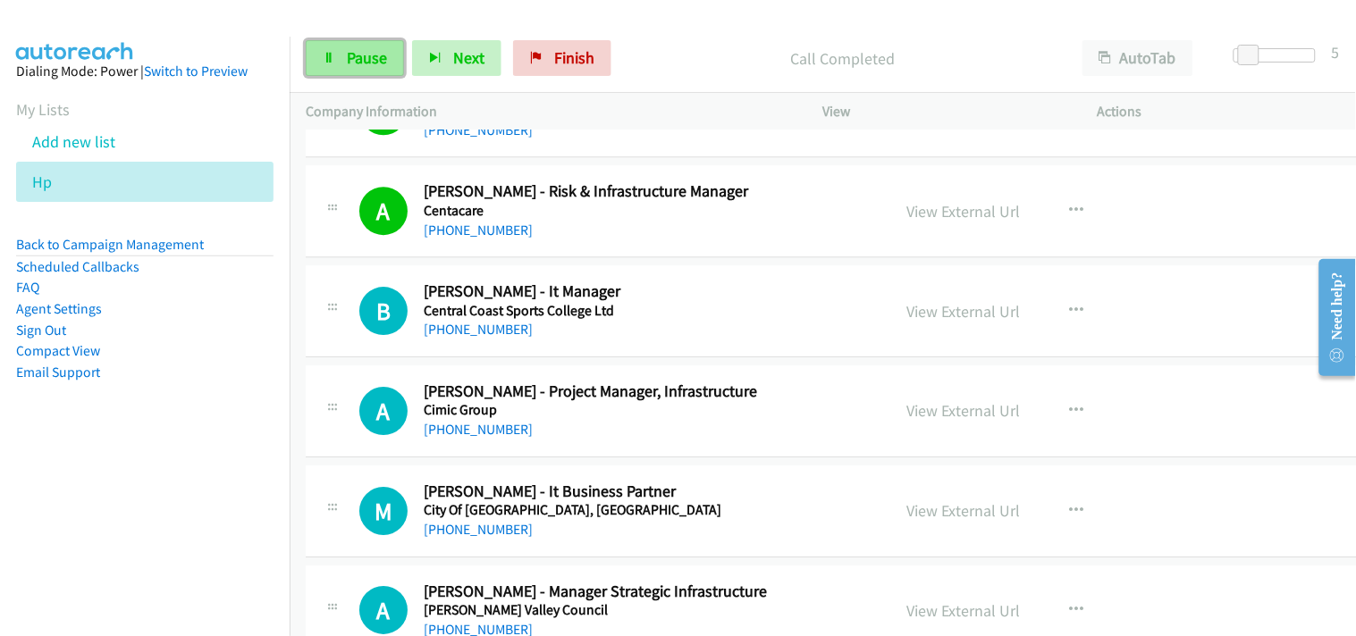
click at [387, 43] on link "Pause" at bounding box center [355, 58] width 98 height 36
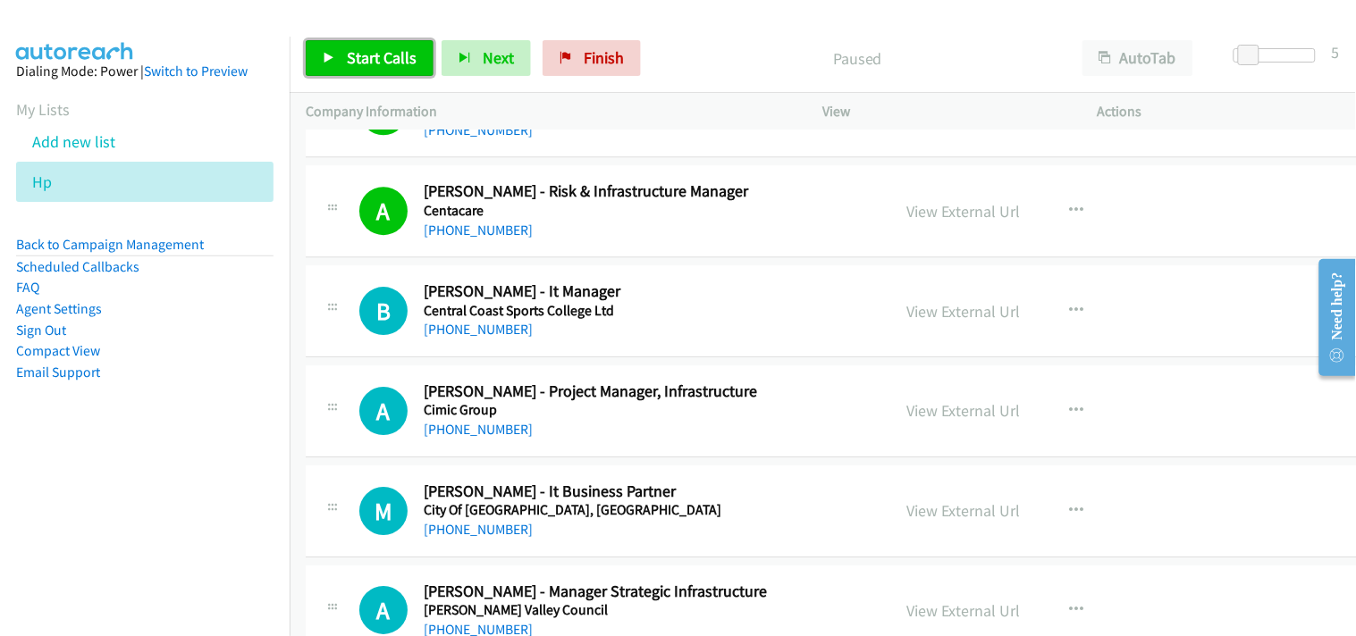
click at [333, 46] on link "Start Calls" at bounding box center [370, 58] width 128 height 36
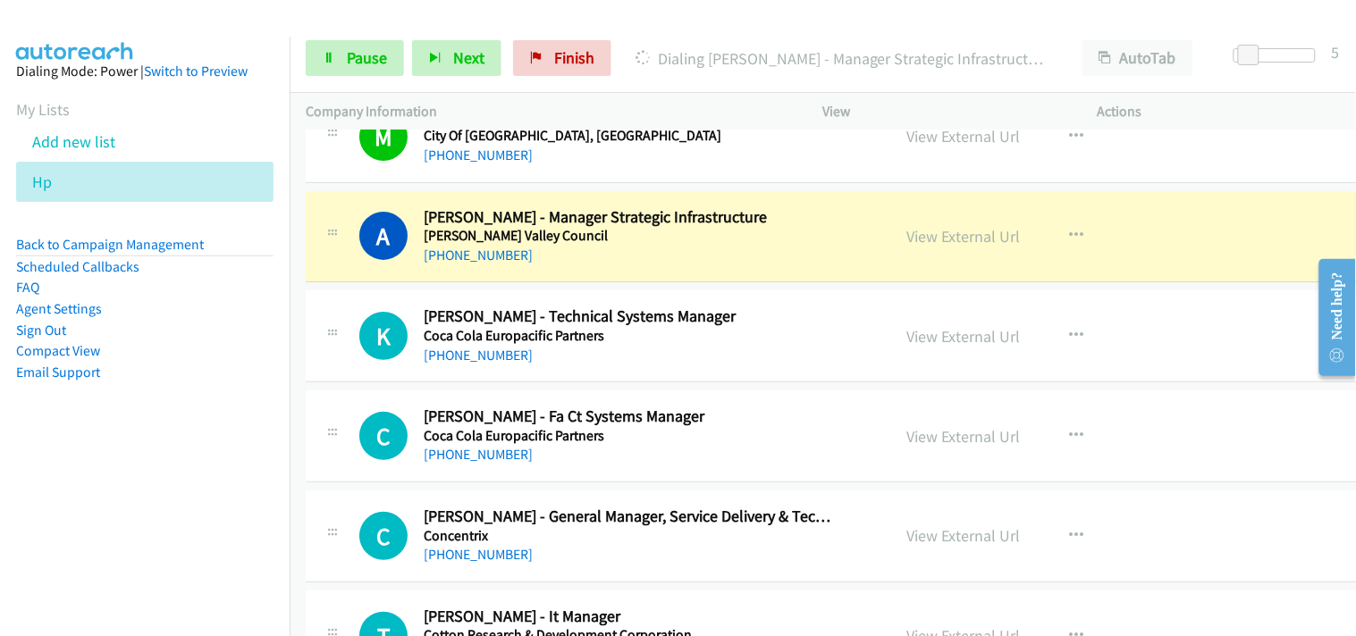
scroll to position [5262, 0]
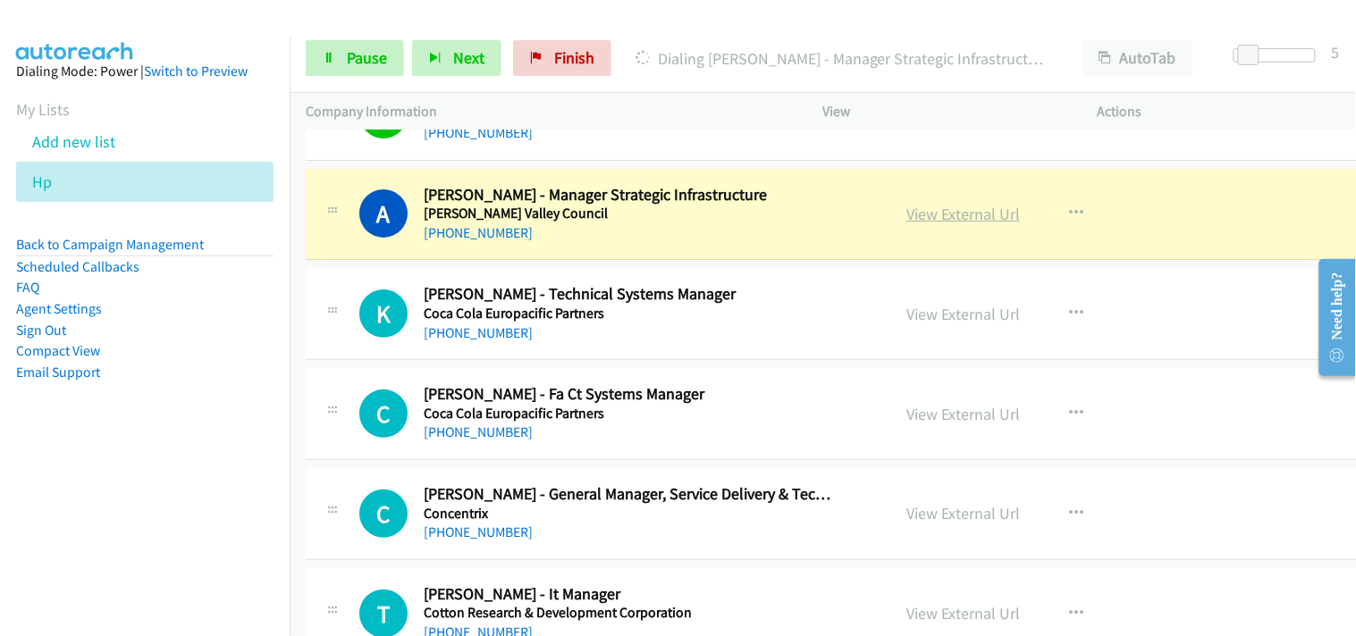
click at [984, 214] on link "View External Url" at bounding box center [962, 214] width 113 height 21
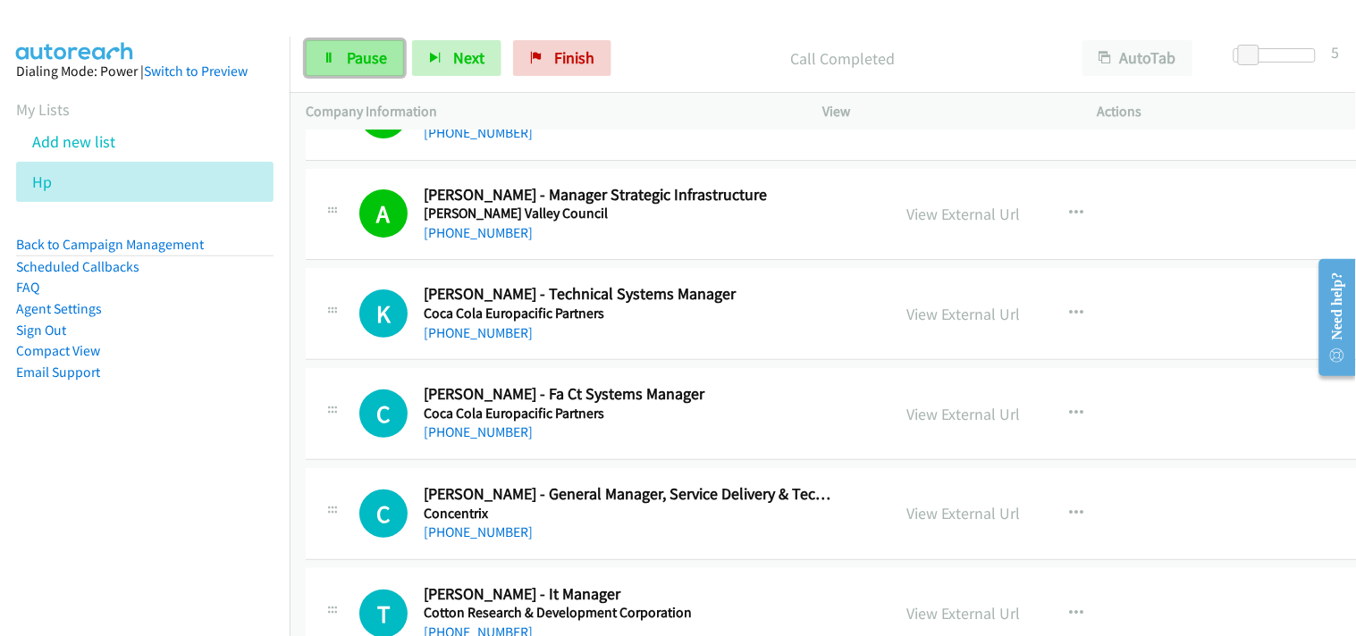
click at [379, 61] on span "Pause" at bounding box center [367, 57] width 40 height 21
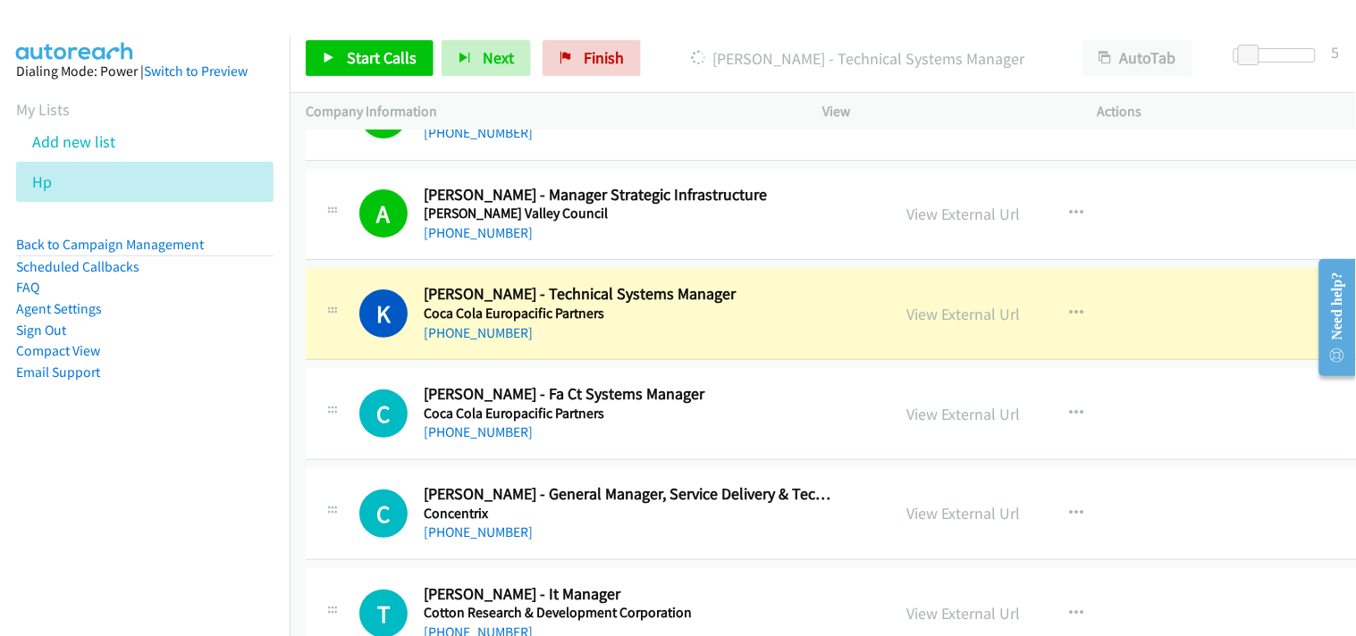
scroll to position [5362, 0]
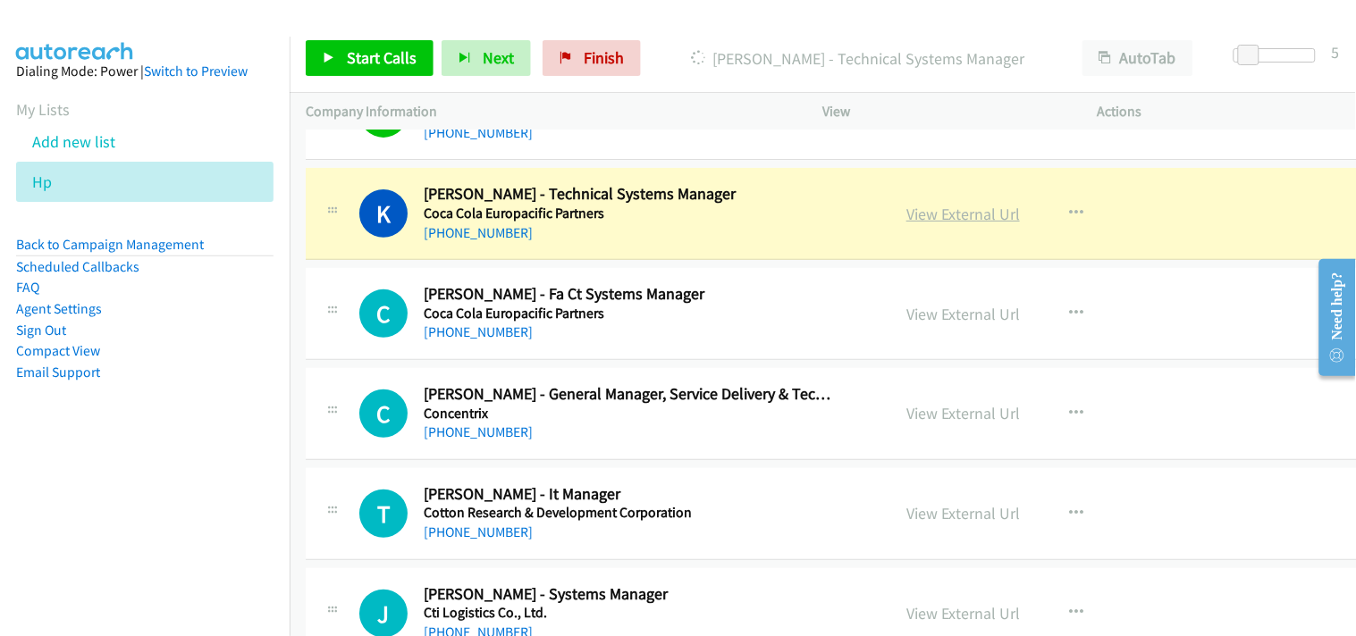
click at [920, 212] on link "View External Url" at bounding box center [962, 214] width 113 height 21
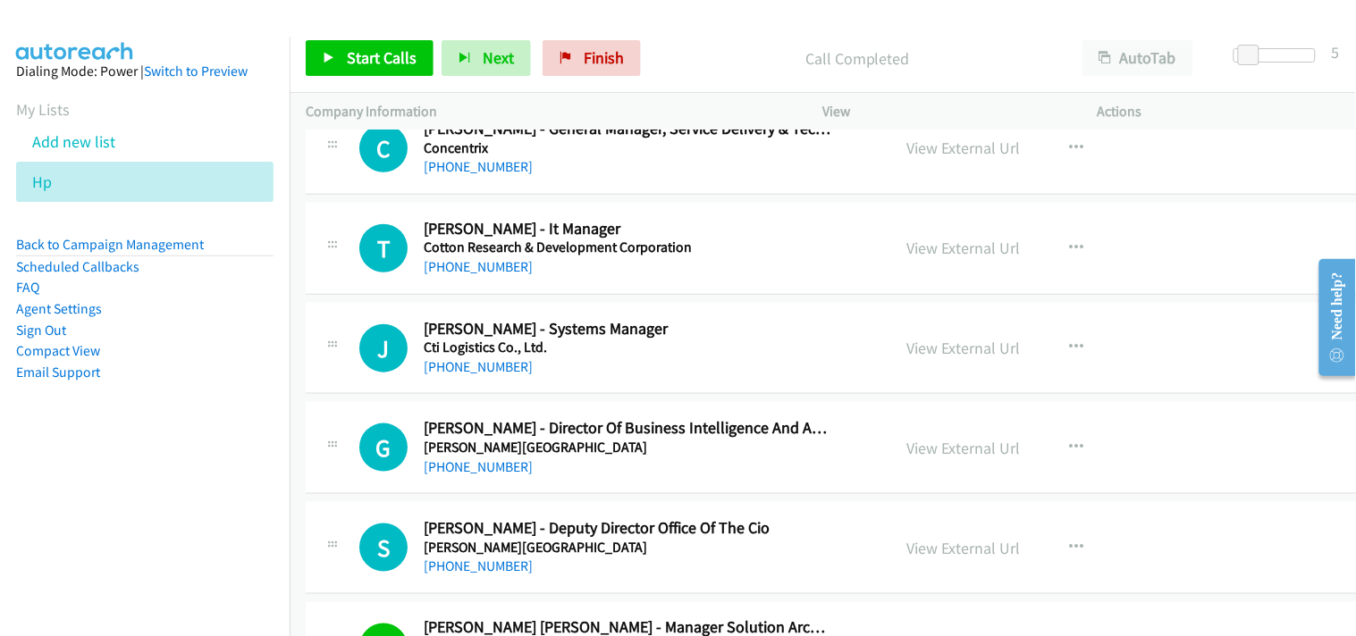
scroll to position [5659, 0]
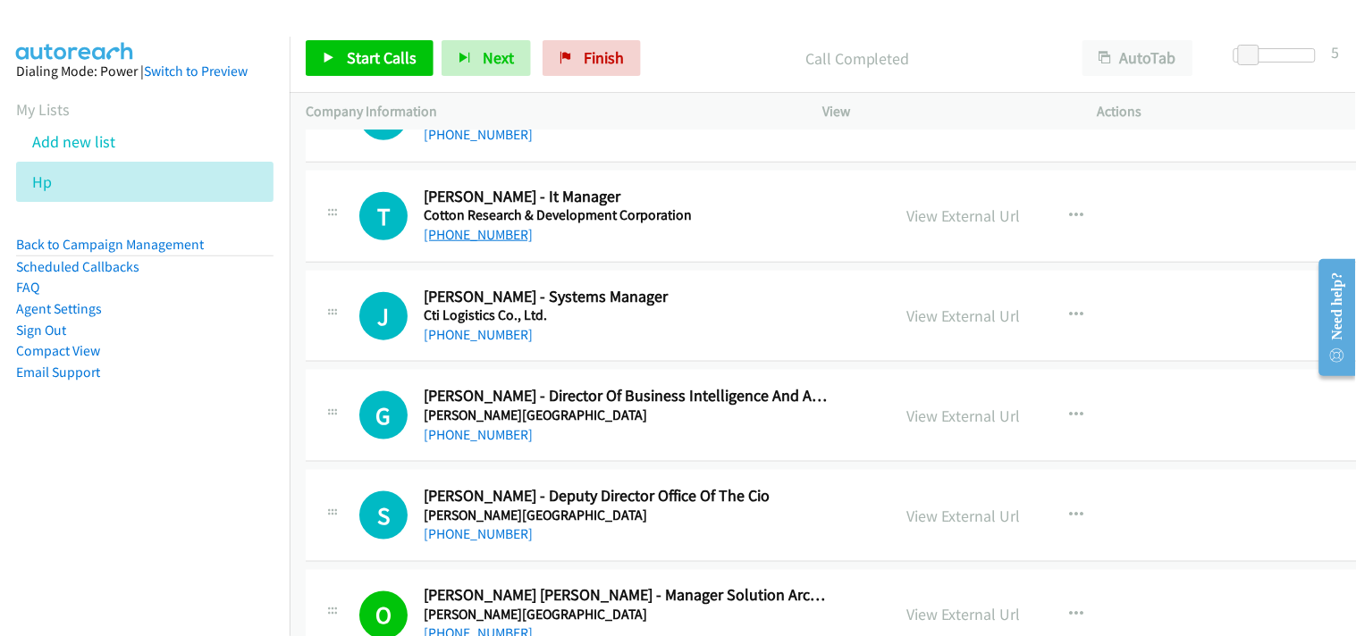
click at [474, 239] on link "[PHONE_NUMBER]" at bounding box center [478, 234] width 109 height 17
